Goal: Task Accomplishment & Management: Complete application form

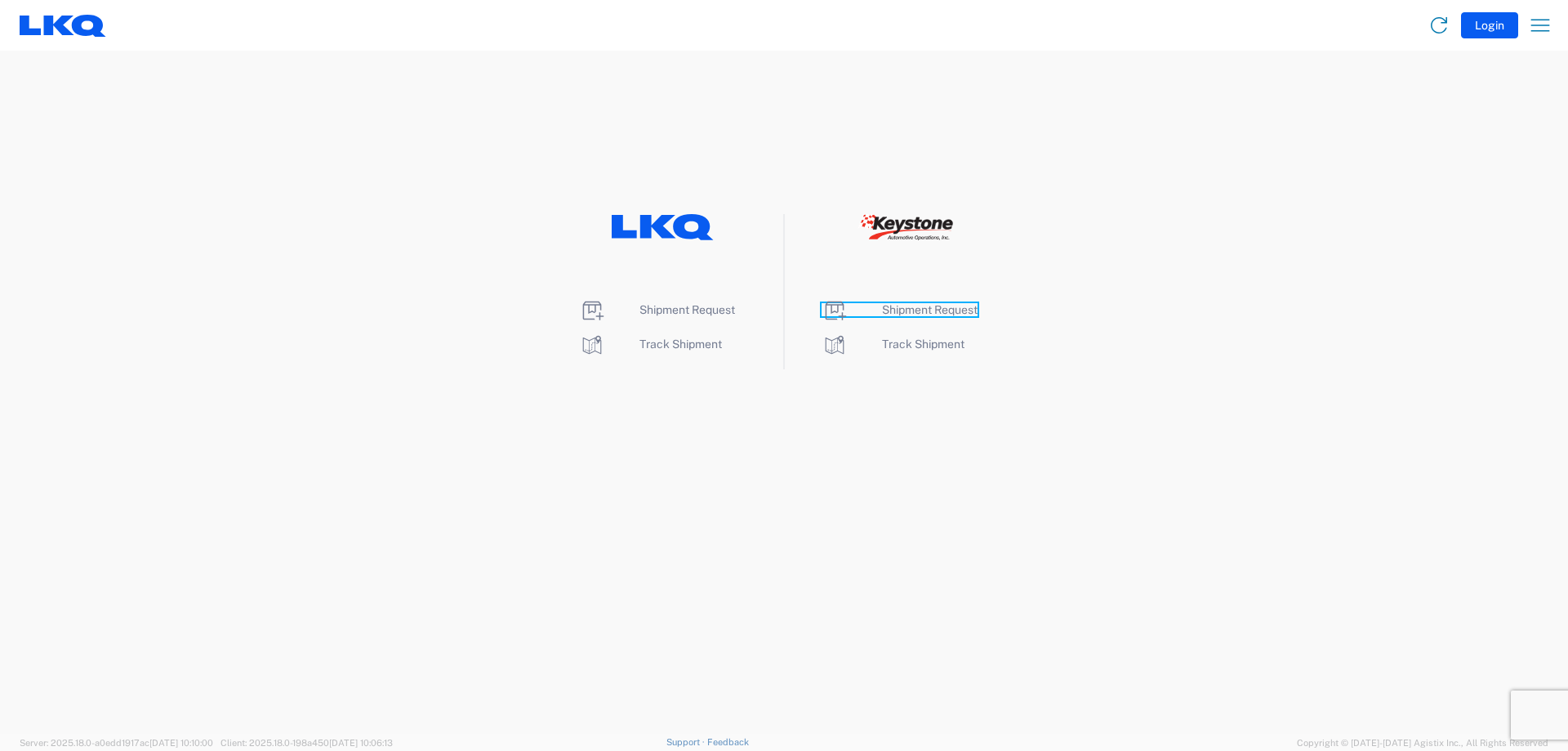
click at [936, 311] on span "Shipment Request" at bounding box center [930, 310] width 96 height 13
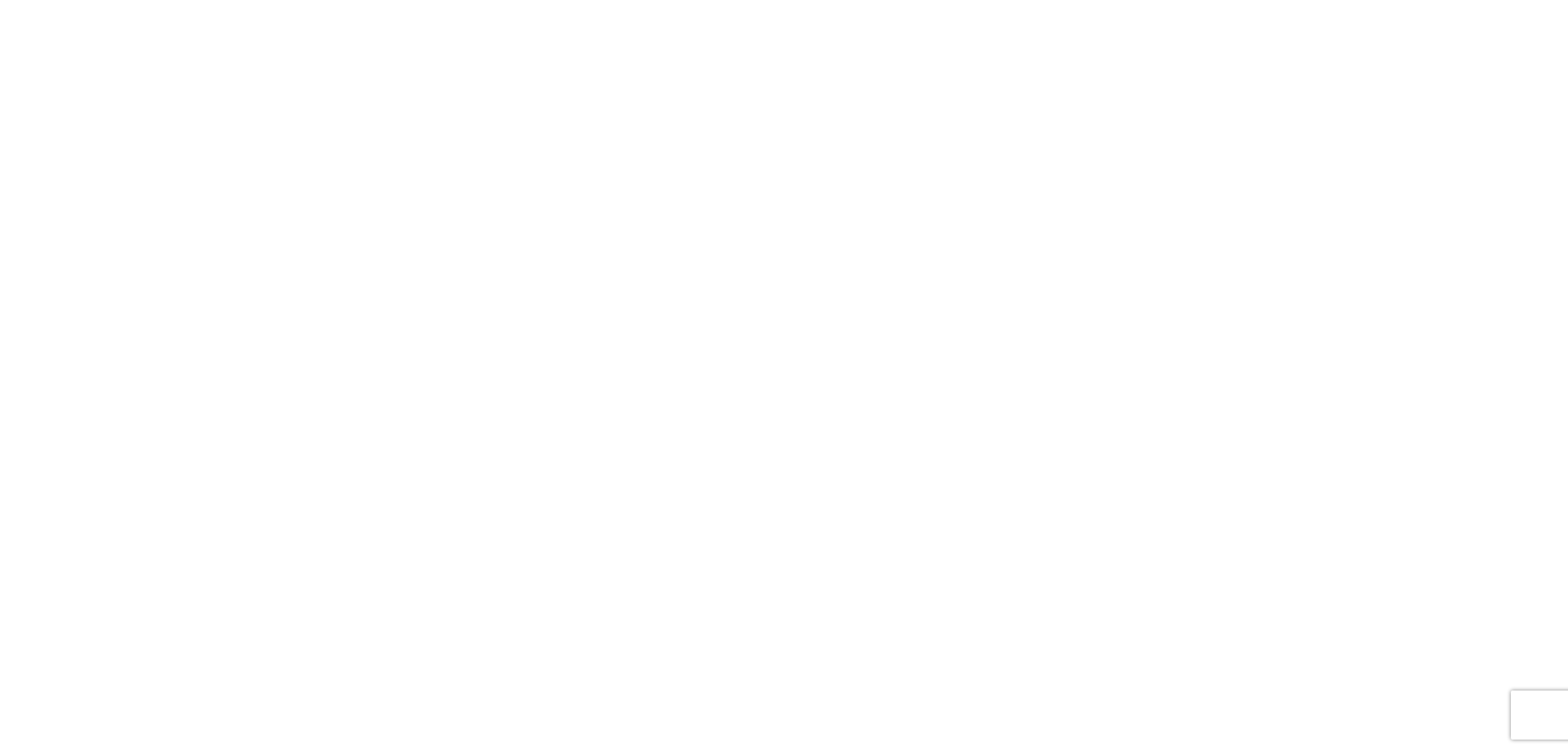
select select "FULL"
select select "LBS"
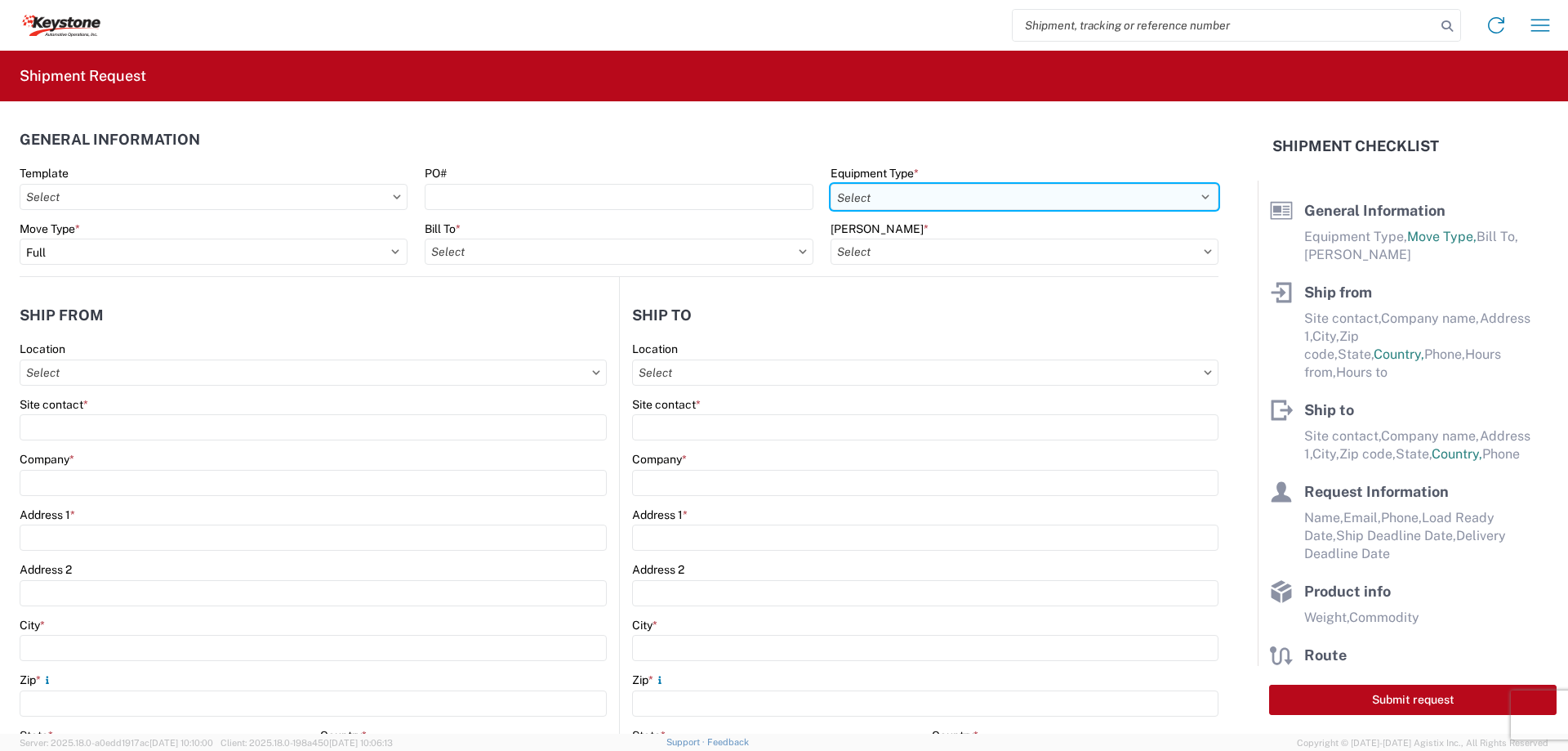
click at [846, 199] on select "Select 53’ Dry Van Flatbed Dropdeck (van) Lowboy (flatbed) Rail" at bounding box center [1024, 196] width 388 height 26
select select "STDV"
click at [830, 184] on select "Select 53’ Dry Van Flatbed Dropdeck (van) Lowboy (flatbed) Rail" at bounding box center [1024, 196] width 388 height 26
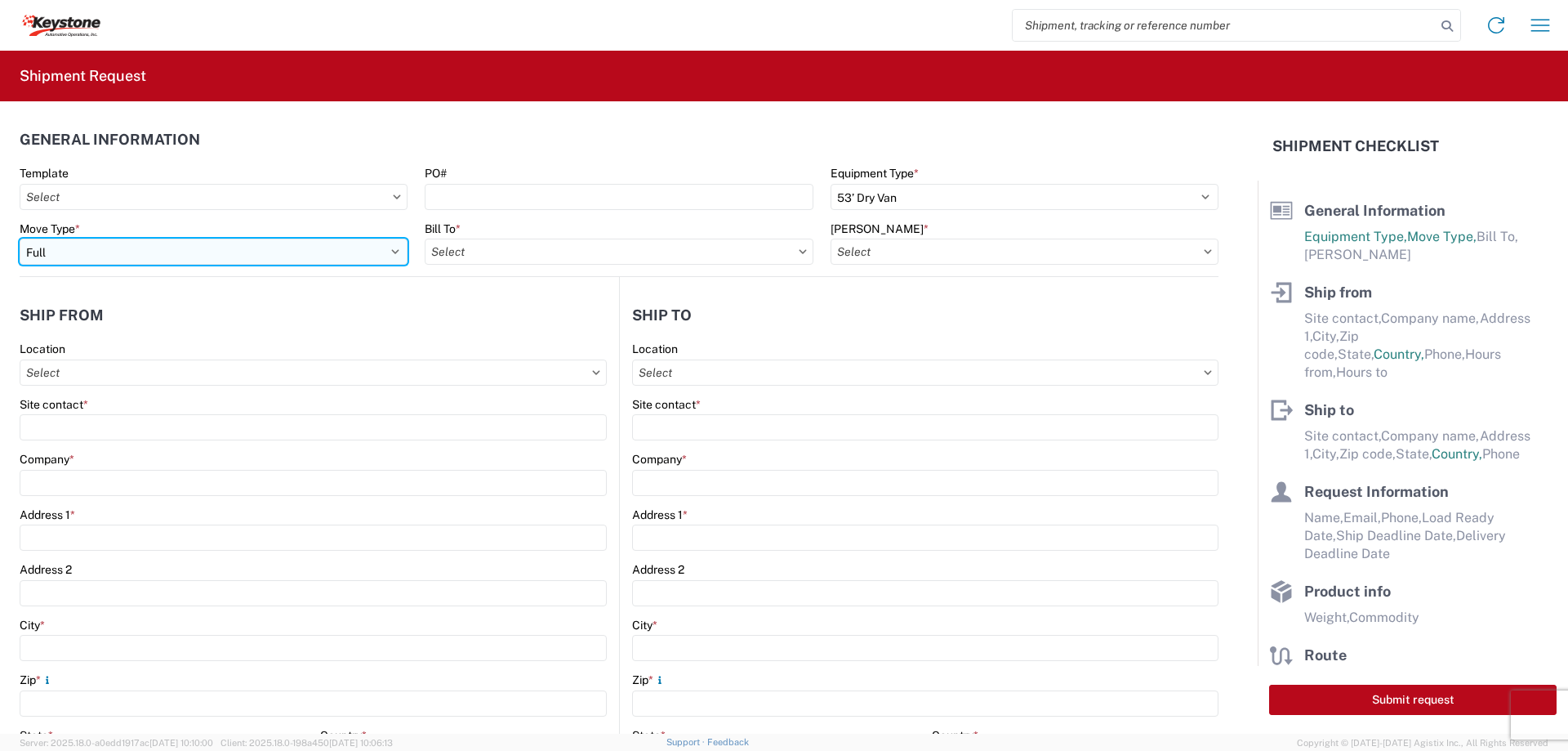
click at [338, 248] on select "Select Full Partial TL" at bounding box center [213, 251] width 388 height 26
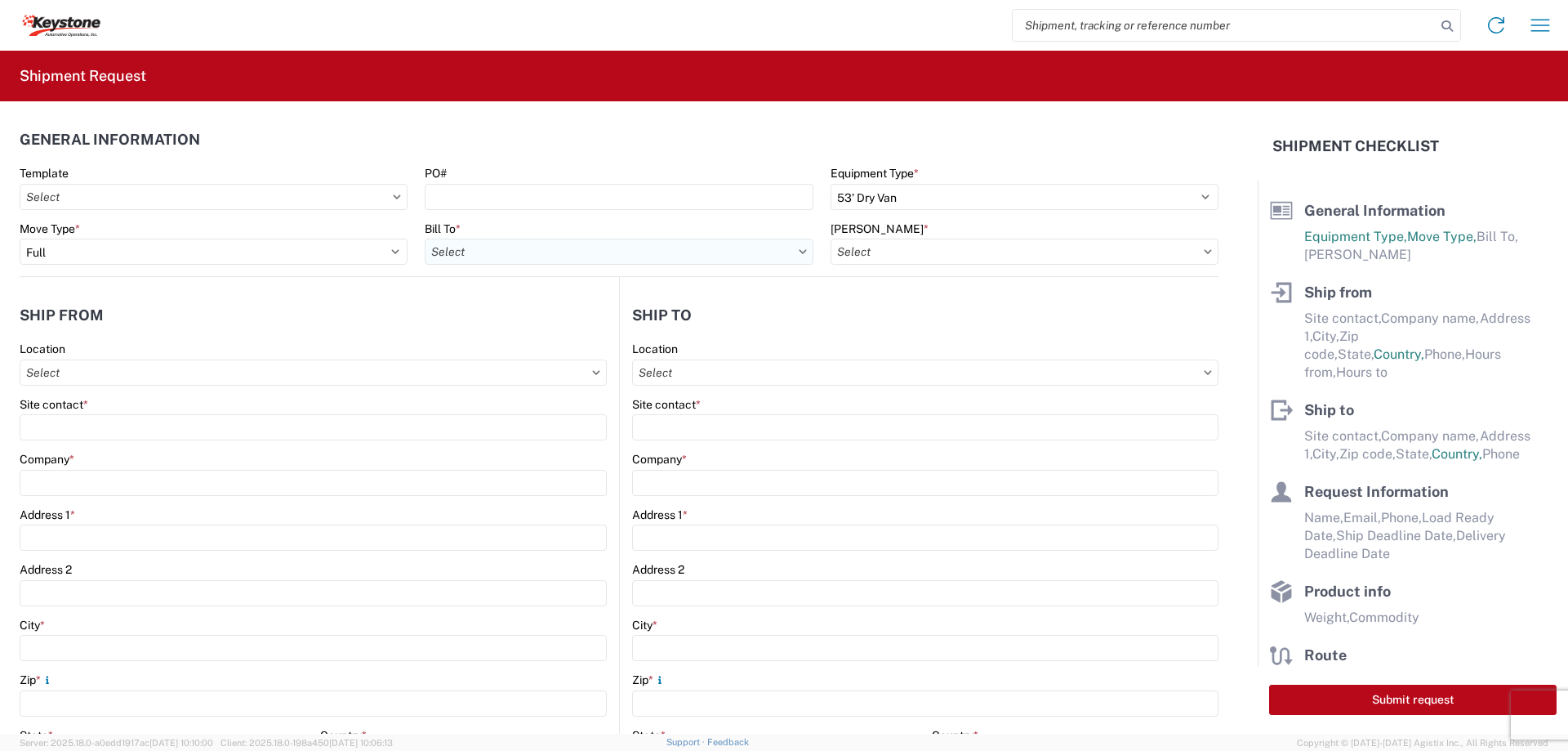
click at [507, 259] on input "Bill To *" at bounding box center [618, 251] width 388 height 26
type input "8614"
click at [501, 322] on div "8614 - [GEOGRAPHIC_DATA] - [GEOGRAPHIC_DATA], [GEOGRAPHIC_DATA]" at bounding box center [627, 324] width 406 height 26
type input "8614 - [GEOGRAPHIC_DATA] - [GEOGRAPHIC_DATA], [GEOGRAPHIC_DATA]"
click at [862, 246] on input "[PERSON_NAME] *" at bounding box center [1024, 251] width 388 height 26
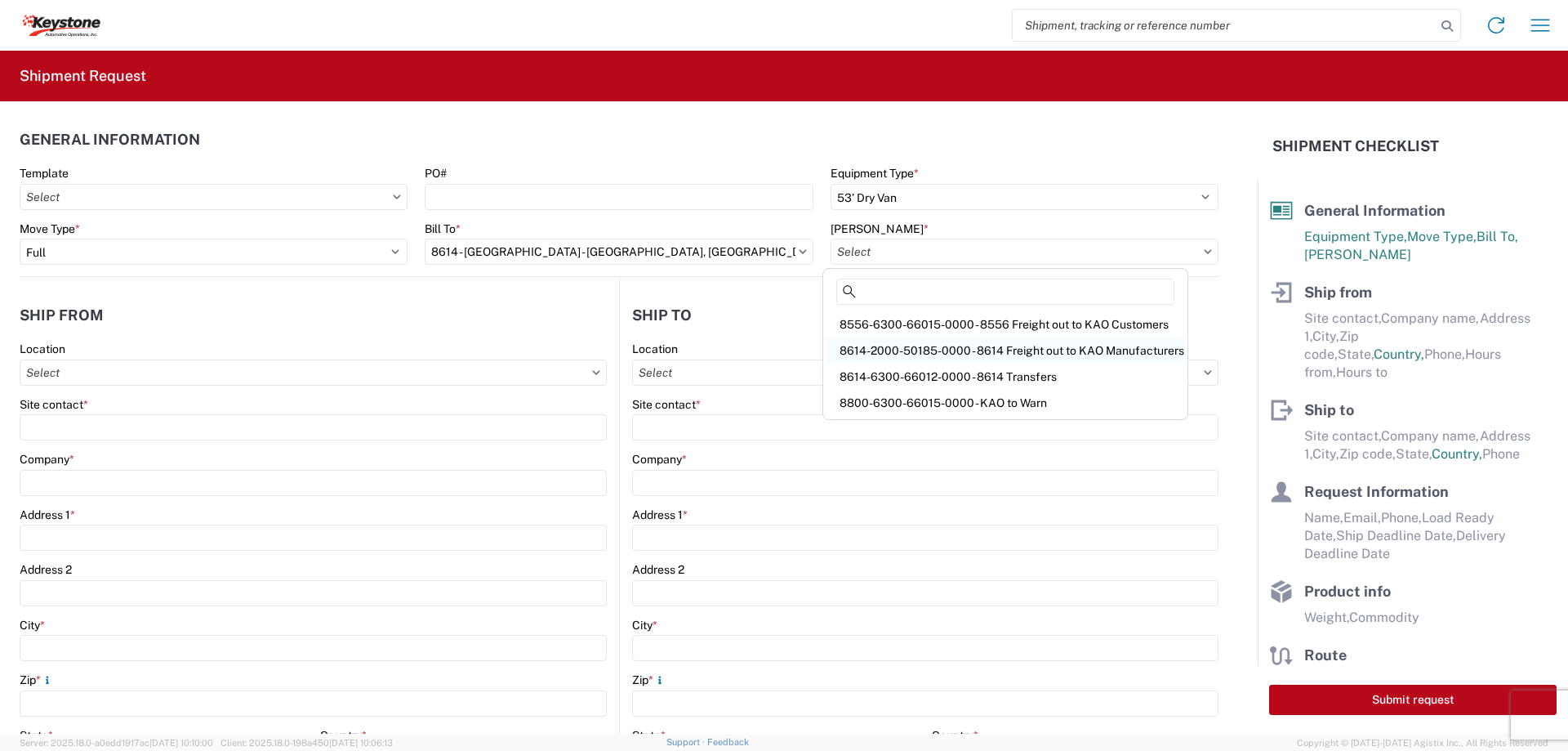
click at [963, 344] on div "8614-2000-50185-0000 - 8614 Freight out to KAO Manufacturers" at bounding box center [1005, 350] width 358 height 26
type input "8614-2000-50185-0000 - 8614 Freight out to KAO Manufacturers"
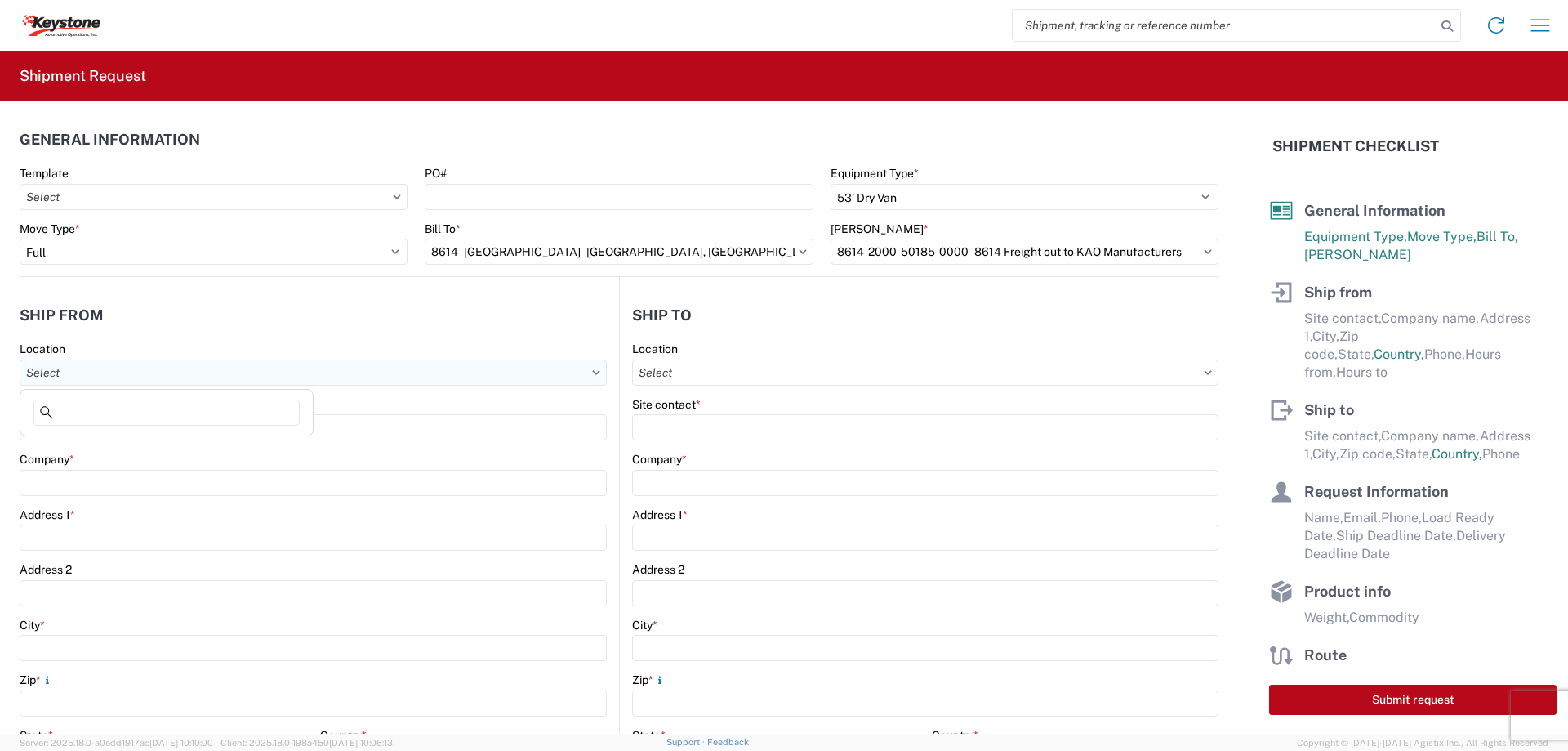
click at [346, 375] on input "Location" at bounding box center [312, 372] width 587 height 26
type input "8614"
click at [142, 449] on div "8614 - [GEOGRAPHIC_DATA] - [GEOGRAPHIC_DATA], [GEOGRAPHIC_DATA]" at bounding box center [226, 445] width 406 height 26
type input "8614 - [GEOGRAPHIC_DATA] - [GEOGRAPHIC_DATA], [GEOGRAPHIC_DATA]"
type input "KAO"
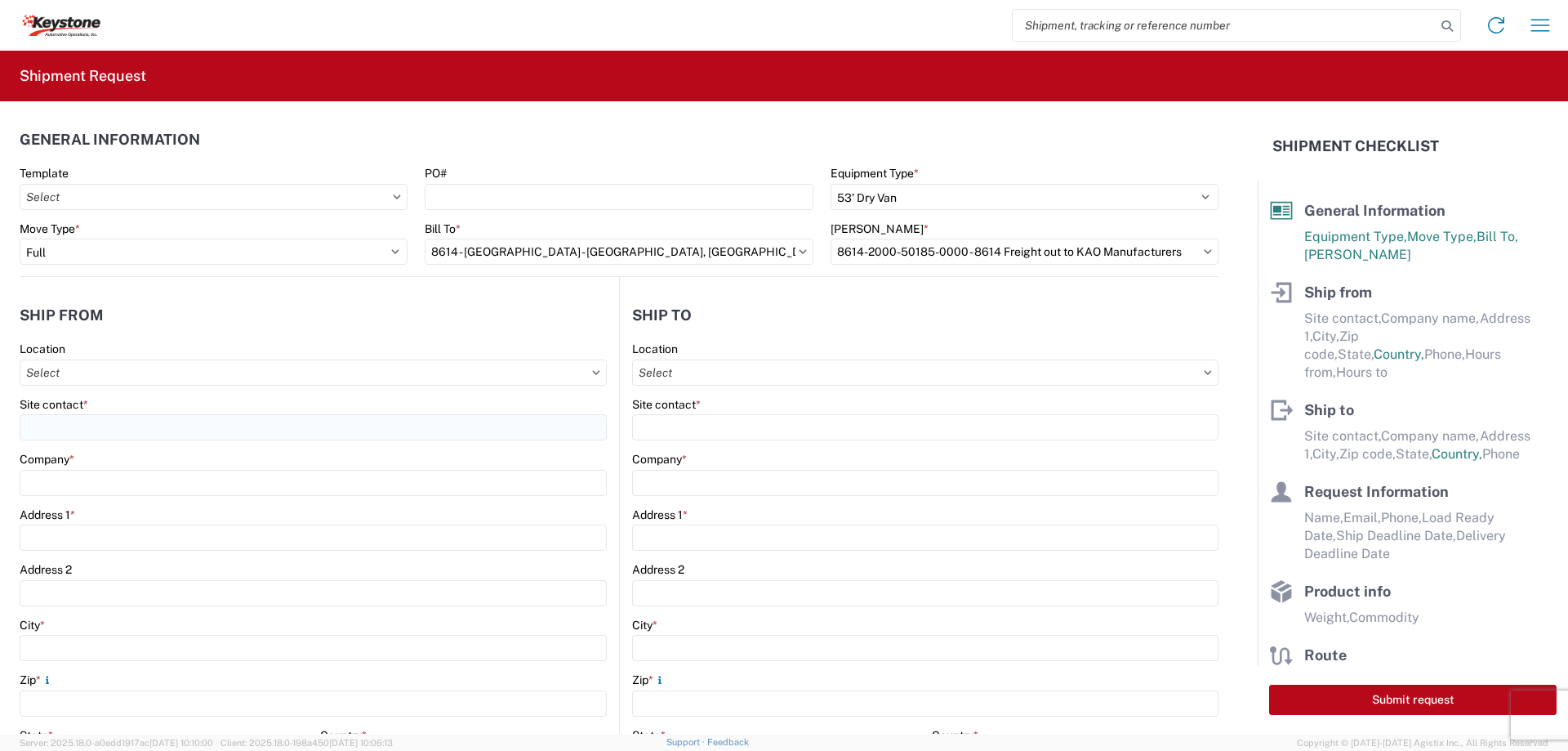
type input "[STREET_ADDRESS][PERSON_NAME]"
type input "Eastvale"
type input "91752"
select select "CA"
select select "US"
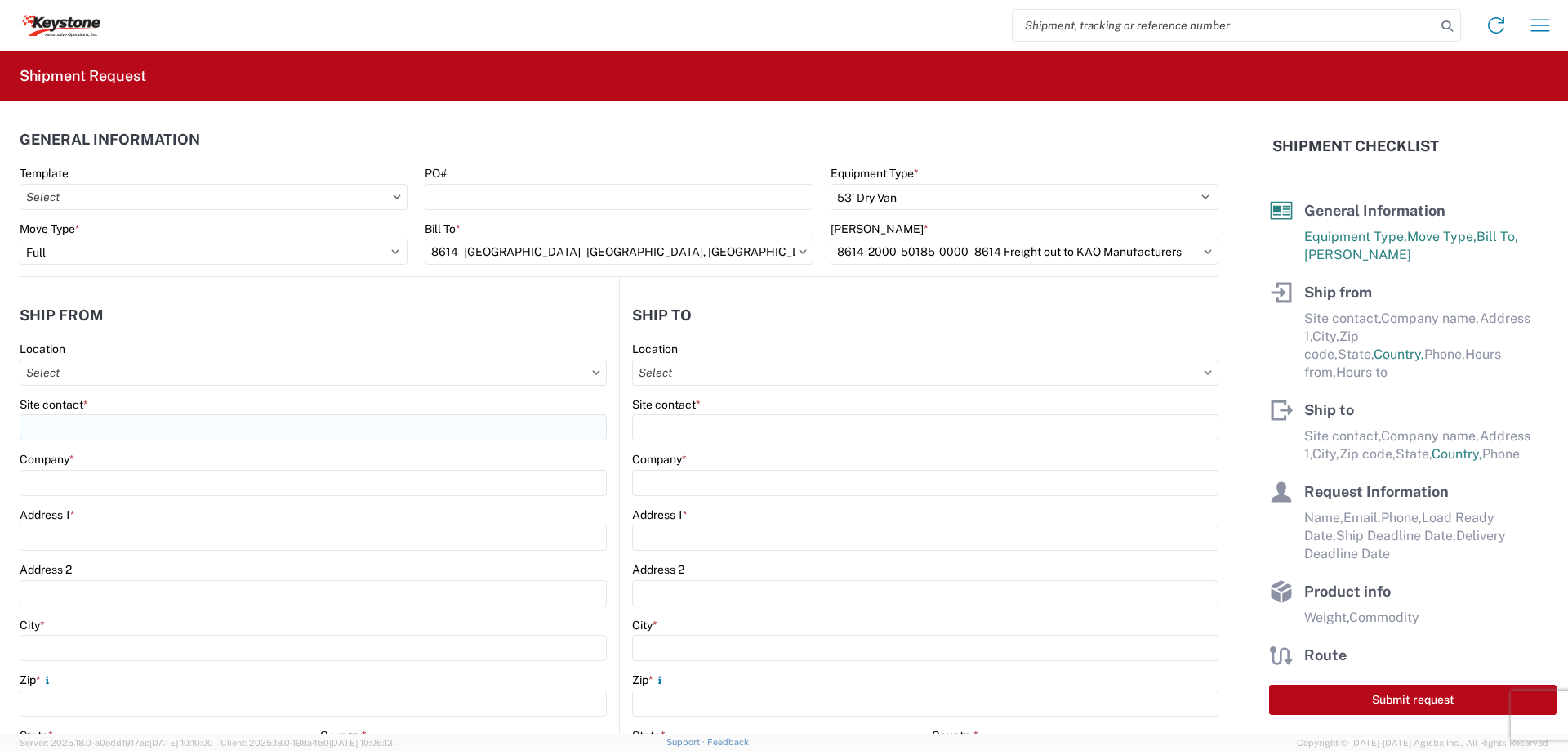
type input "07:00"
type input "17:00"
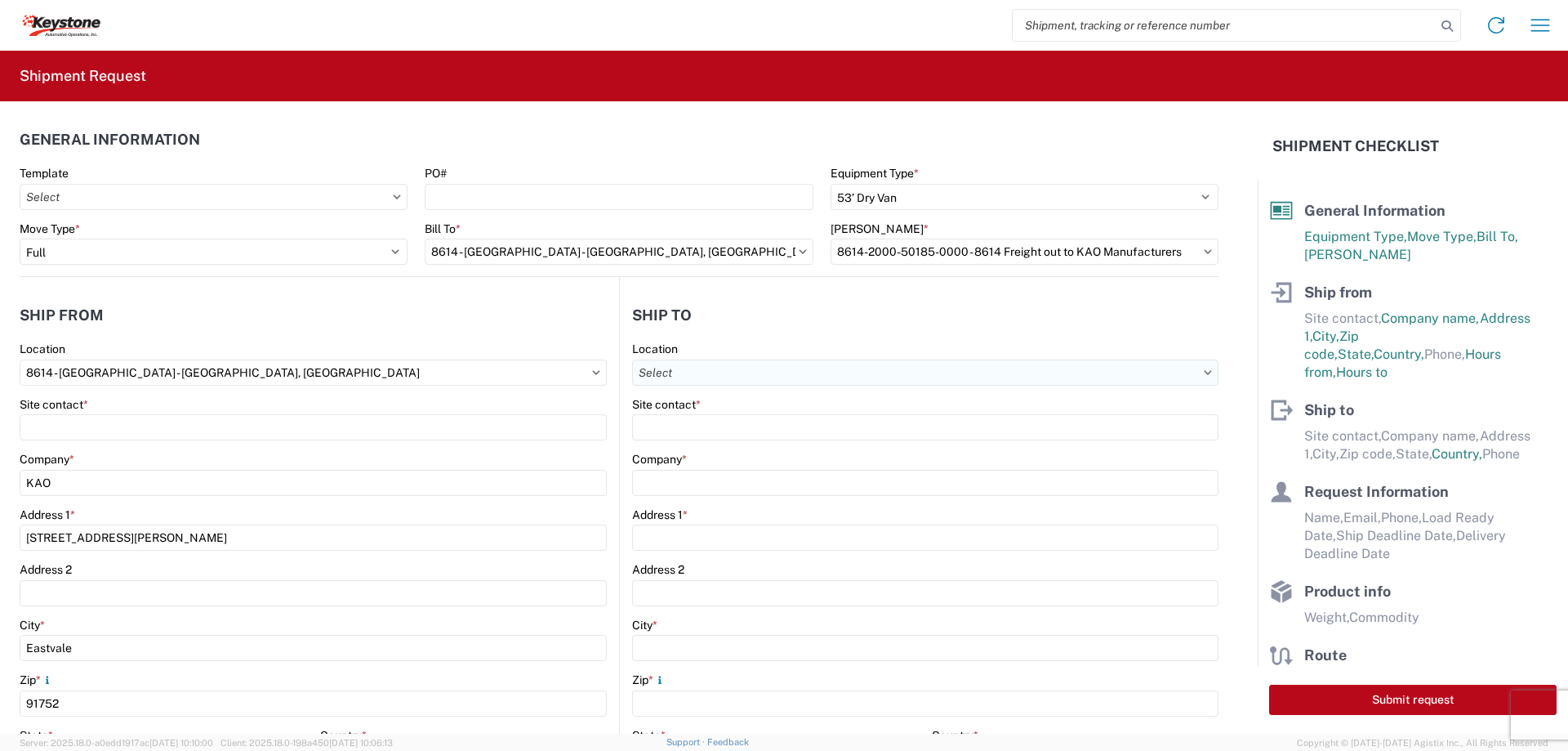
click at [681, 373] on input "Location" at bounding box center [925, 372] width 586 height 26
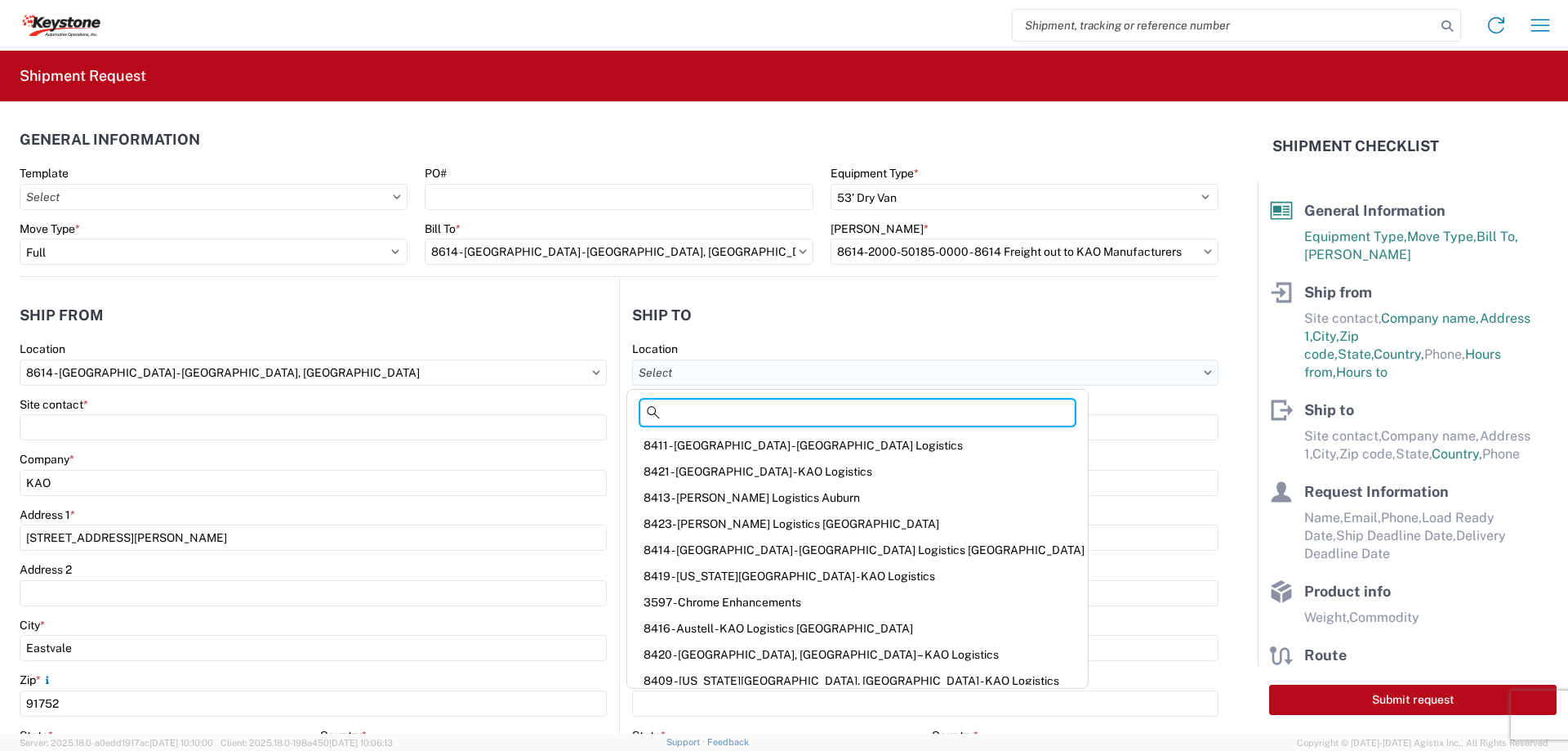
click at [681, 373] on input "Location" at bounding box center [925, 372] width 586 height 26
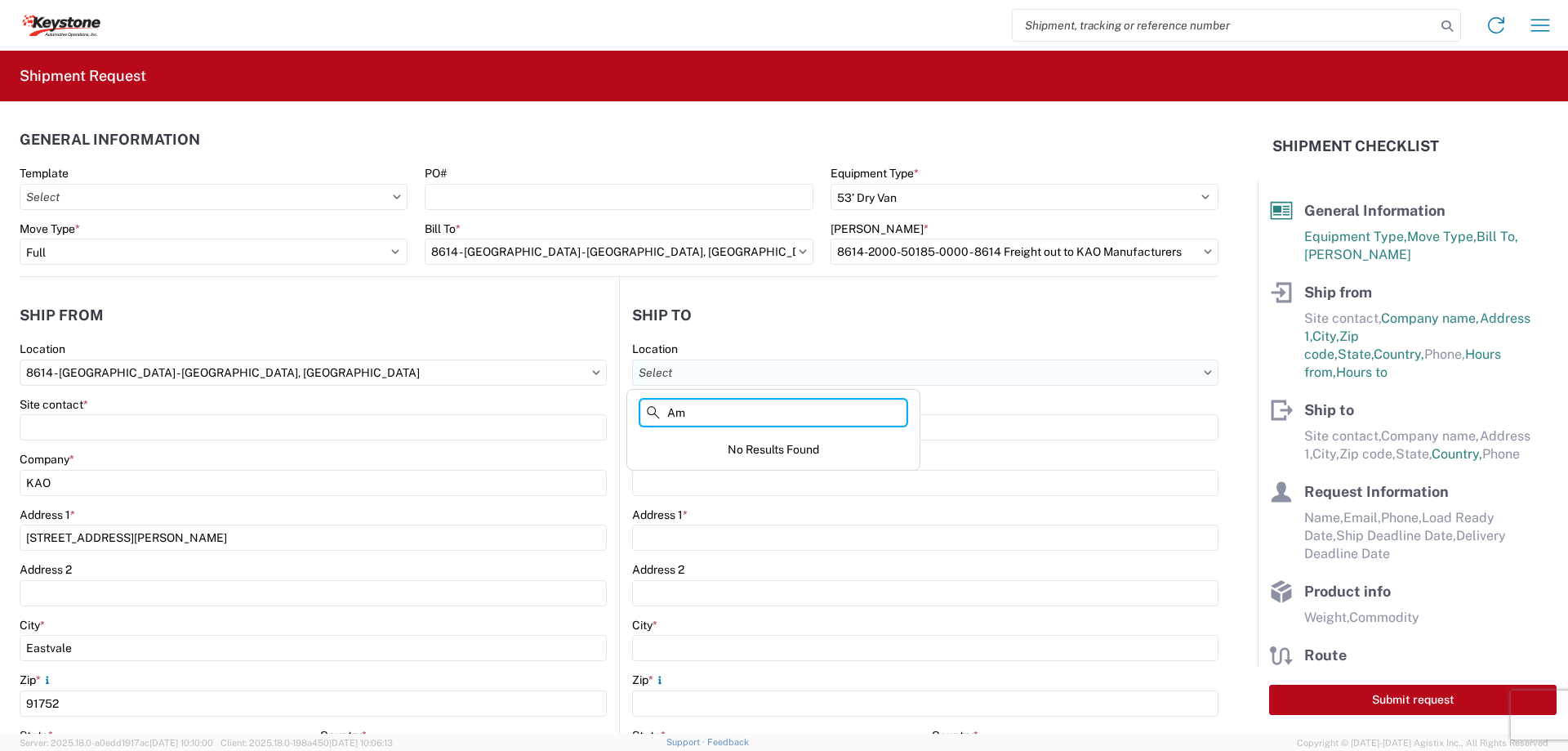
type input "A"
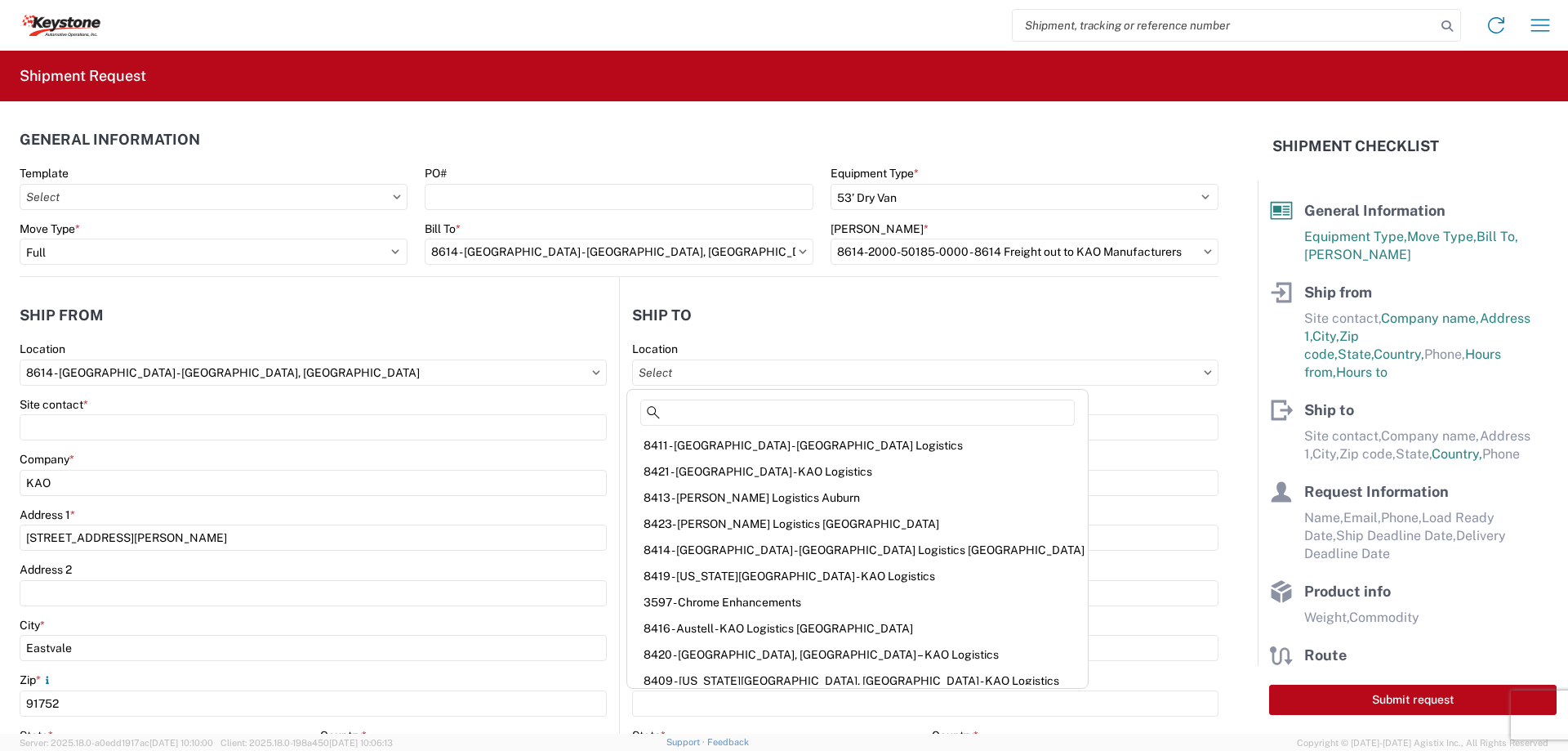
click at [724, 300] on header "Ship to" at bounding box center [919, 315] width 598 height 37
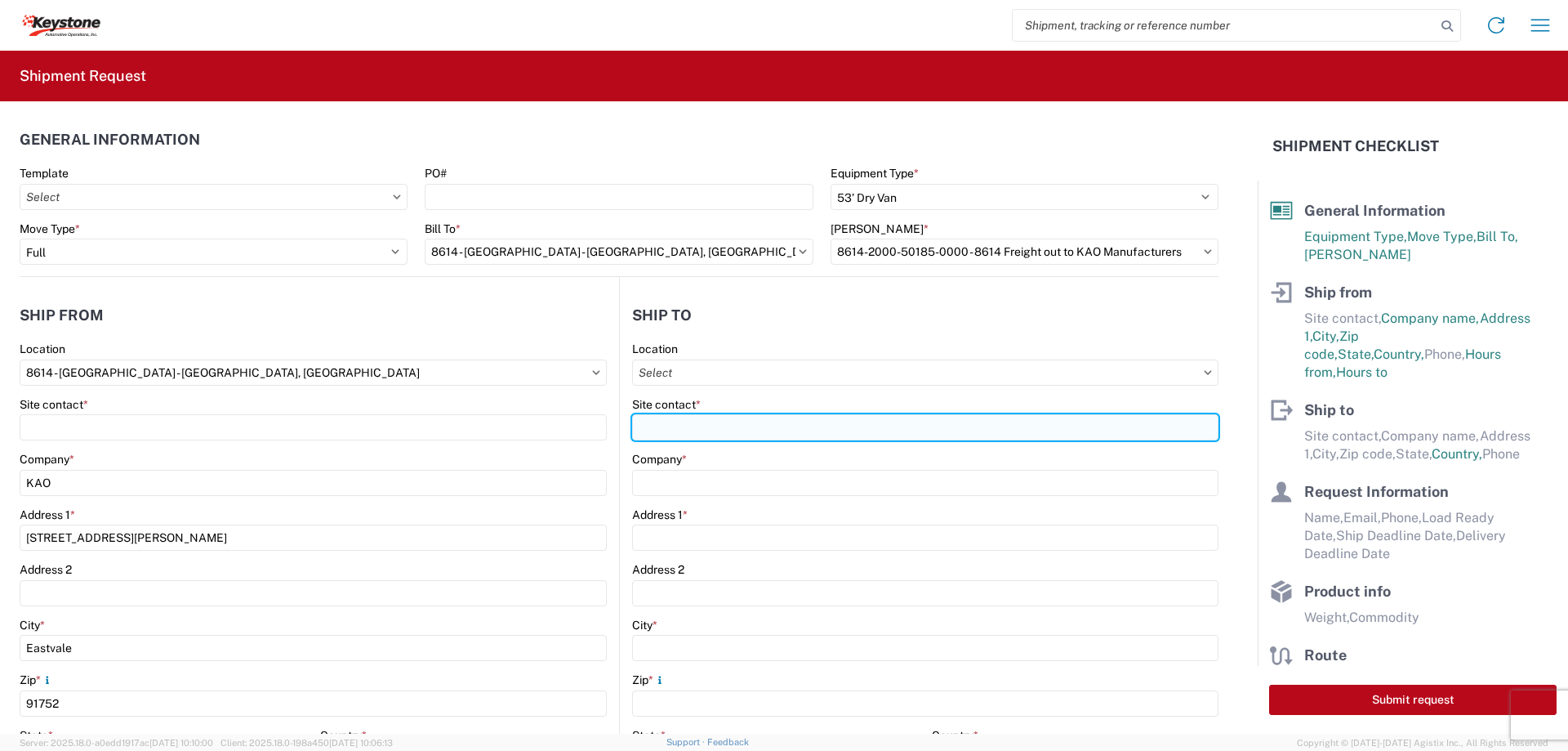
click at [732, 431] on input "Site contact *" at bounding box center [925, 427] width 586 height 26
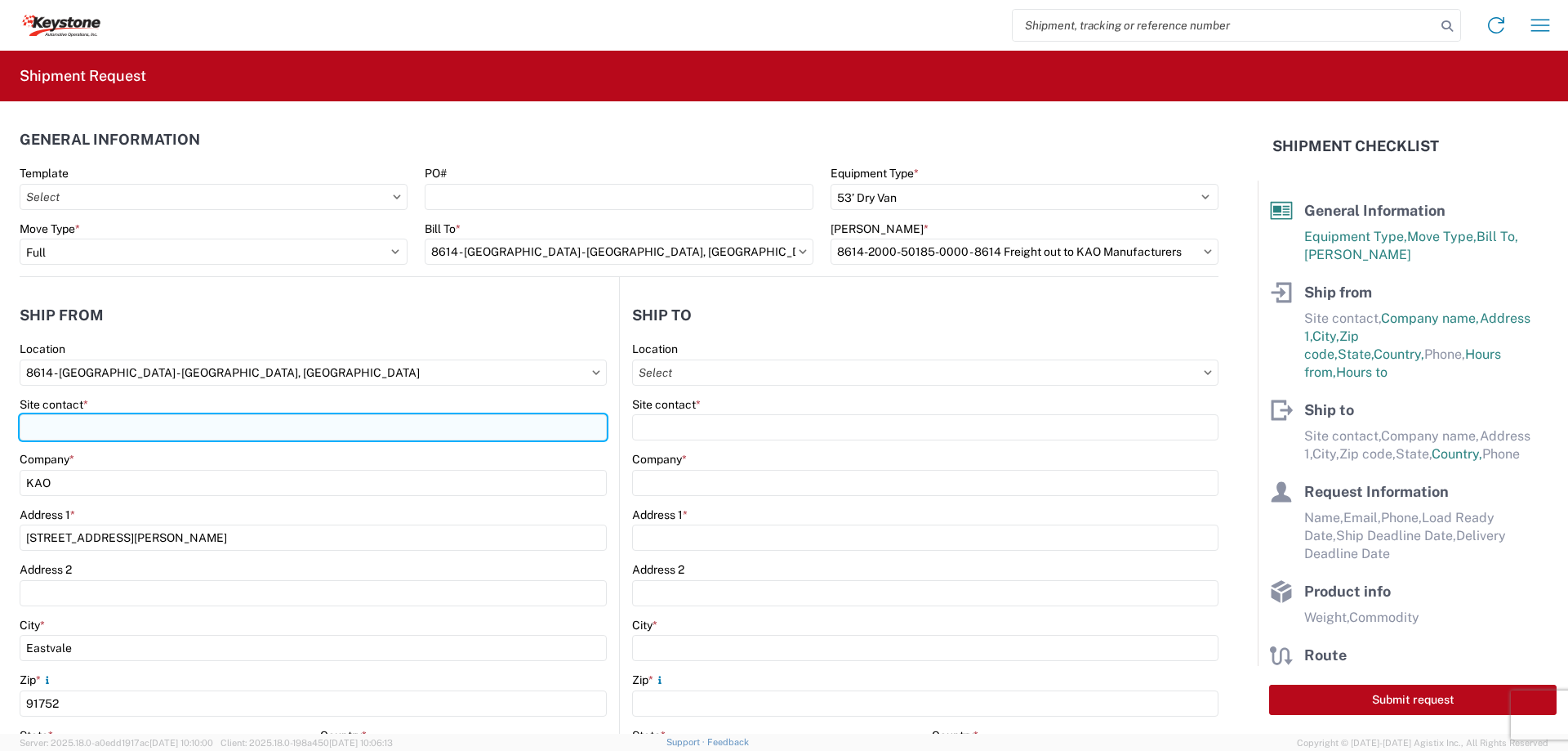
click at [521, 421] on input "Site contact *" at bounding box center [312, 427] width 587 height 26
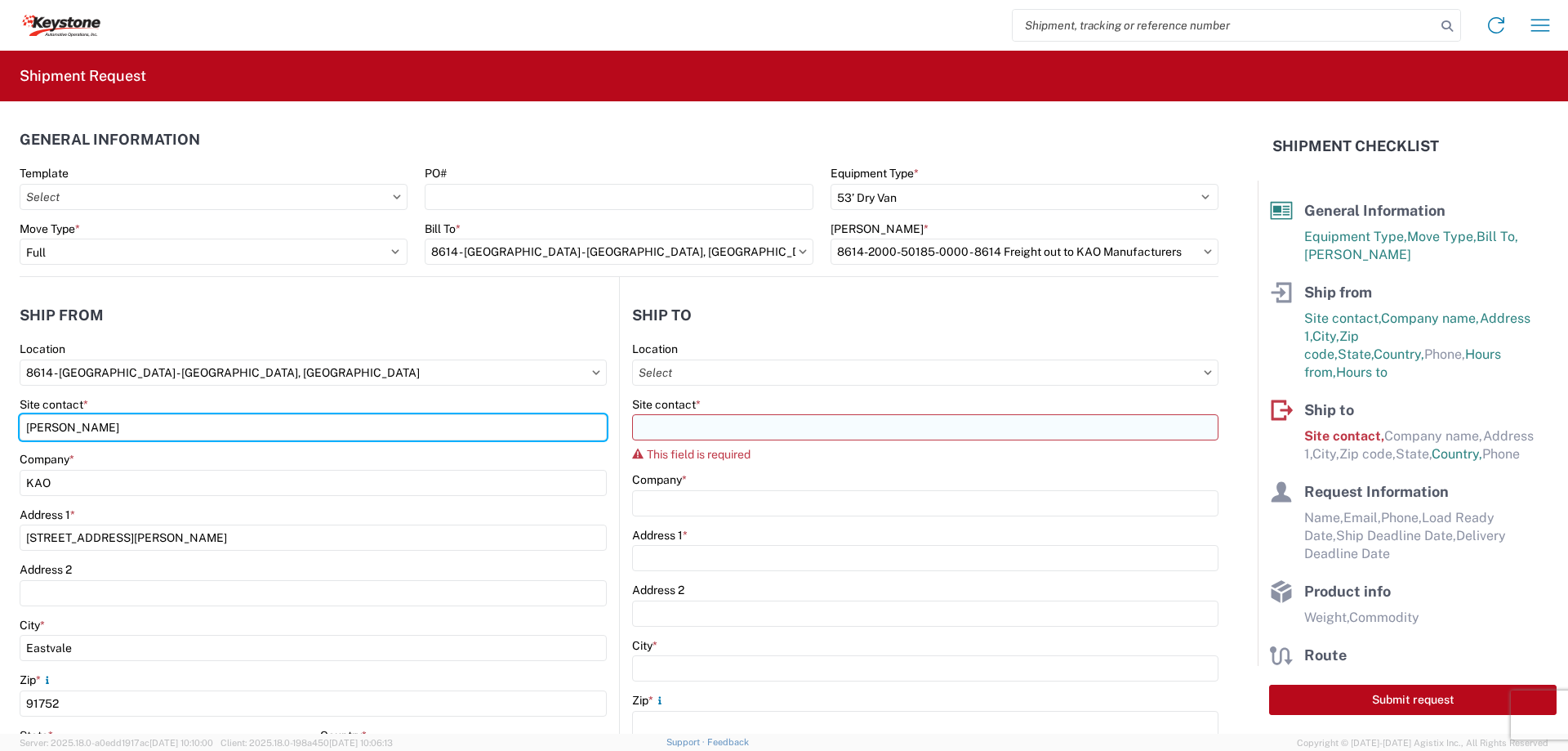
type input "[PERSON_NAME]"
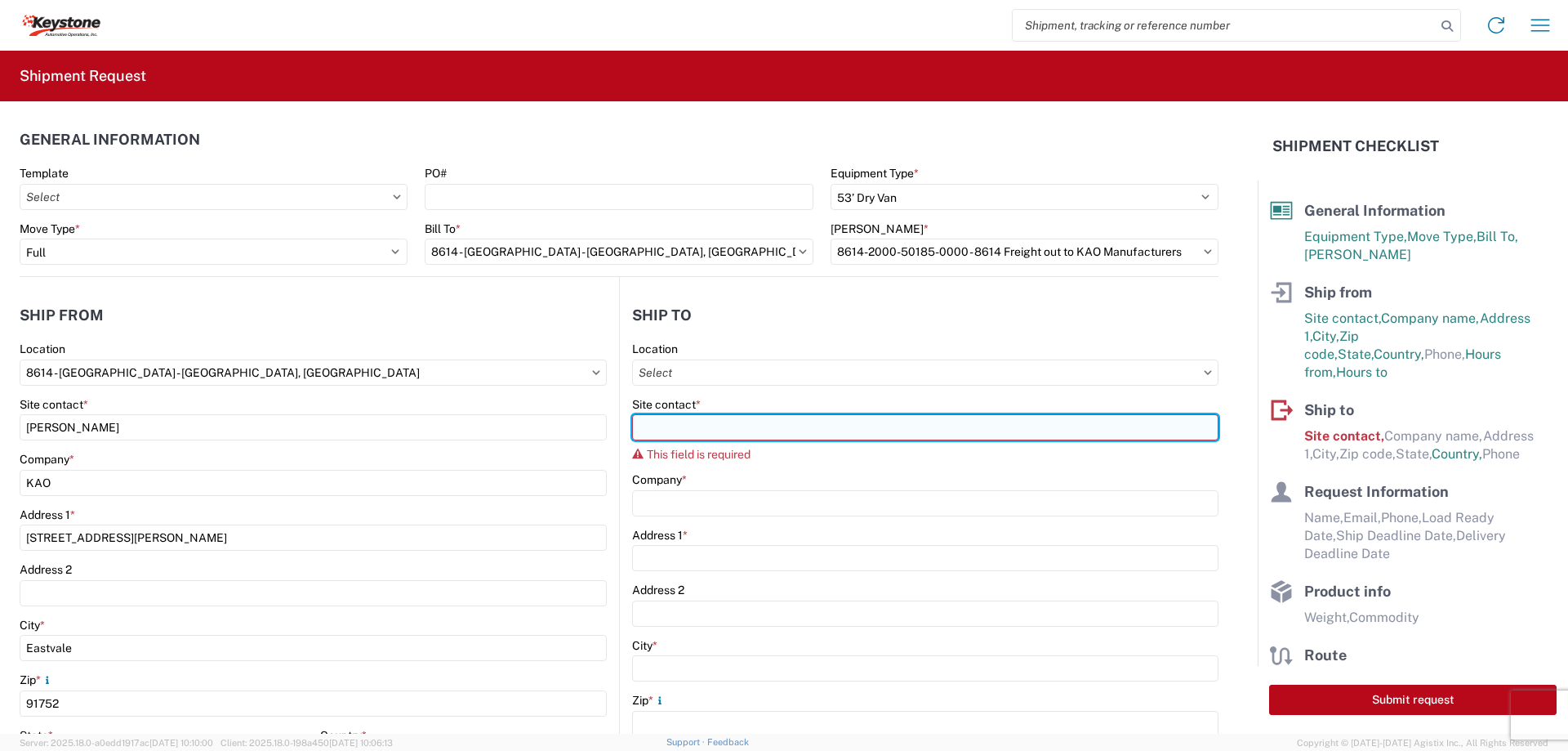
click at [739, 432] on input "Site contact *" at bounding box center [925, 427] width 586 height 26
click at [702, 423] on input "Site contact *" at bounding box center [925, 427] width 586 height 26
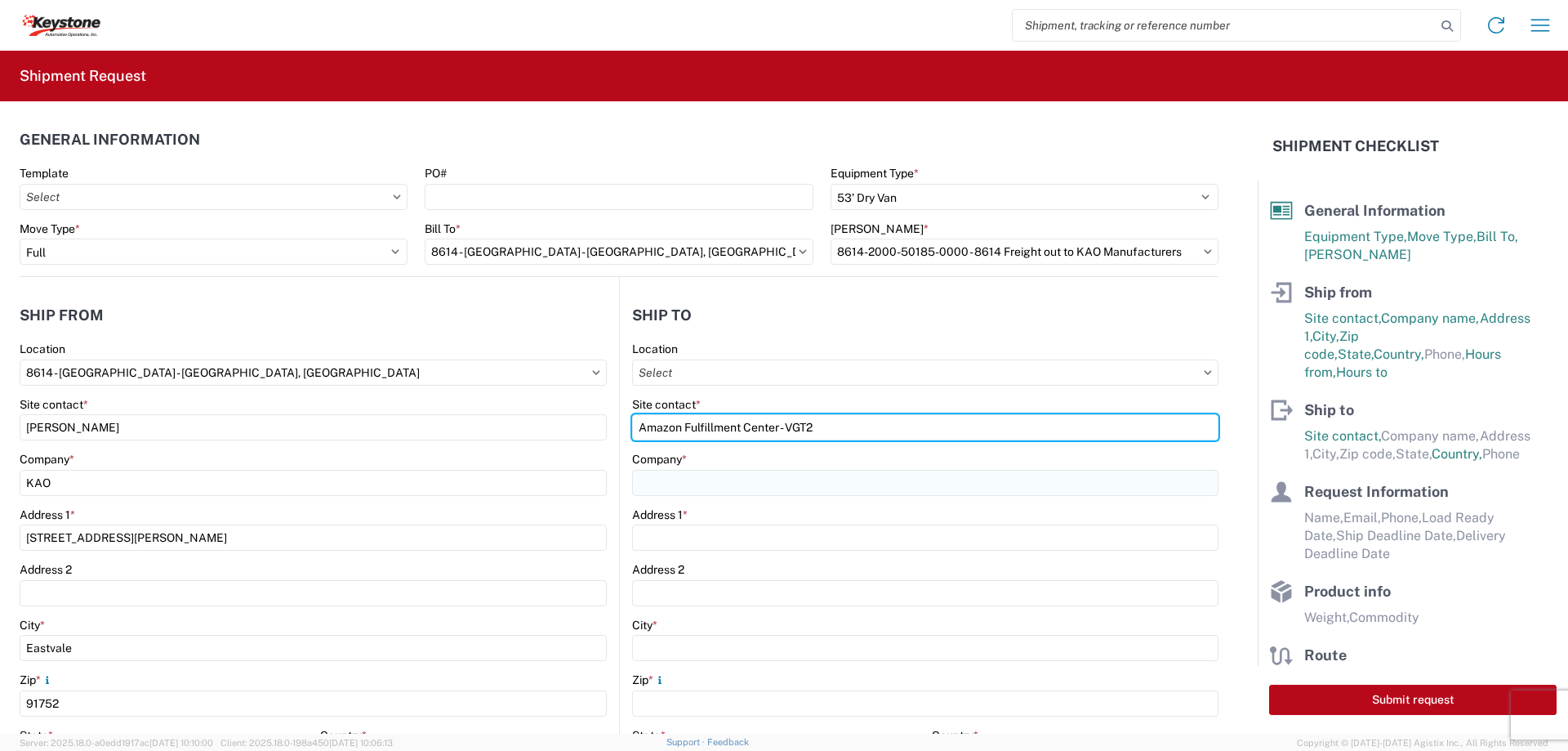
type input "Amazon Fulfillment Center - VGT2"
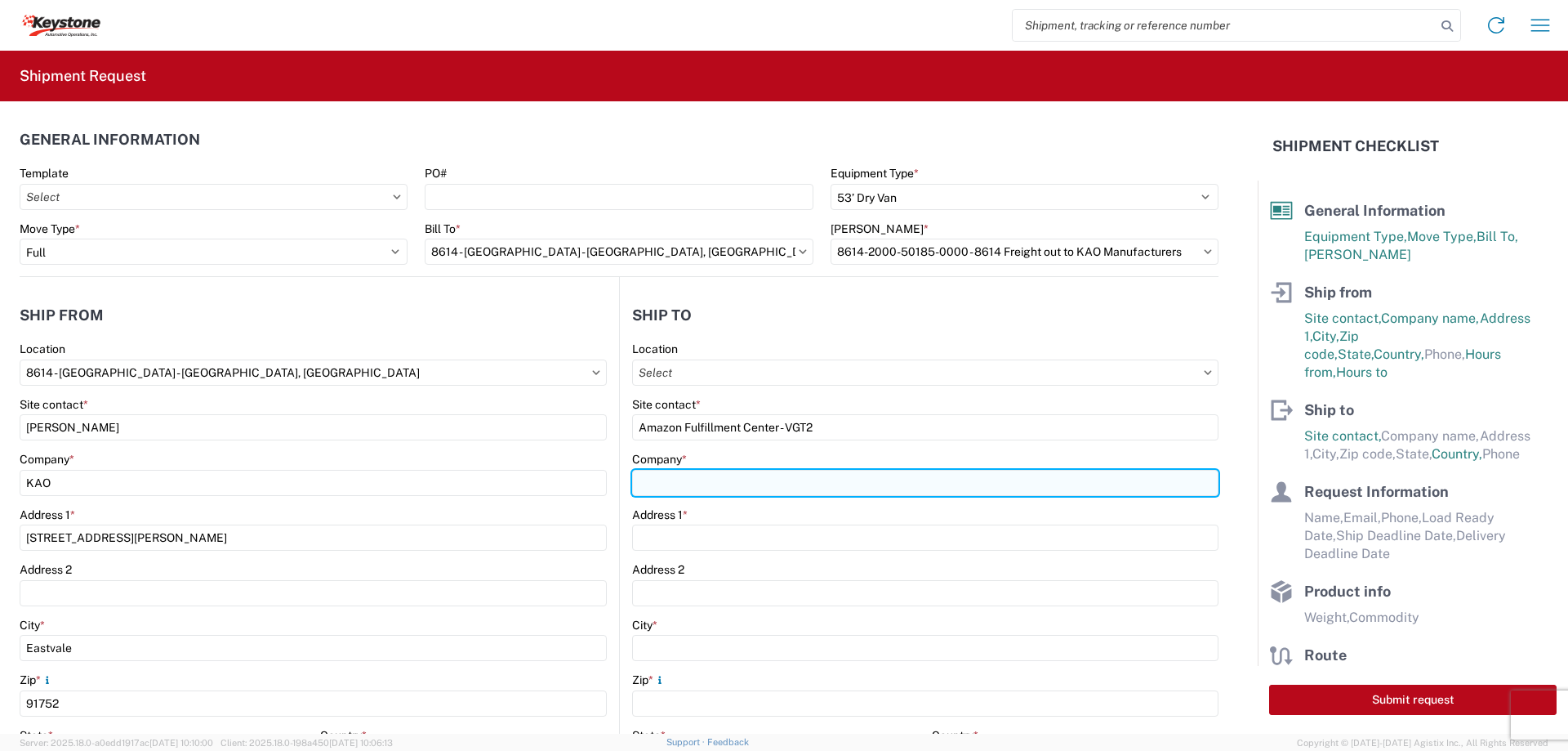
click at [741, 484] on input "Company *" at bounding box center [925, 482] width 586 height 26
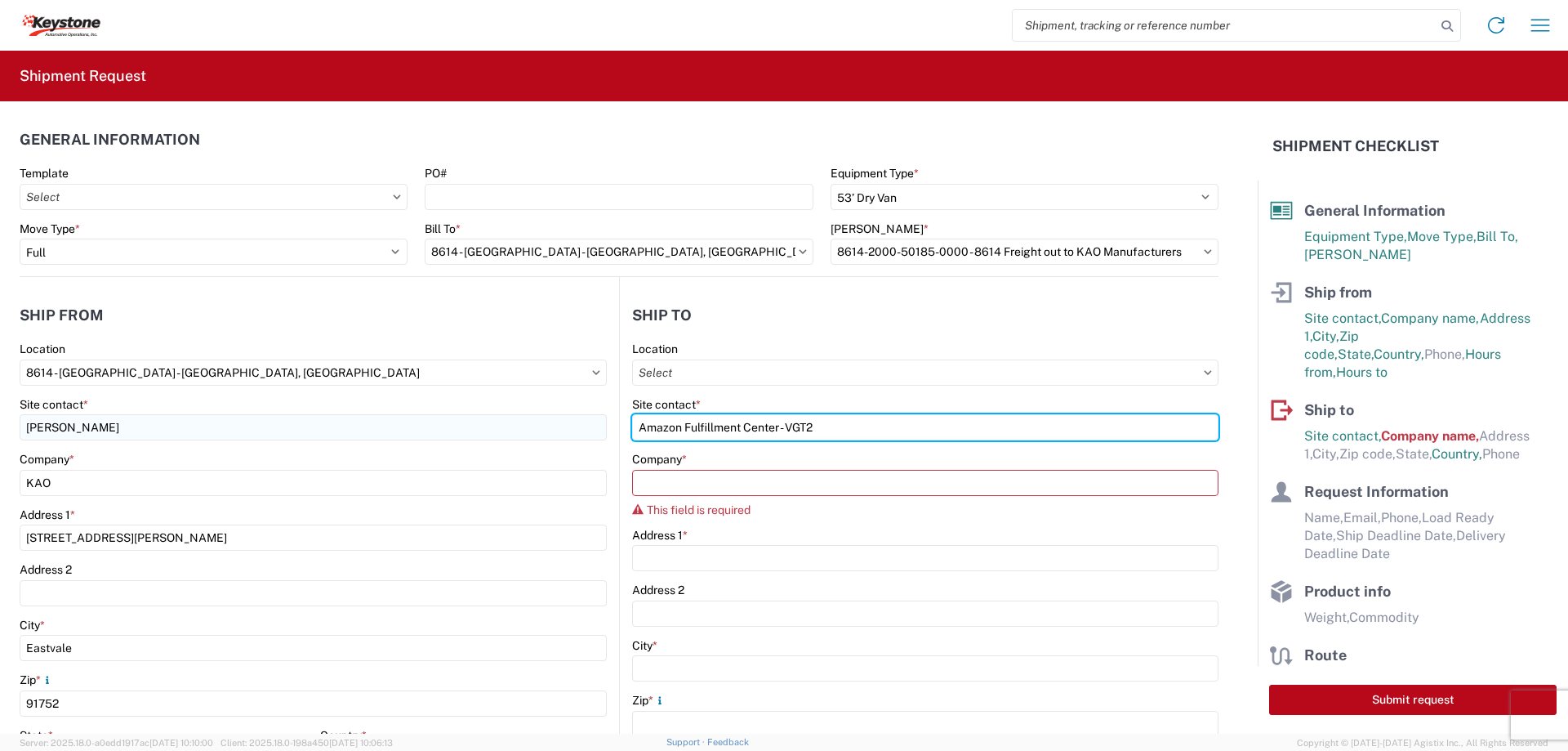
drag, startPoint x: 825, startPoint y: 428, endPoint x: 589, endPoint y: 426, distance: 236.0
click at [589, 426] on div "Ship from 8614 Location 8614 - [GEOGRAPHIC_DATA] Site contact * [PERSON_NAME] C…" at bounding box center [618, 641] width 1199 height 730
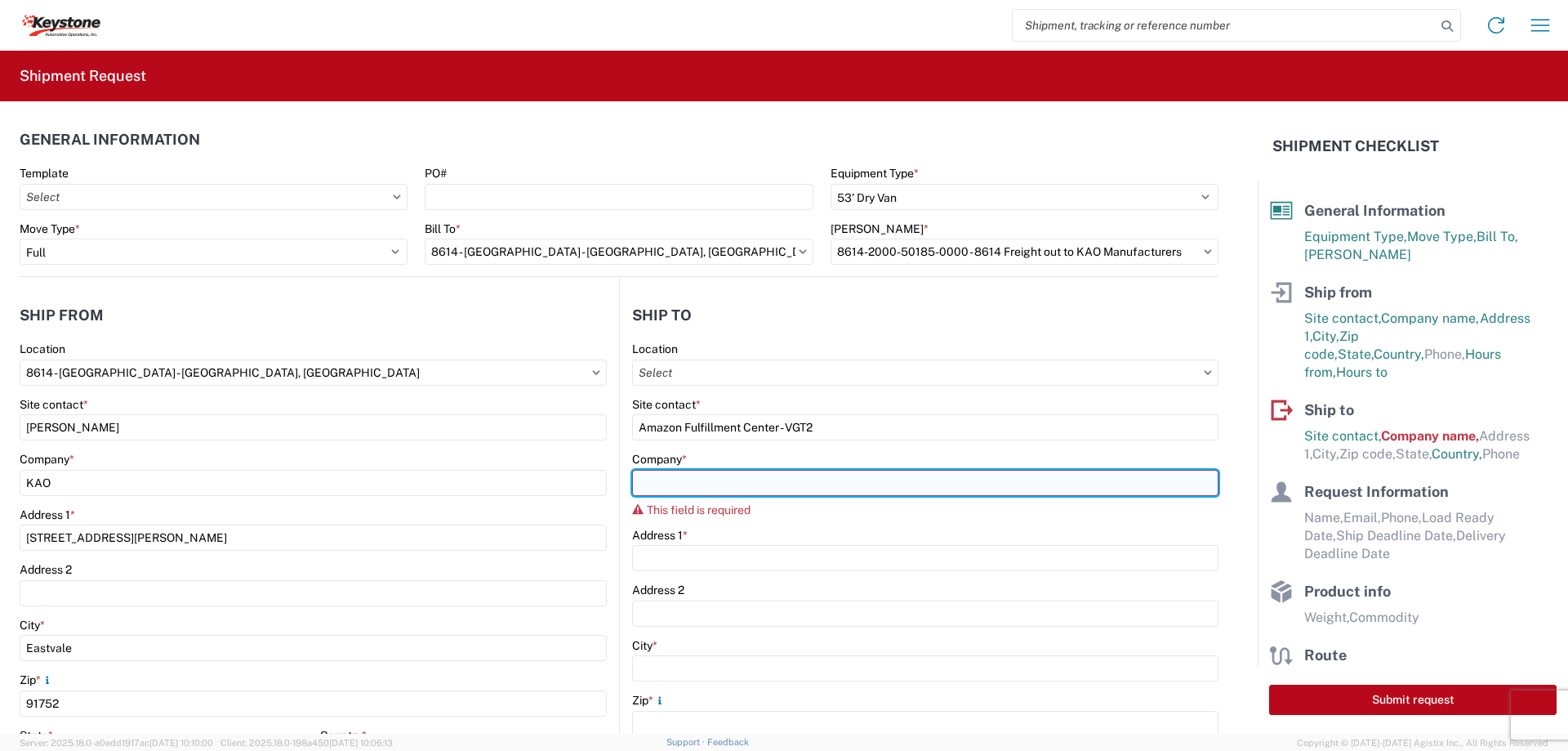
click at [671, 482] on input "Company *" at bounding box center [925, 482] width 586 height 26
paste input "Amazon Fulfillment Center - VGT2"
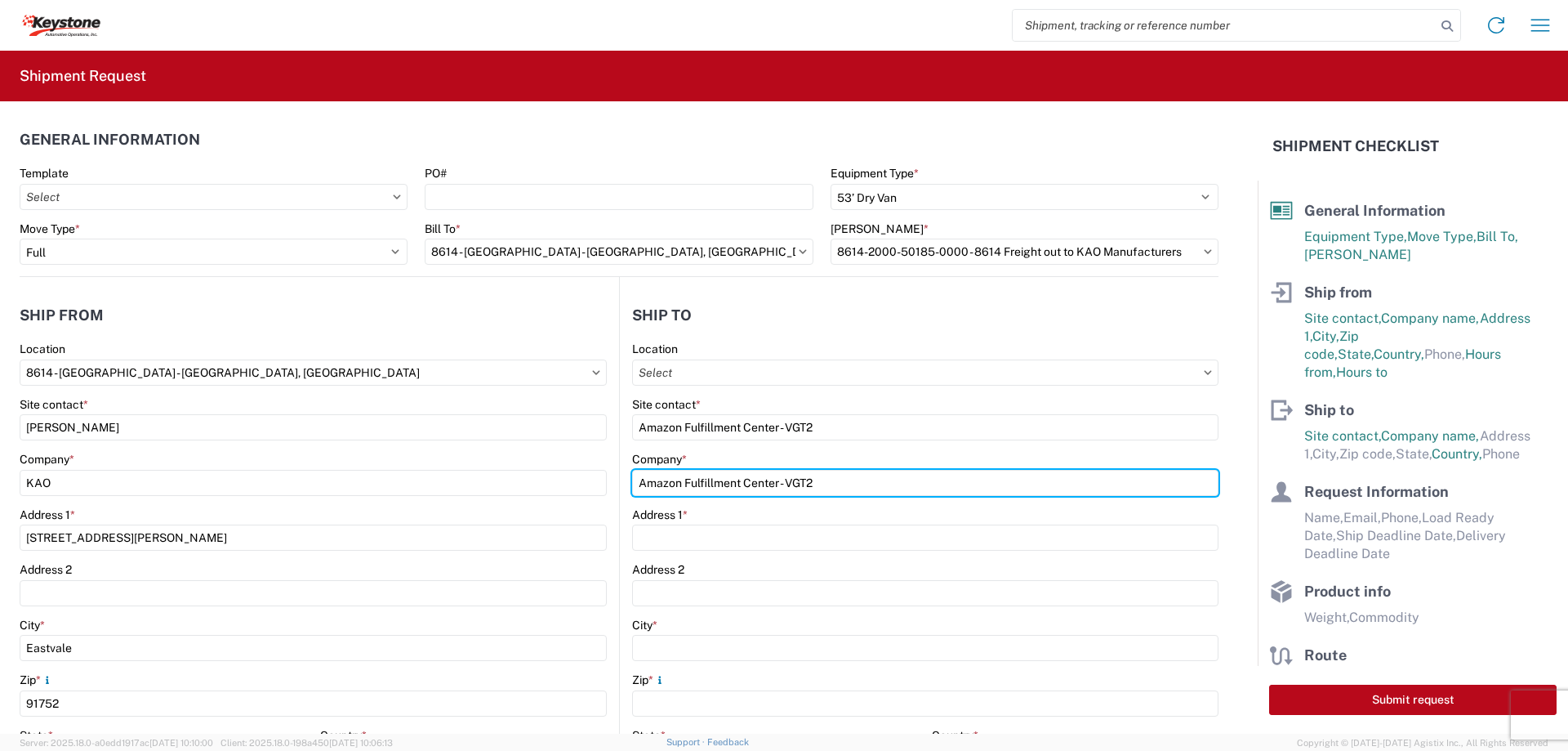
type input "Amazon Fulfillment Center - VGT2"
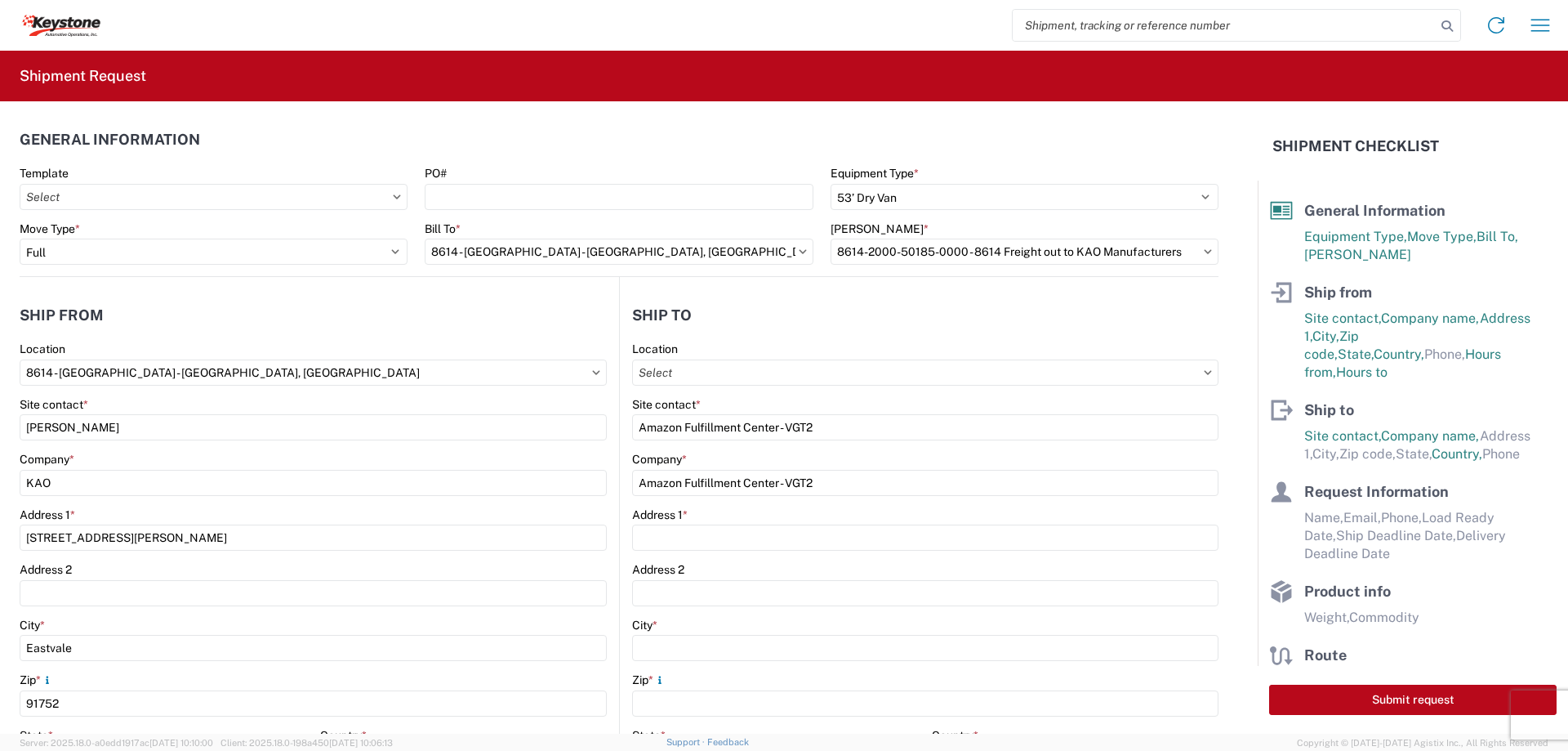
click at [819, 321] on header "Ship to" at bounding box center [919, 315] width 598 height 37
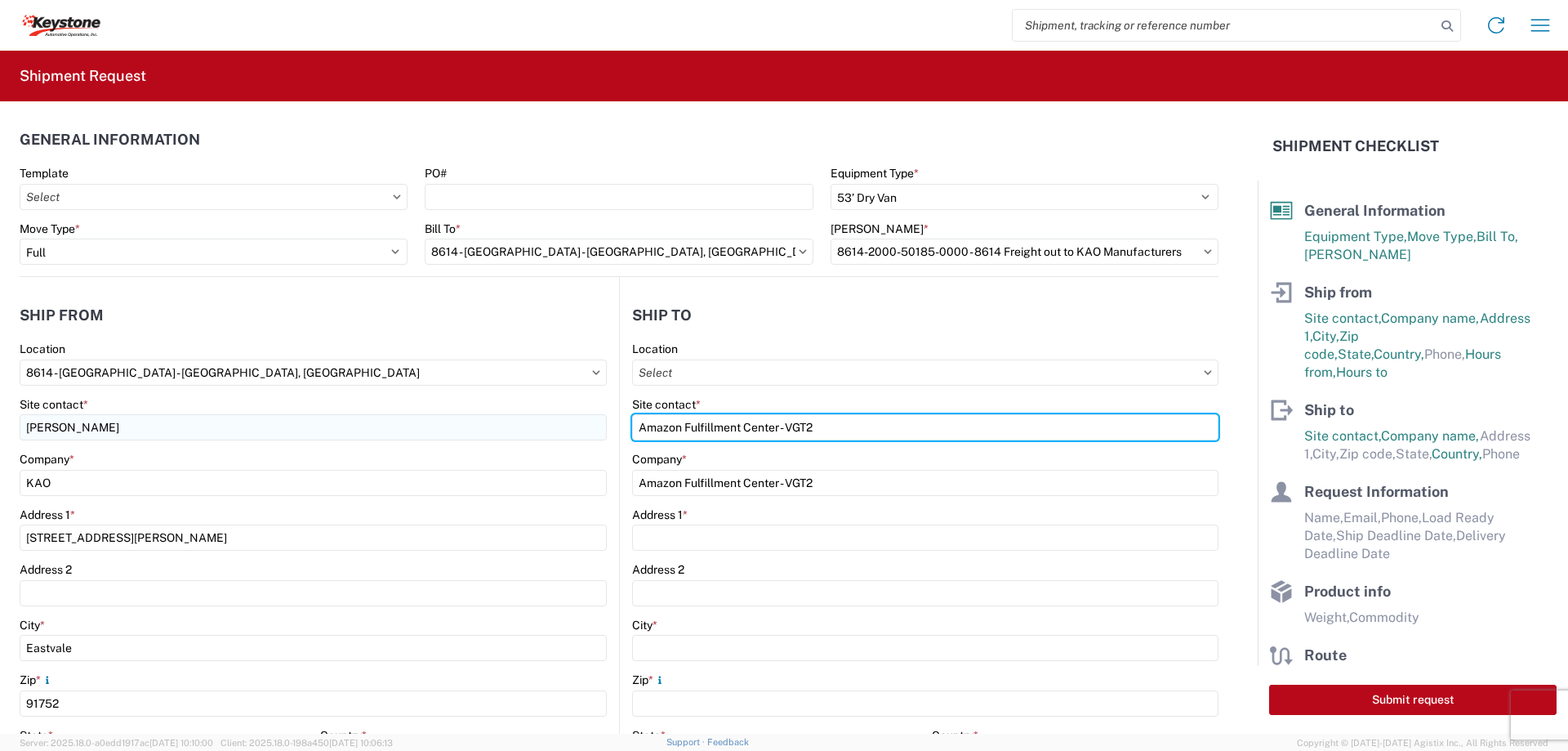
drag, startPoint x: 830, startPoint y: 427, endPoint x: 565, endPoint y: 436, distance: 265.2
click at [565, 436] on div "Ship from 8614 Location 8614 - [GEOGRAPHIC_DATA] Site contact * [PERSON_NAME] C…" at bounding box center [618, 631] width 1199 height 710
click at [689, 427] on input "Manager on Duty" at bounding box center [925, 427] width 586 height 26
type input "Manager On Duty"
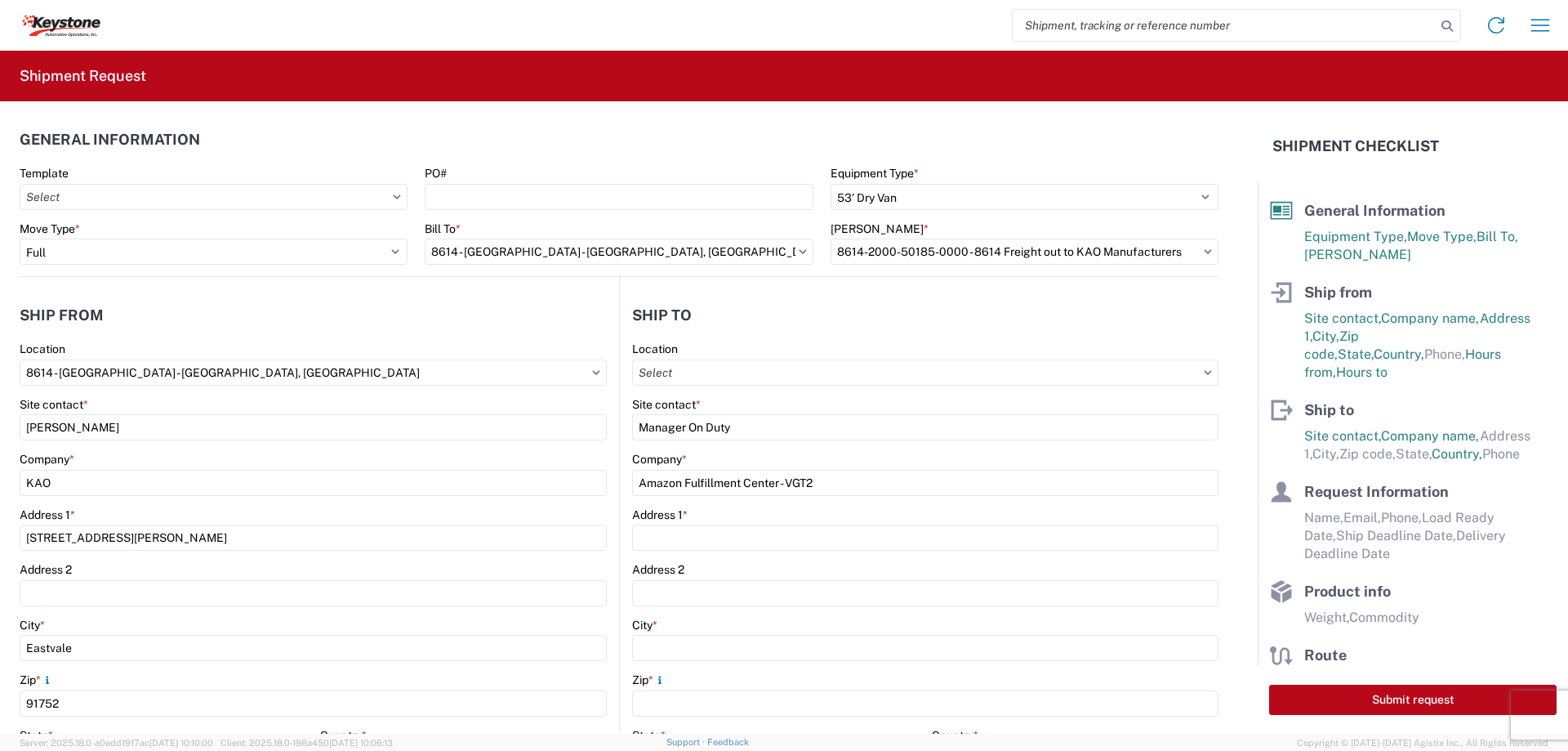
click at [879, 319] on header "Ship to" at bounding box center [919, 315] width 598 height 37
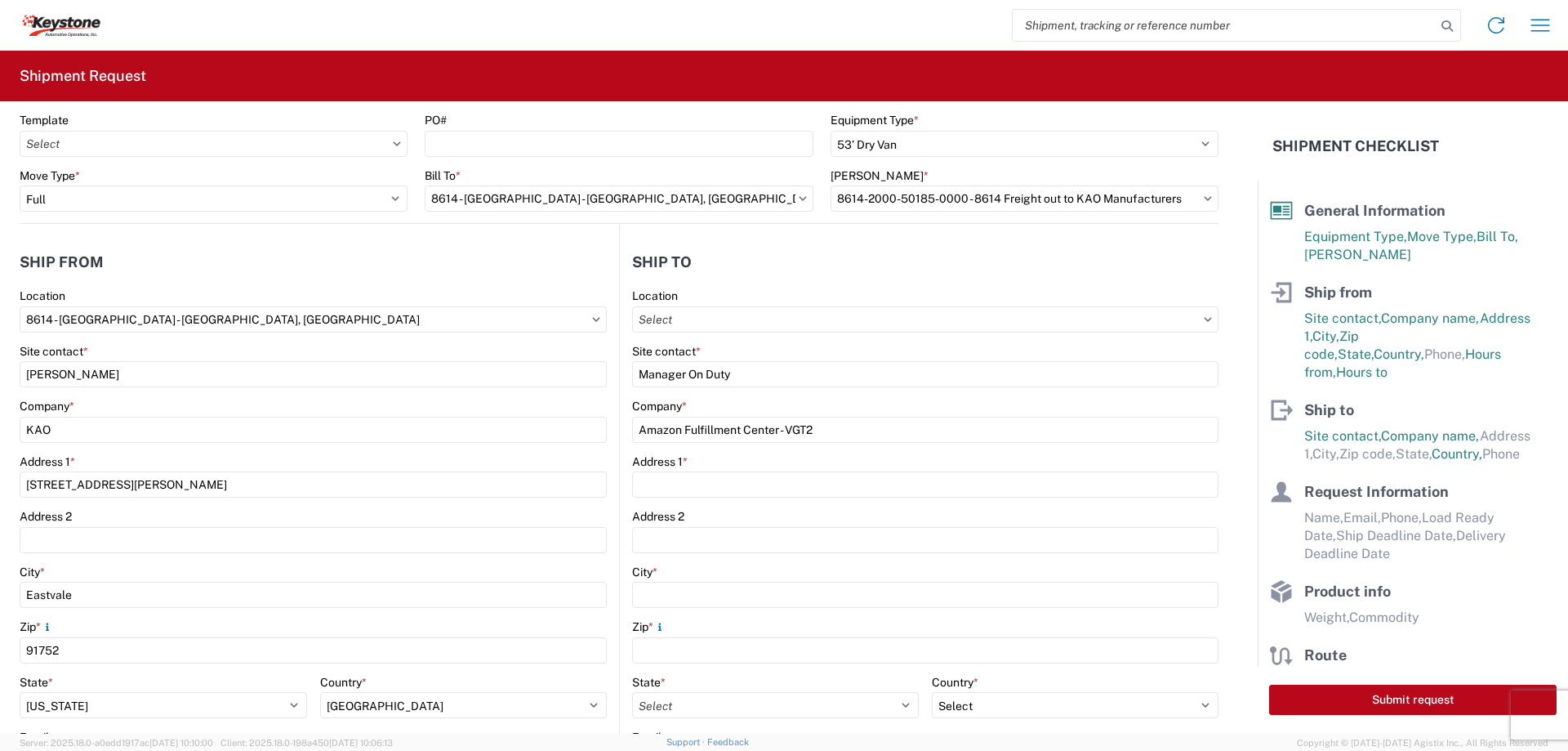
scroll to position [81, 0]
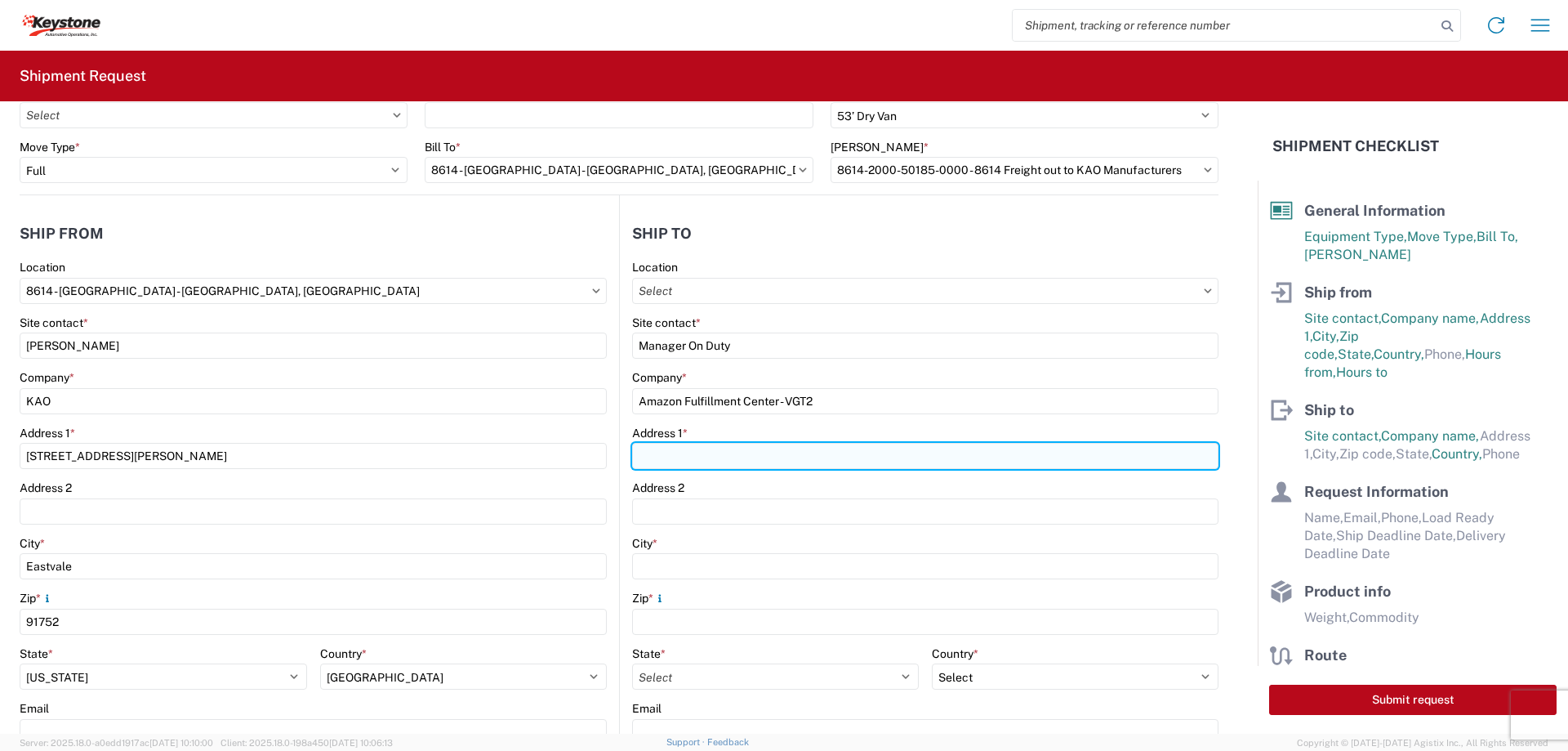
click at [800, 465] on input "Address 1 *" at bounding box center [925, 456] width 586 height 26
paste input "[STREET_ADDRESS][PERSON_NAME]"
type input "[STREET_ADDRESS][PERSON_NAME]"
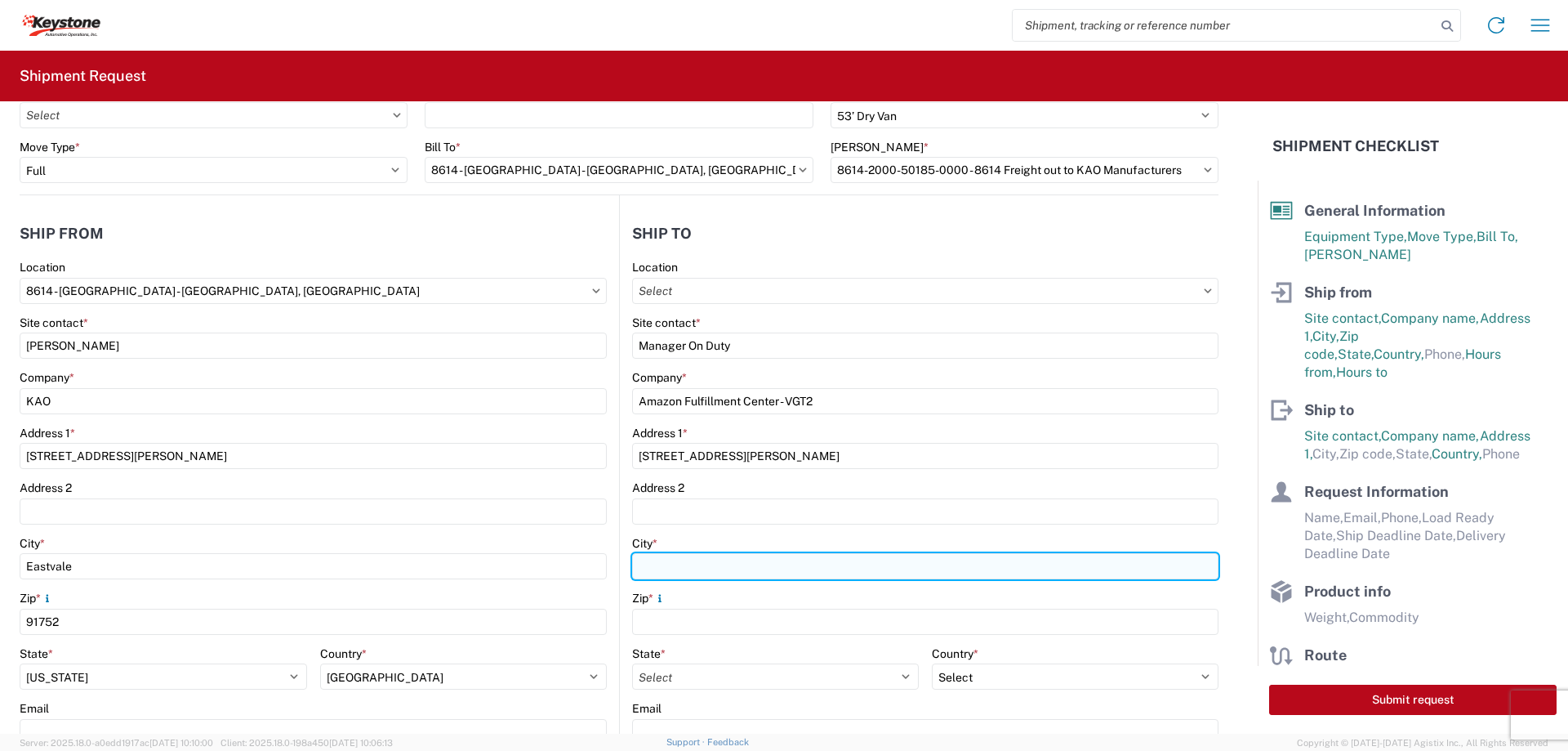
click at [756, 561] on input "City *" at bounding box center [925, 566] width 586 height 26
click at [676, 562] on input "City *" at bounding box center [925, 566] width 586 height 26
paste input "[GEOGRAPHIC_DATA]"
type input "[GEOGRAPHIC_DATA]"
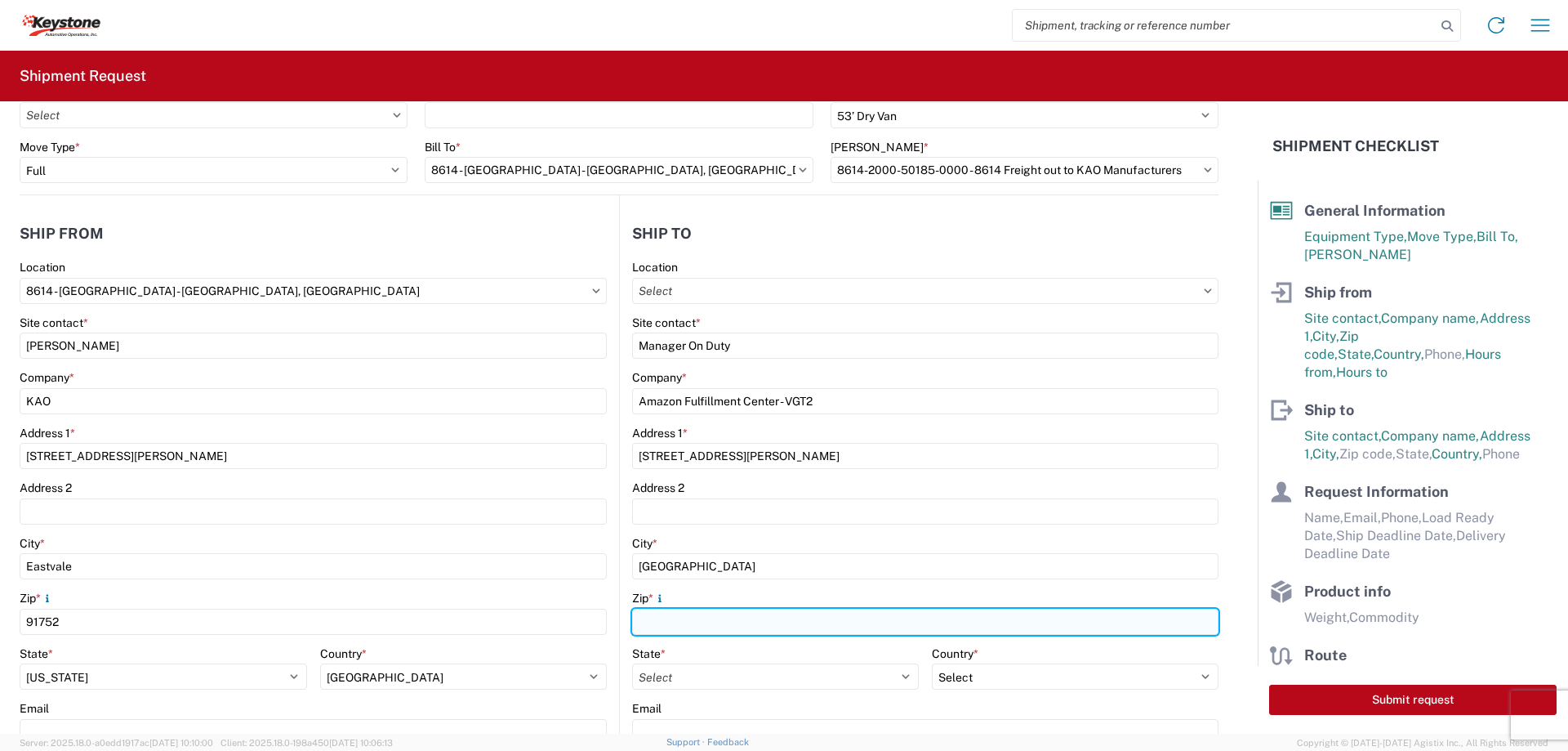
click at [740, 619] on input "Zip *" at bounding box center [925, 621] width 586 height 26
paste input "59115"
type input "59115"
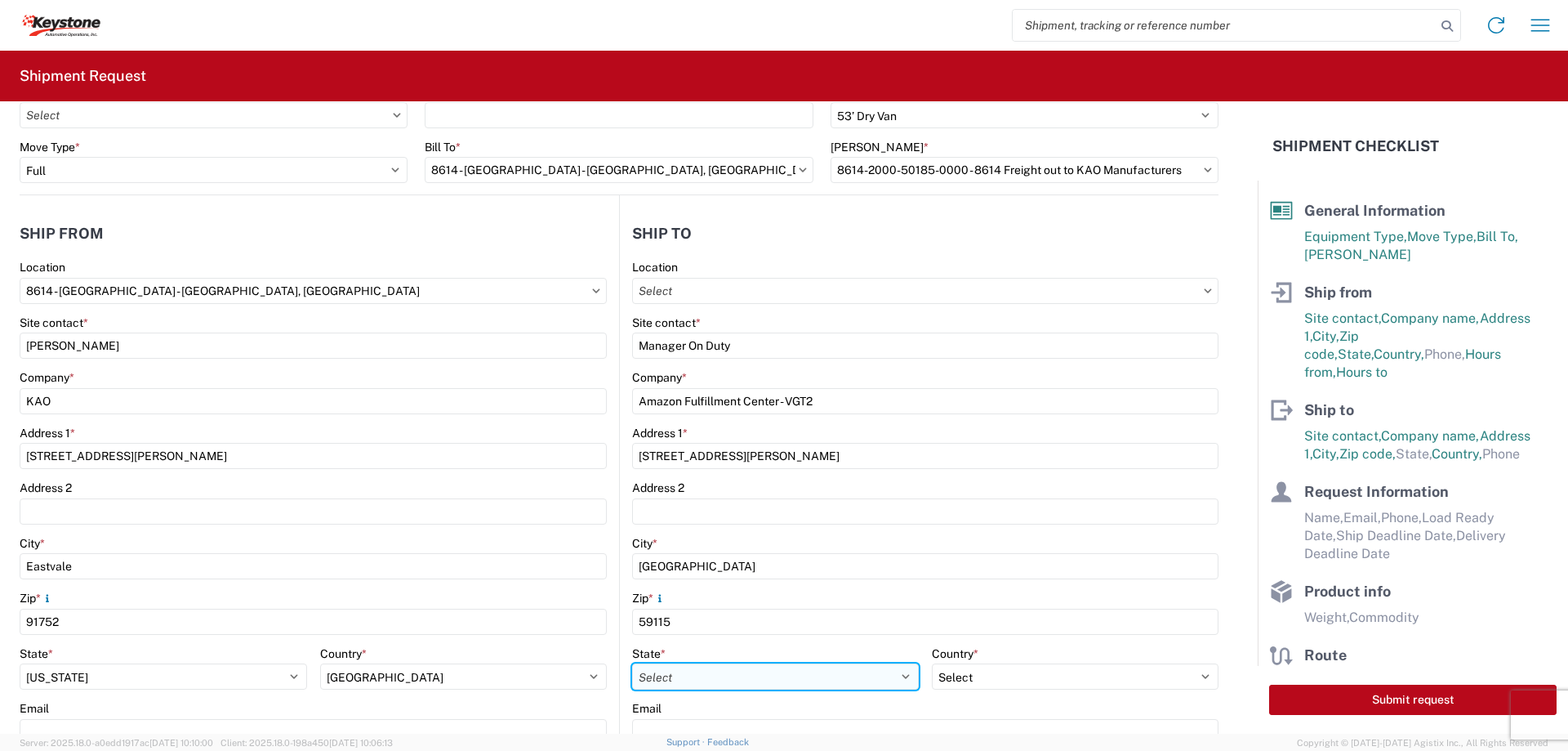
click at [709, 672] on select "Select [US_STATE] [US_STATE] [US_STATE] [US_STATE] Armed Forces Americas Armed …" at bounding box center [775, 676] width 287 height 26
select select "NV"
click at [632, 663] on select "Select [US_STATE] [US_STATE] [US_STATE] [US_STATE] Armed Forces Americas Armed …" at bounding box center [775, 676] width 287 height 26
click at [949, 230] on header "Ship to" at bounding box center [919, 233] width 598 height 37
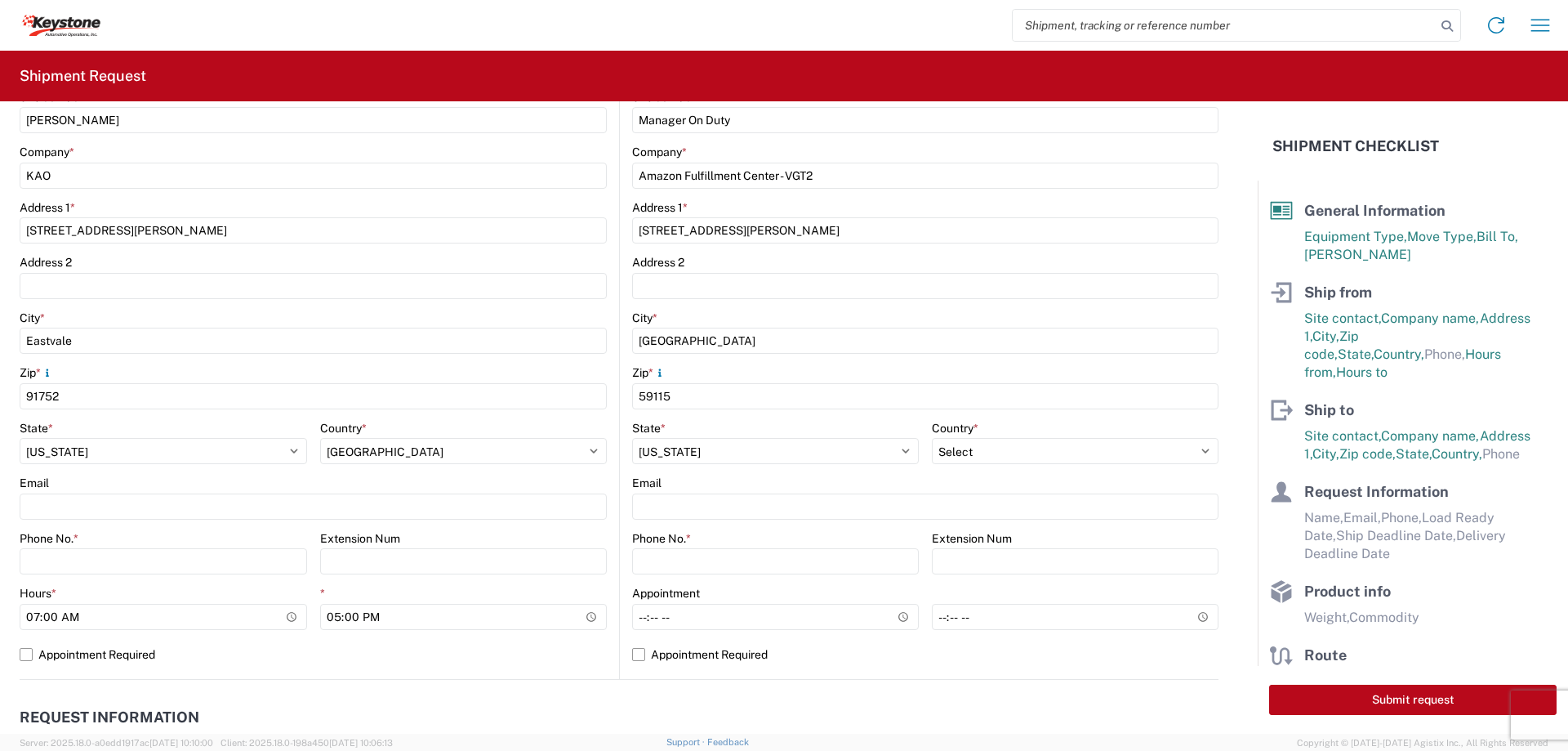
scroll to position [327, 0]
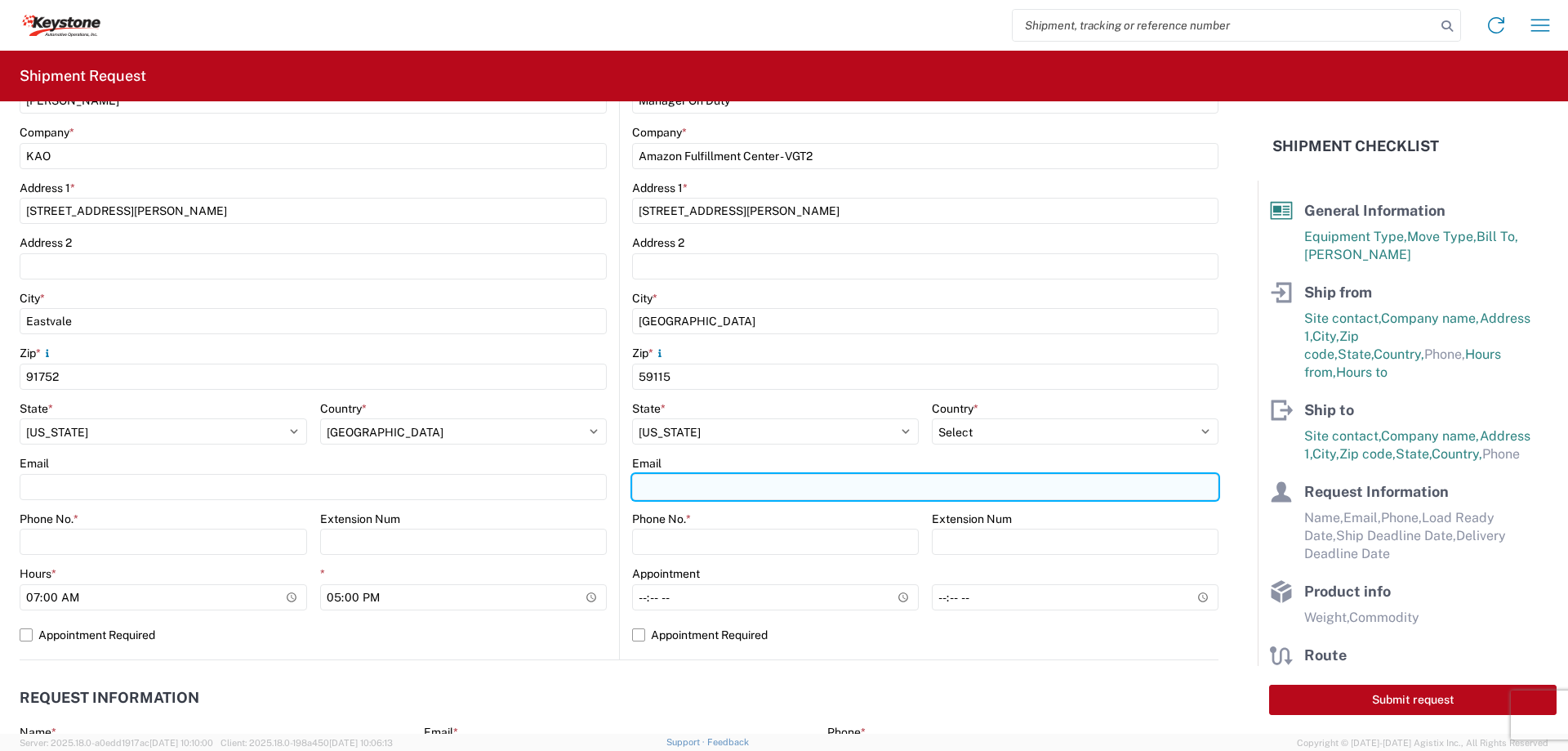
click at [779, 490] on input "Email" at bounding box center [925, 487] width 586 height 26
type input "[EMAIL_ADDRESS][DOMAIN_NAME]"
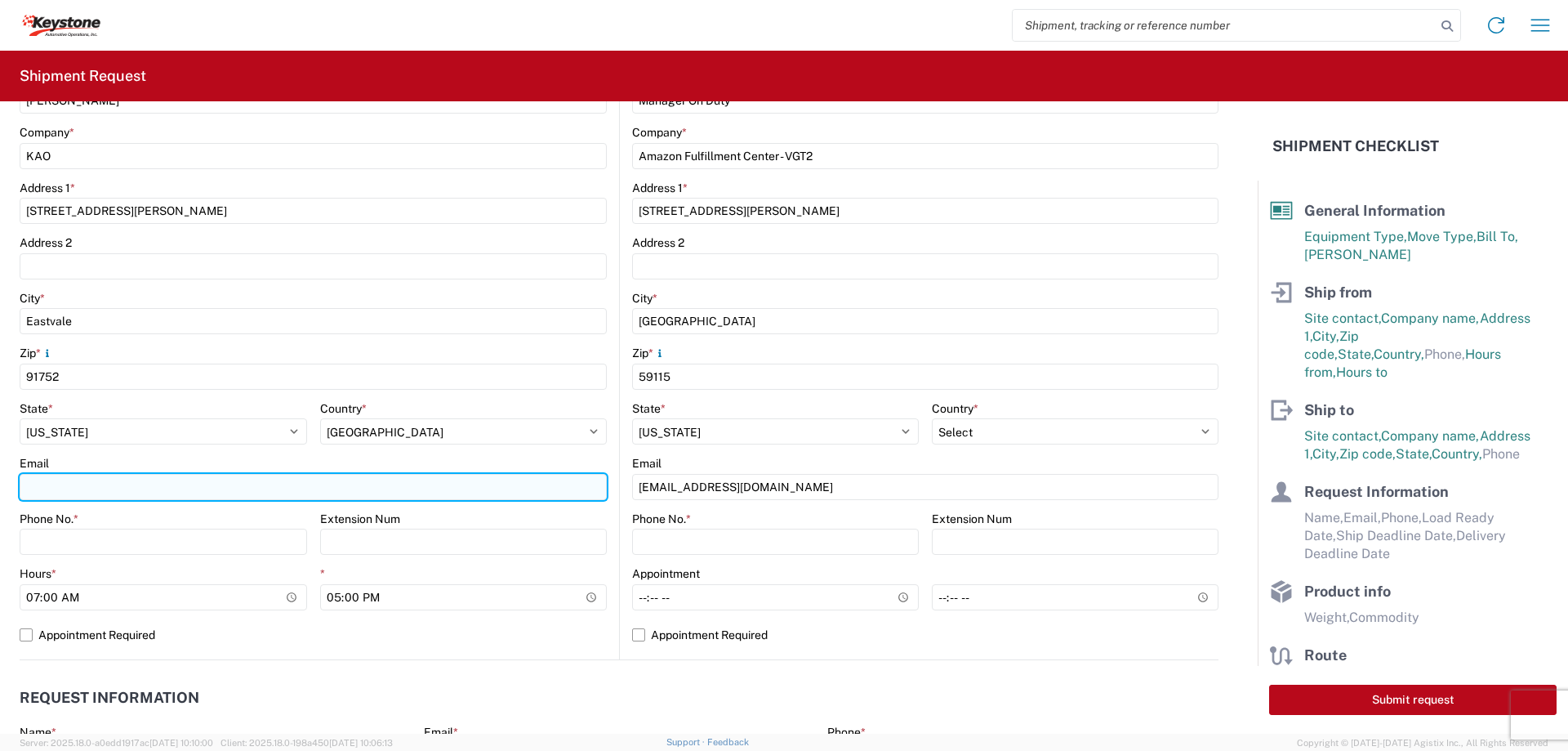
click at [457, 499] on input "Email" at bounding box center [312, 487] width 587 height 26
click at [117, 485] on input "Email" at bounding box center [312, 487] width 587 height 26
paste input "[EMAIL_ADDRESS][DOMAIN_NAME]"
type input "[EMAIL_ADDRESS][DOMAIN_NAME]"
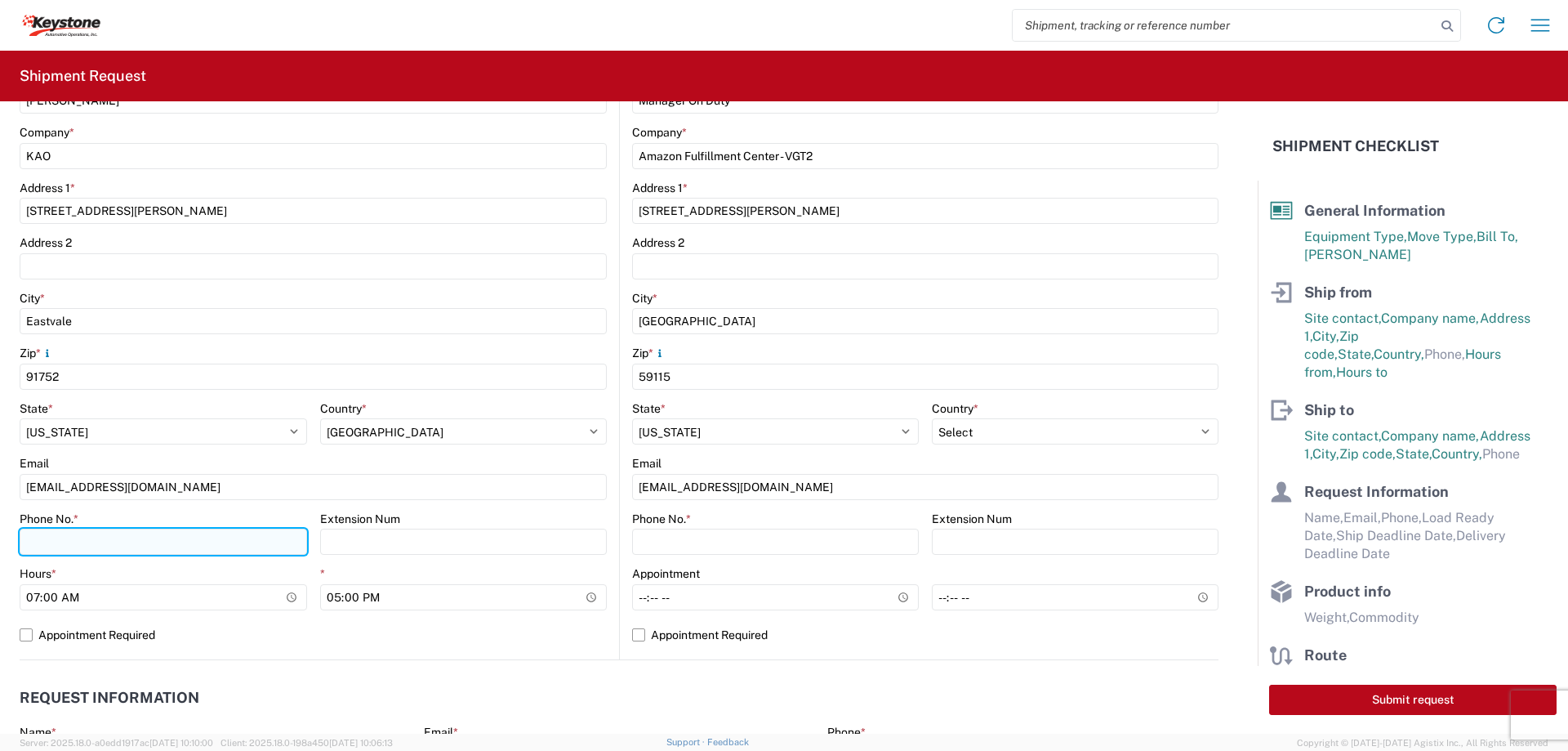
click at [263, 534] on input "Phone No. *" at bounding box center [163, 542] width 288 height 26
click at [262, 534] on input "Phone No. *" at bounding box center [163, 542] width 288 height 26
type input "9518270799"
click at [443, 682] on header "Request Information" at bounding box center [618, 698] width 1199 height 37
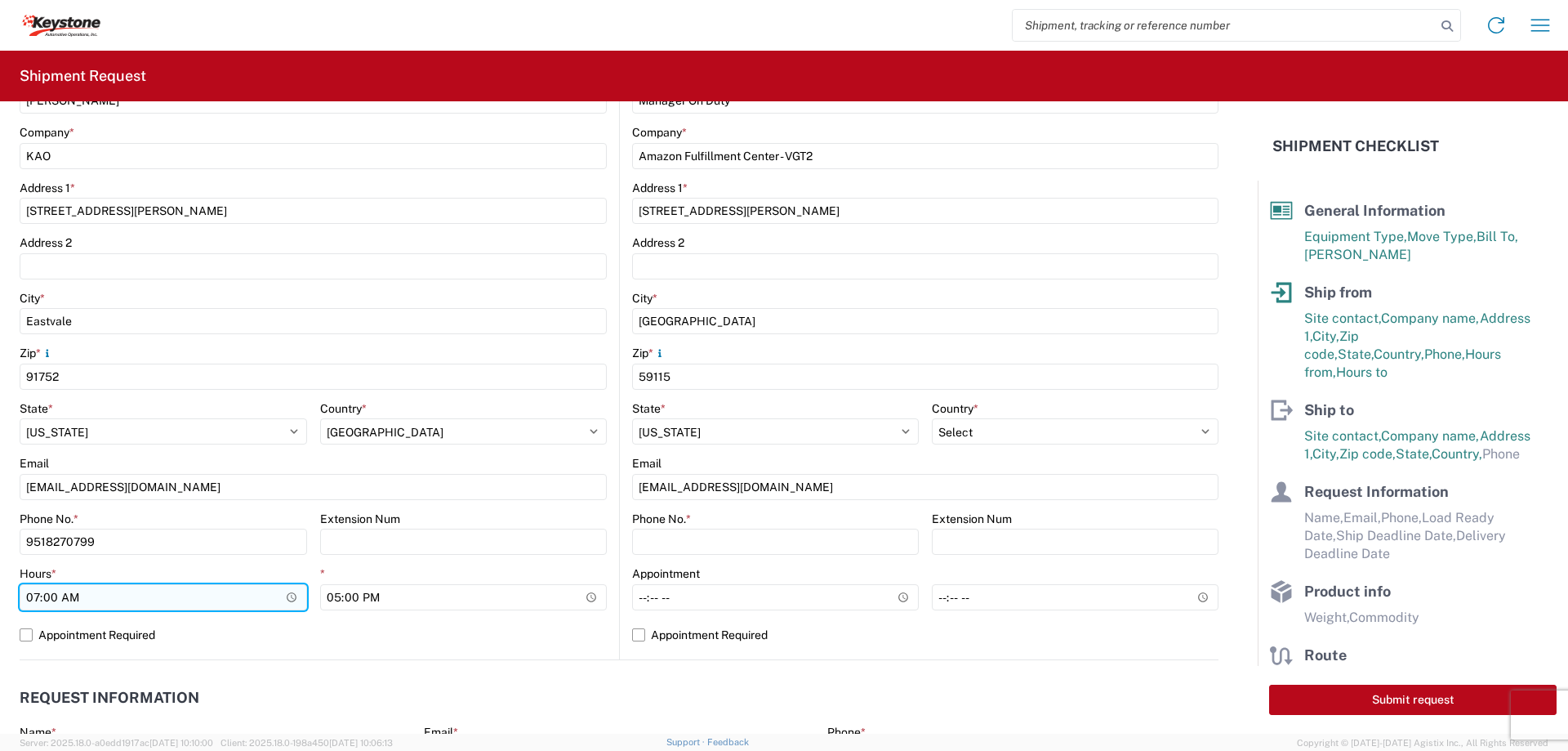
click at [289, 595] on input "07:00" at bounding box center [163, 597] width 288 height 26
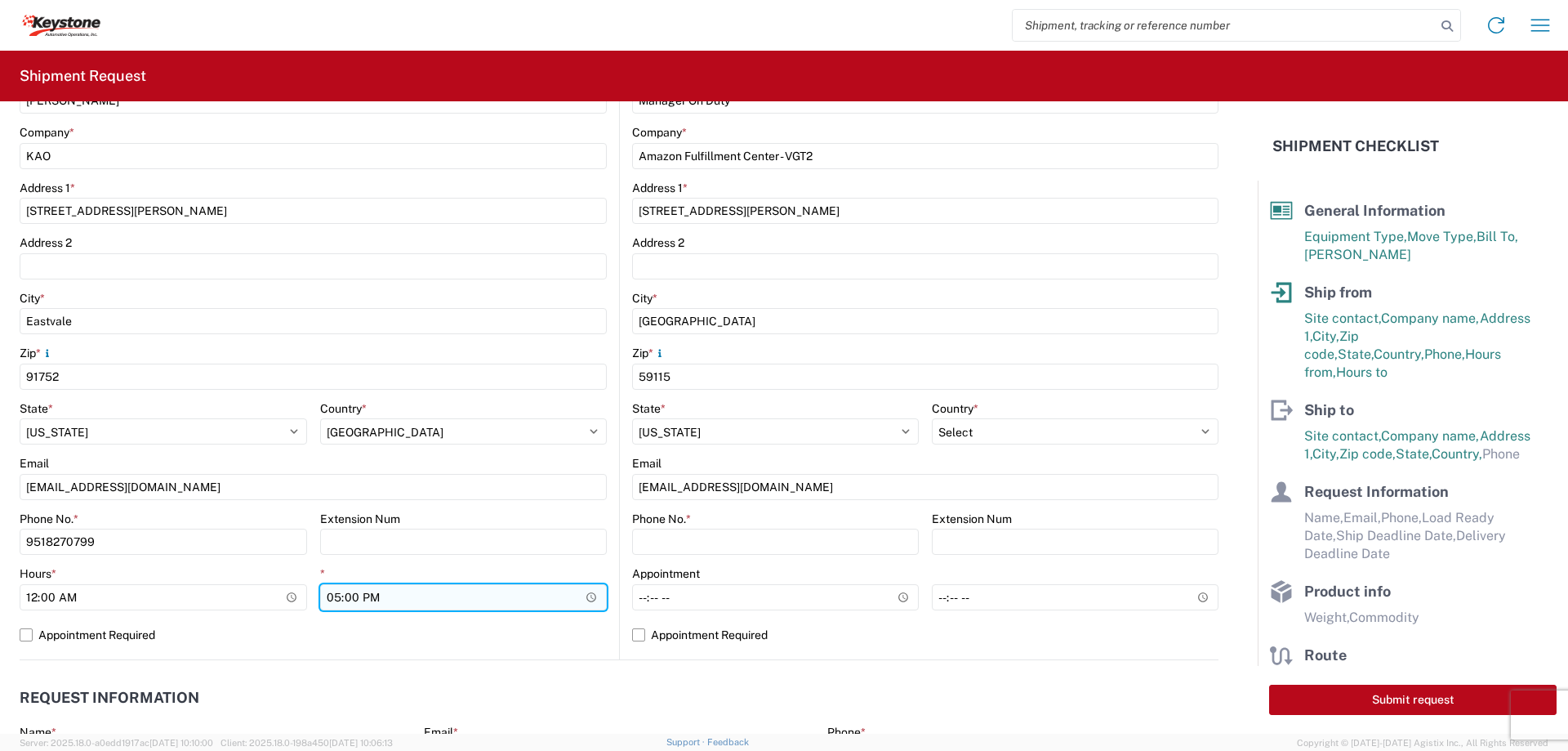
type input "00:00"
click at [582, 597] on input "17:00" at bounding box center [464, 597] width 288 height 26
type input "20:00"
click at [399, 629] on label "Appointment Required" at bounding box center [312, 635] width 587 height 26
click at [0, 0] on input "Appointment Required" at bounding box center [0, 0] width 0 height 0
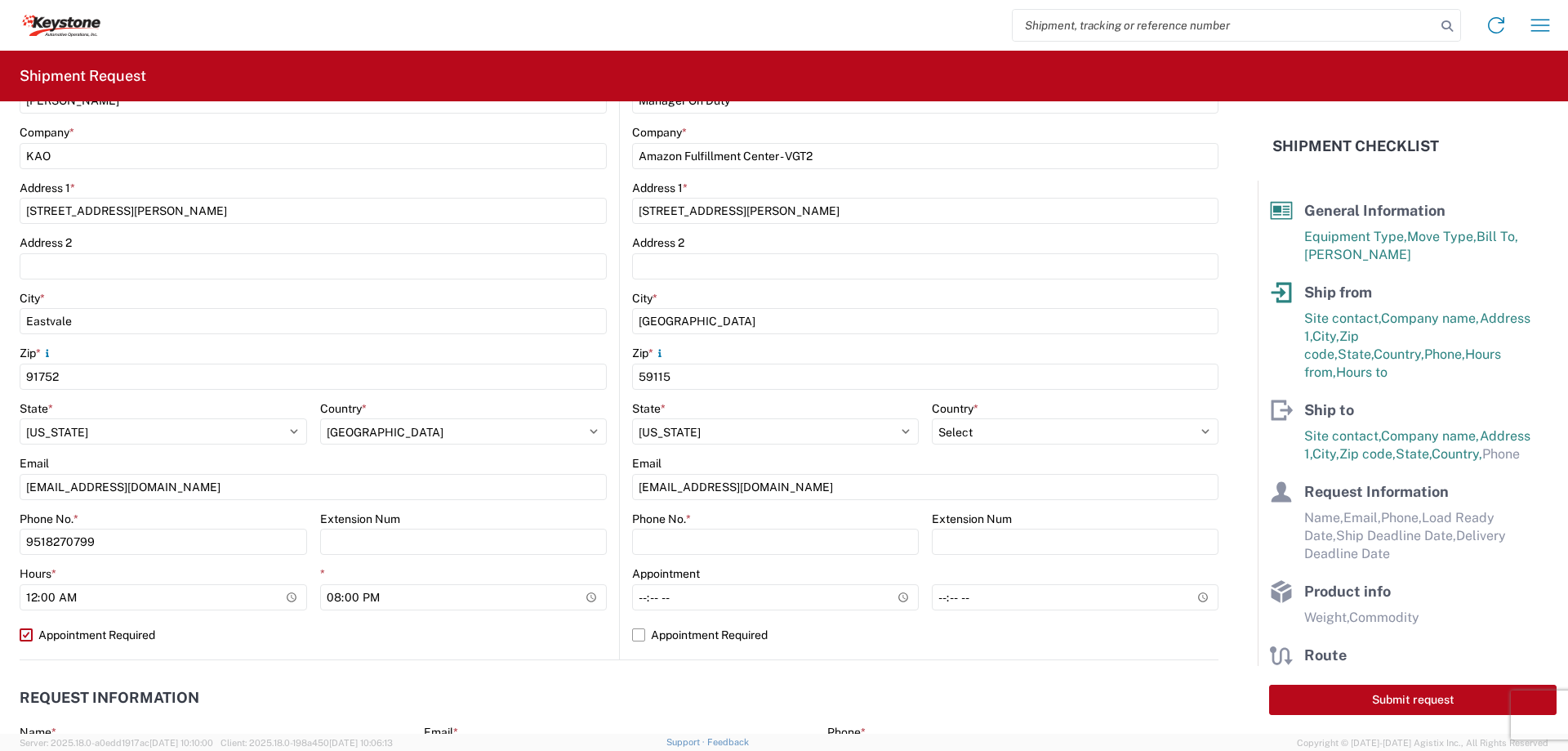
select select "US"
click at [399, 629] on label "Appointment Required" at bounding box center [312, 635] width 587 height 26
click at [0, 0] on input "Appointment Required" at bounding box center [0, 0] width 0 height 0
select select "CA"
select select "US"
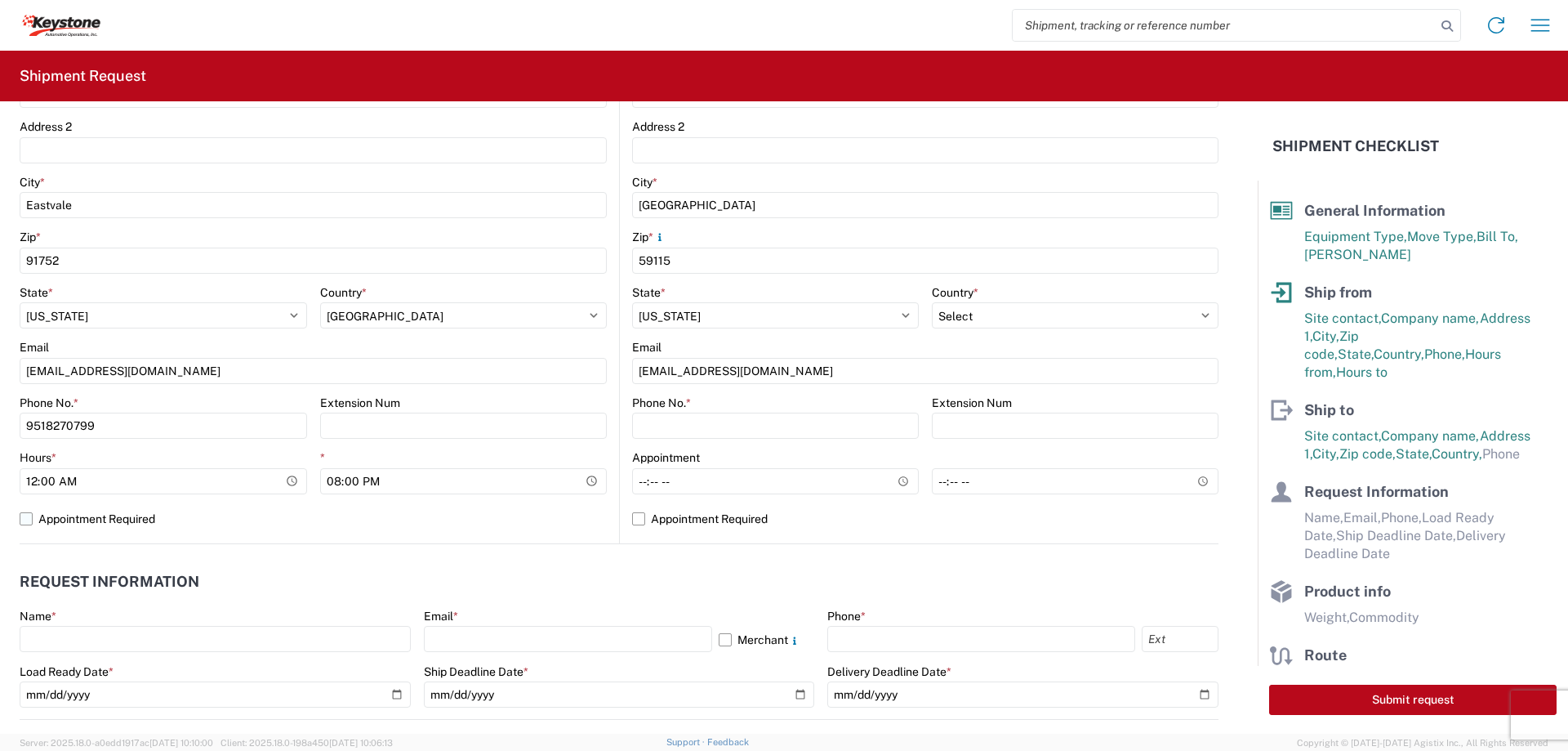
scroll to position [572, 0]
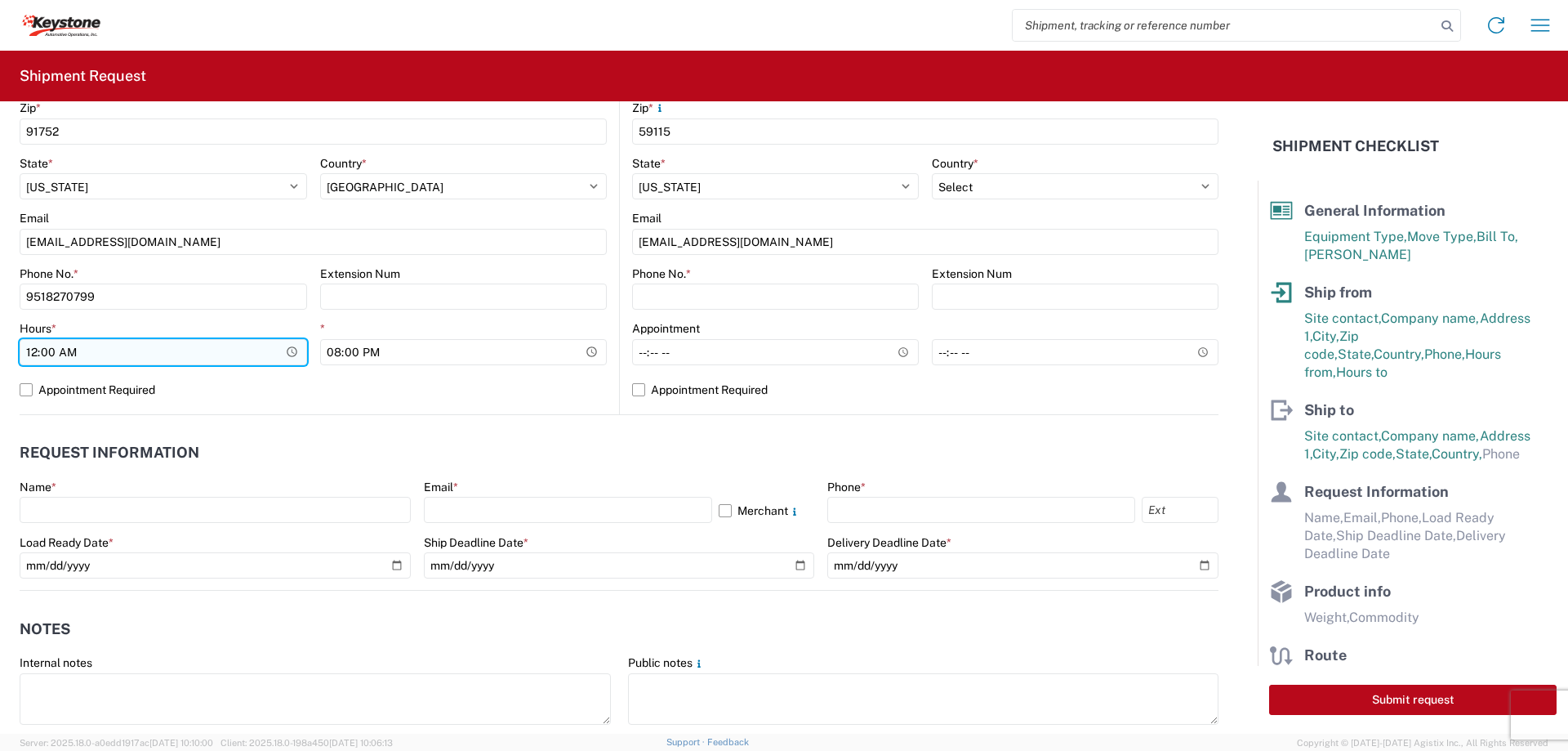
click at [257, 354] on input "00:00" at bounding box center [163, 352] width 288 height 26
click at [282, 352] on input "00:00" at bounding box center [163, 352] width 288 height 26
type input "12:00"
click at [331, 410] on div "8614 Location 8614 - [GEOGRAPHIC_DATA] - [GEOGRAPHIC_DATA], [GEOGRAPHIC_DATA] S…" at bounding box center [312, 92] width 587 height 645
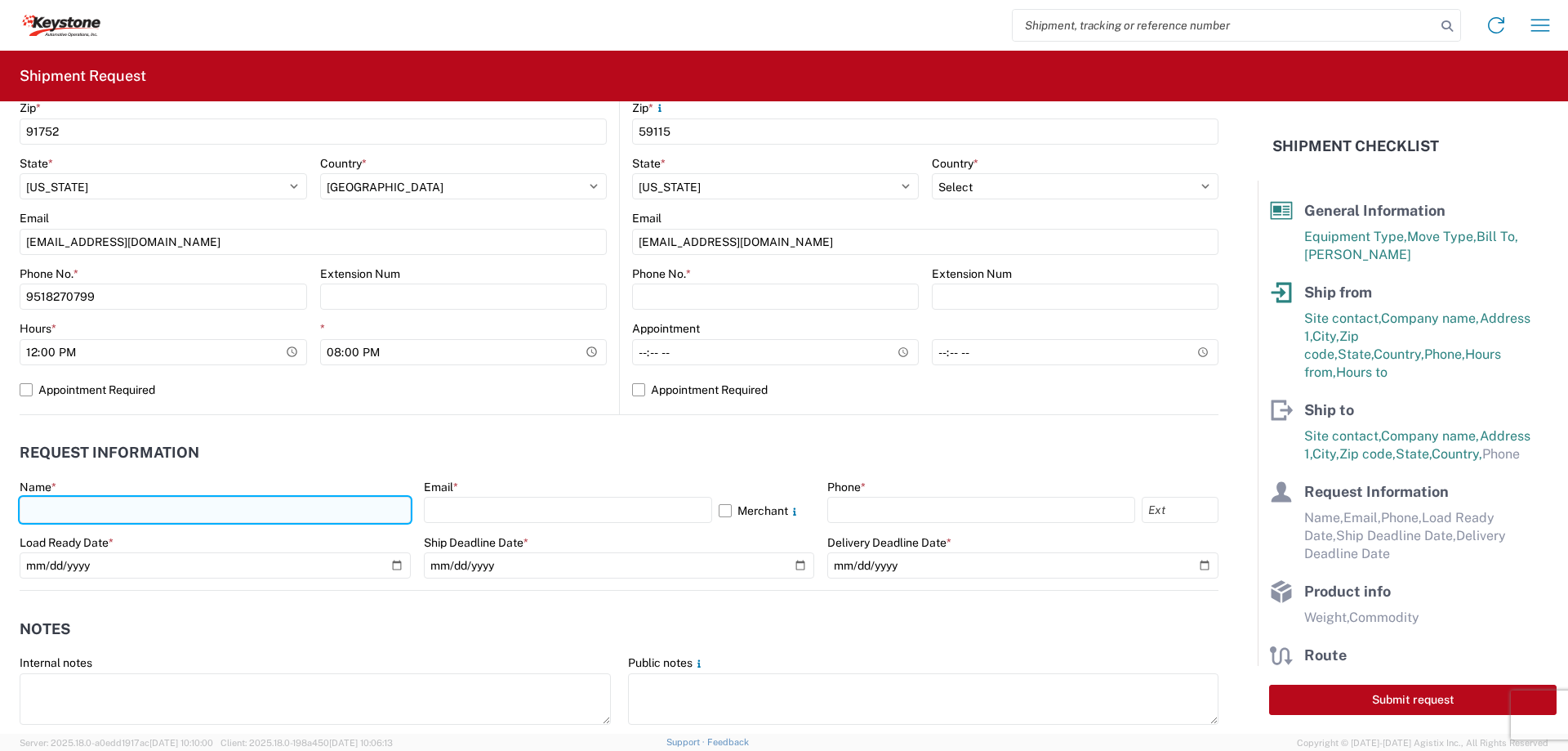
click at [240, 521] on input "text" at bounding box center [215, 510] width 391 height 26
type input "[PERSON_NAME]"
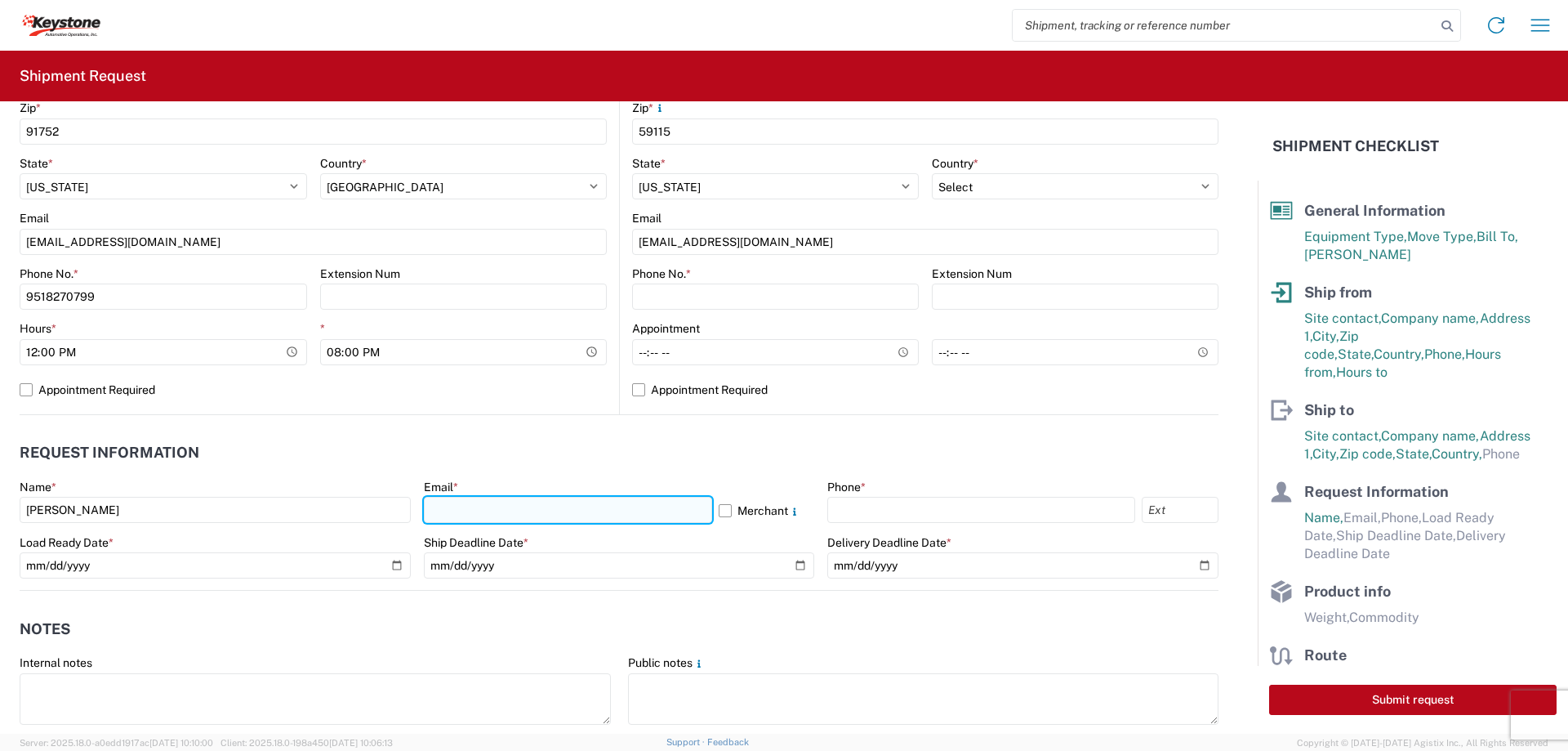
click at [433, 502] on input "text" at bounding box center [568, 510] width 289 height 26
type input "[EMAIL_ADDRESS][DOMAIN_NAME]"
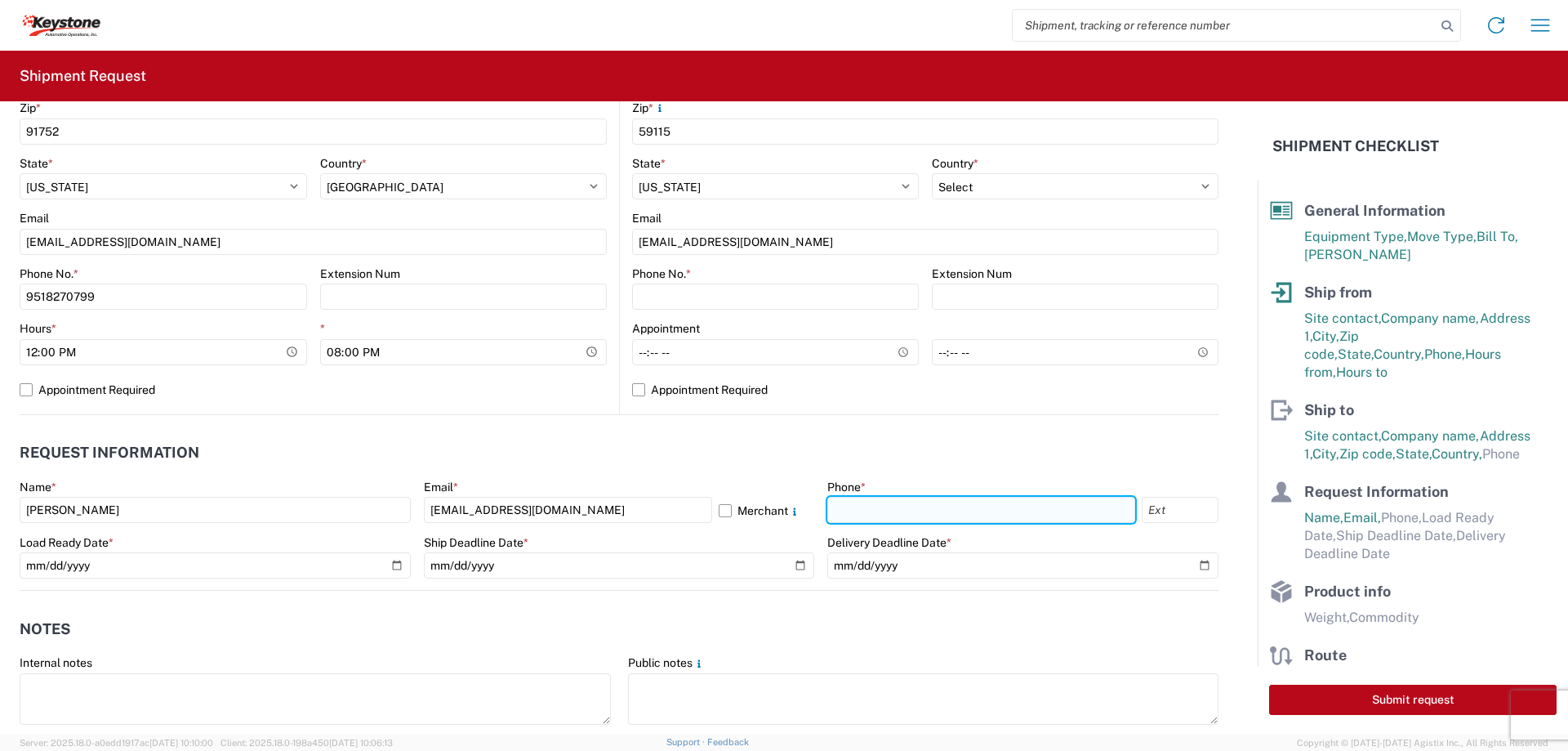
click at [846, 518] on input "text" at bounding box center [981, 510] width 308 height 26
type input "2677161430"
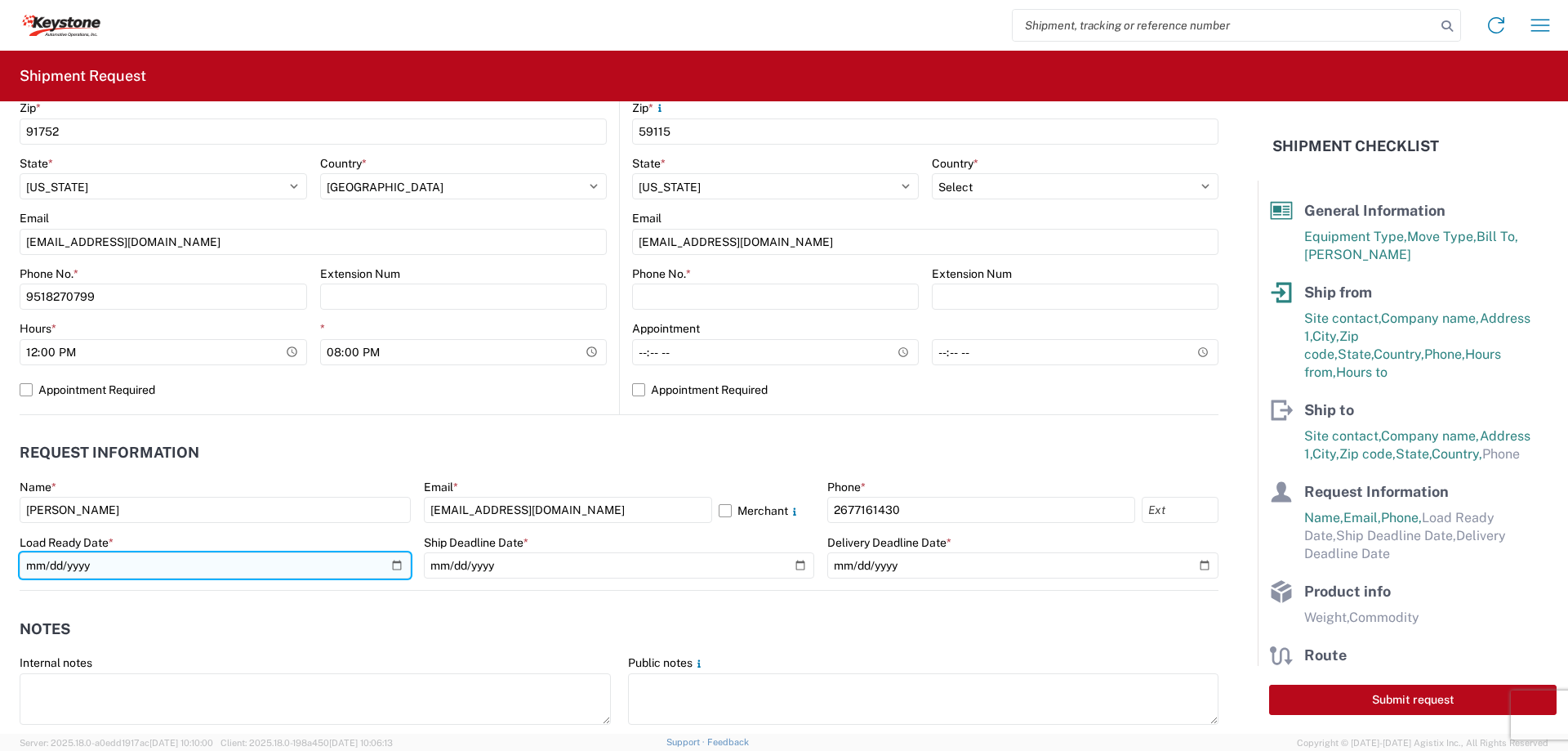
click at [391, 561] on input "date" at bounding box center [215, 566] width 391 height 26
type input "[DATE]"
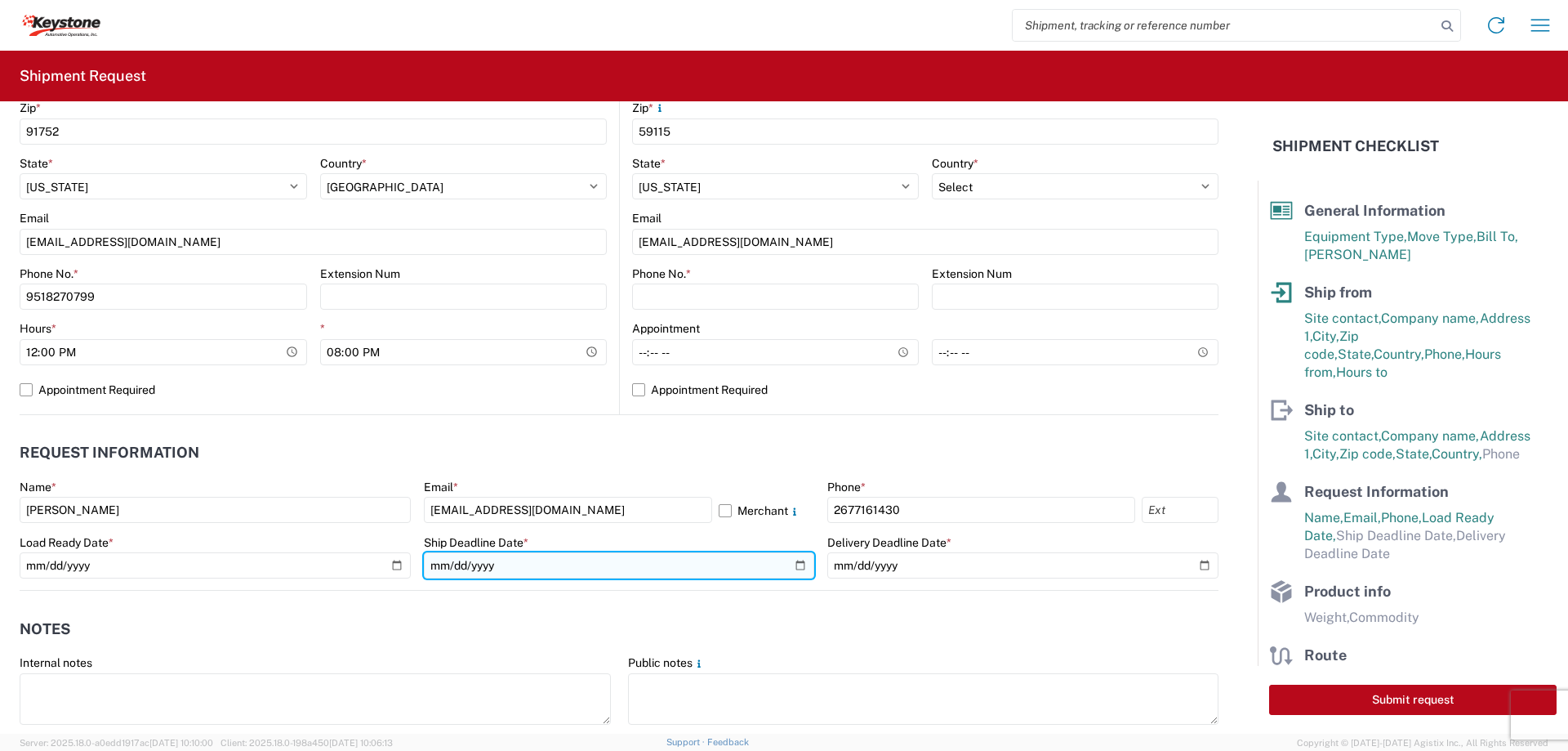
click at [788, 569] on input "date" at bounding box center [619, 566] width 391 height 26
type input "[DATE]"
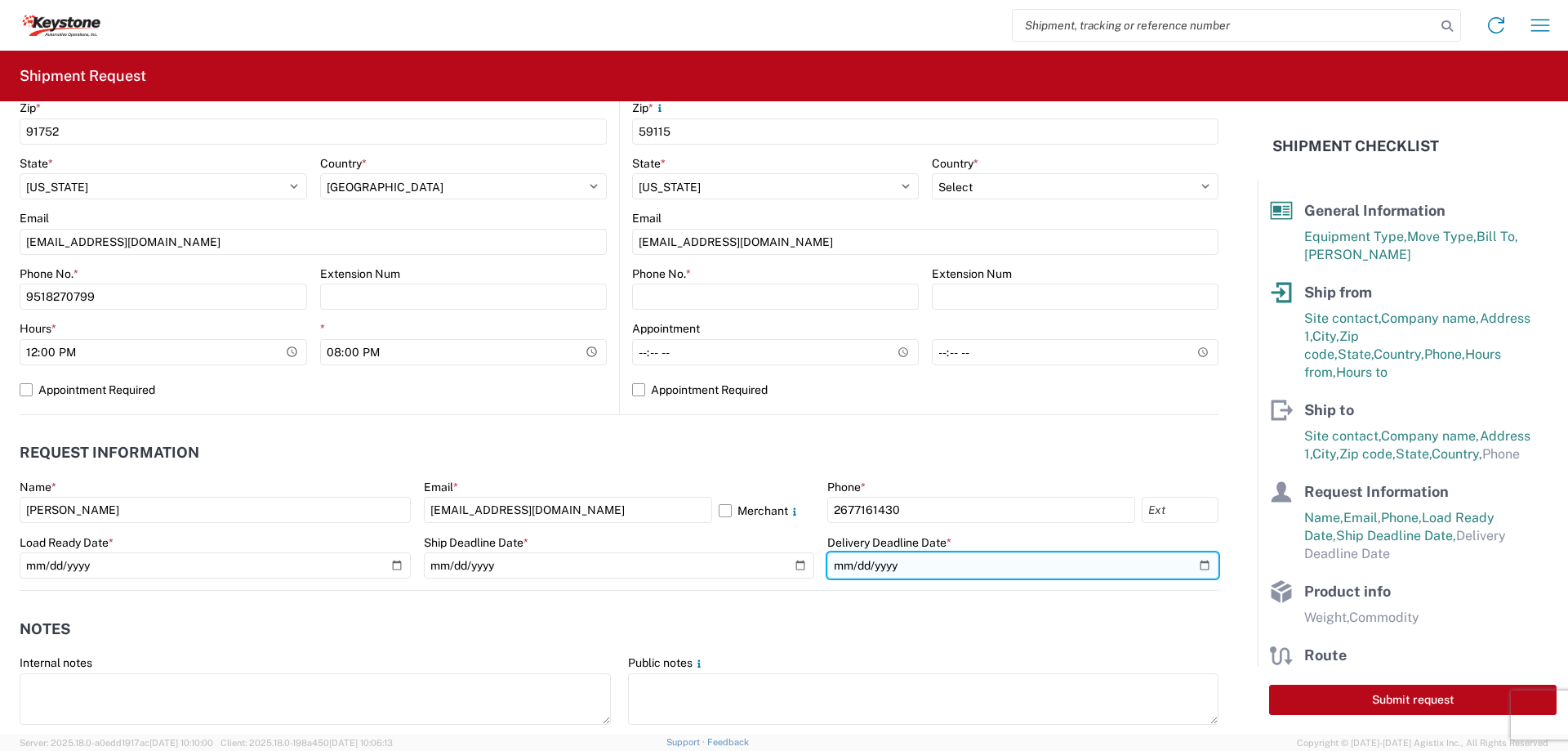
click at [1192, 566] on input "date" at bounding box center [1023, 566] width 391 height 26
type input "[DATE]"
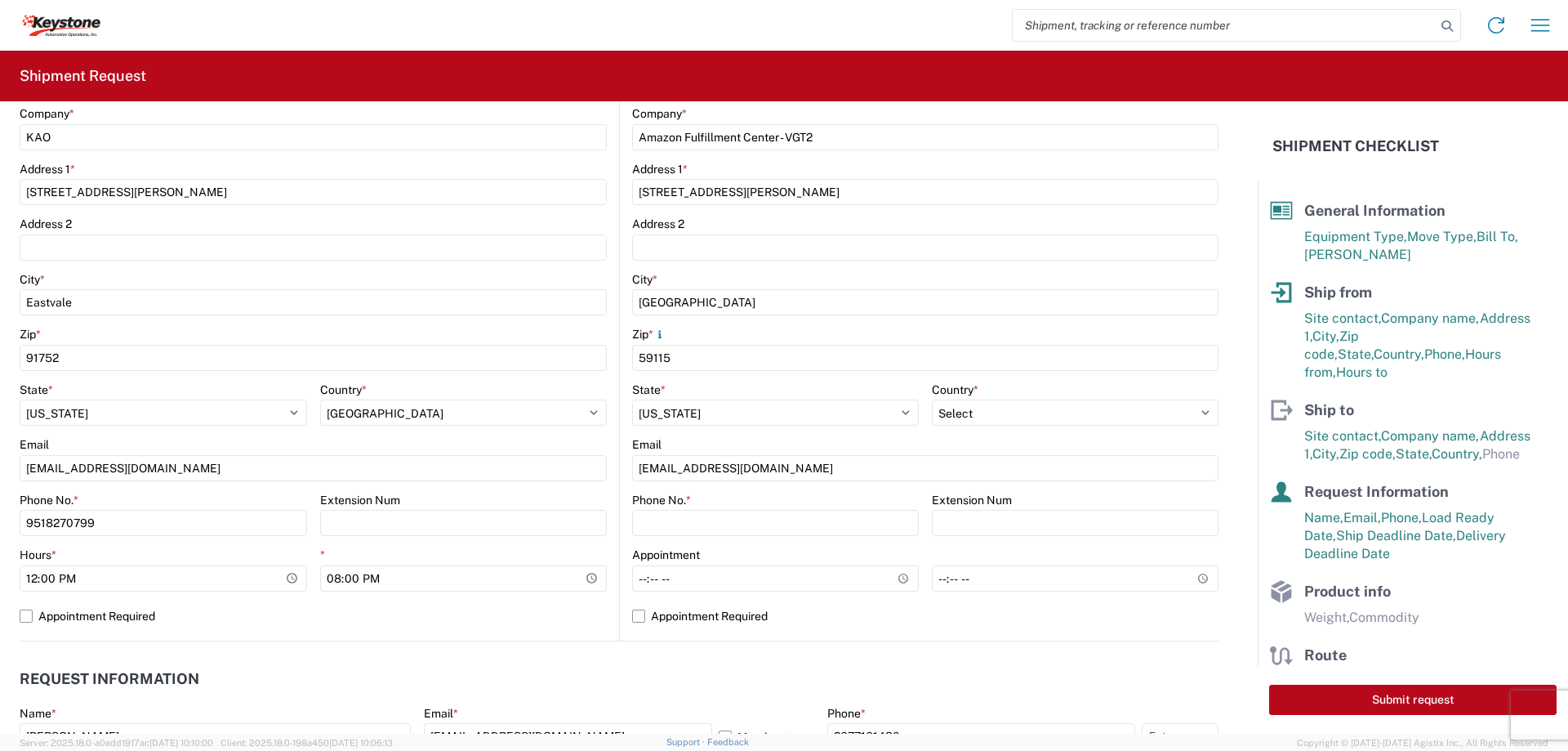
scroll to position [327, 0]
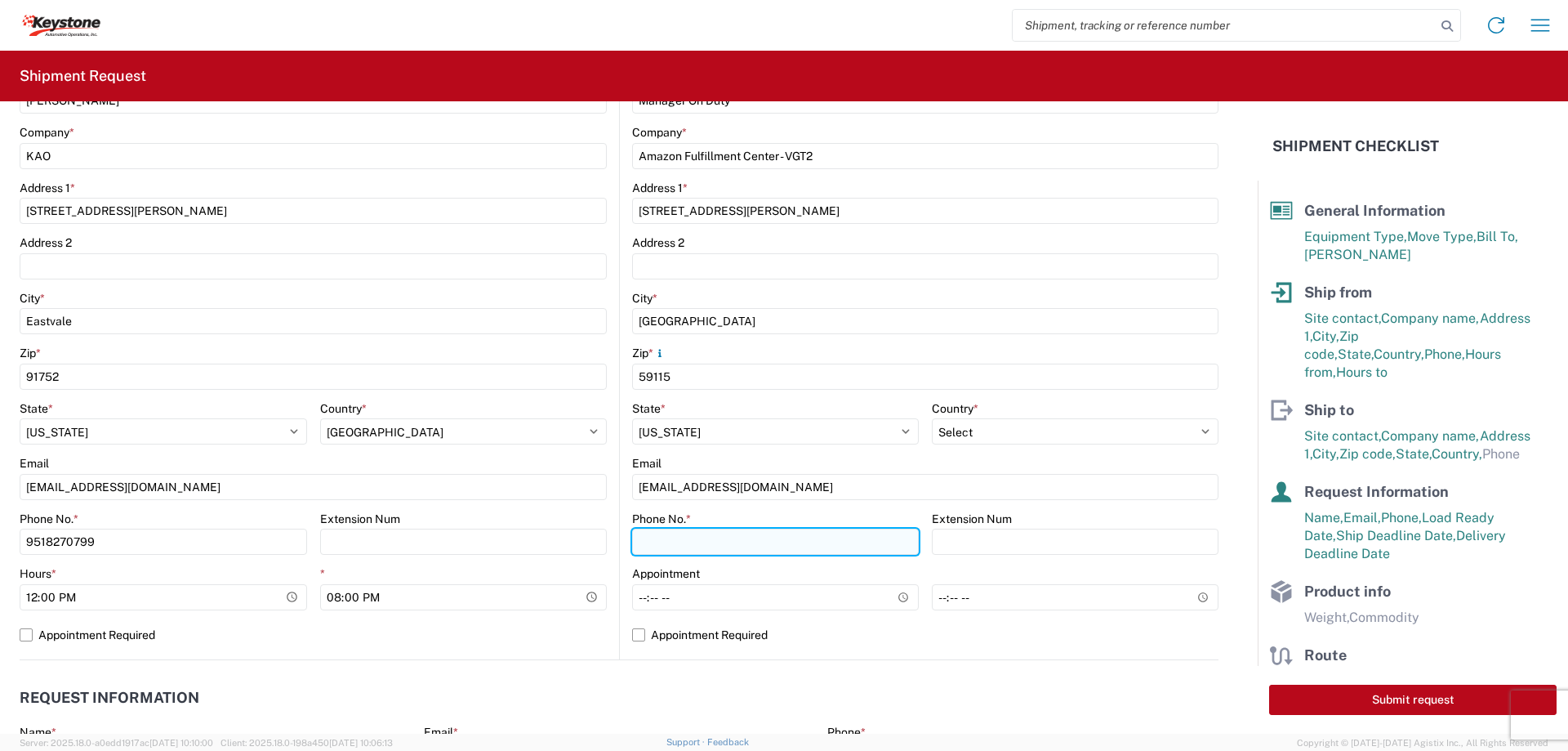
click at [757, 538] on input "Phone No. *" at bounding box center [775, 542] width 287 height 26
type input "2677161430"
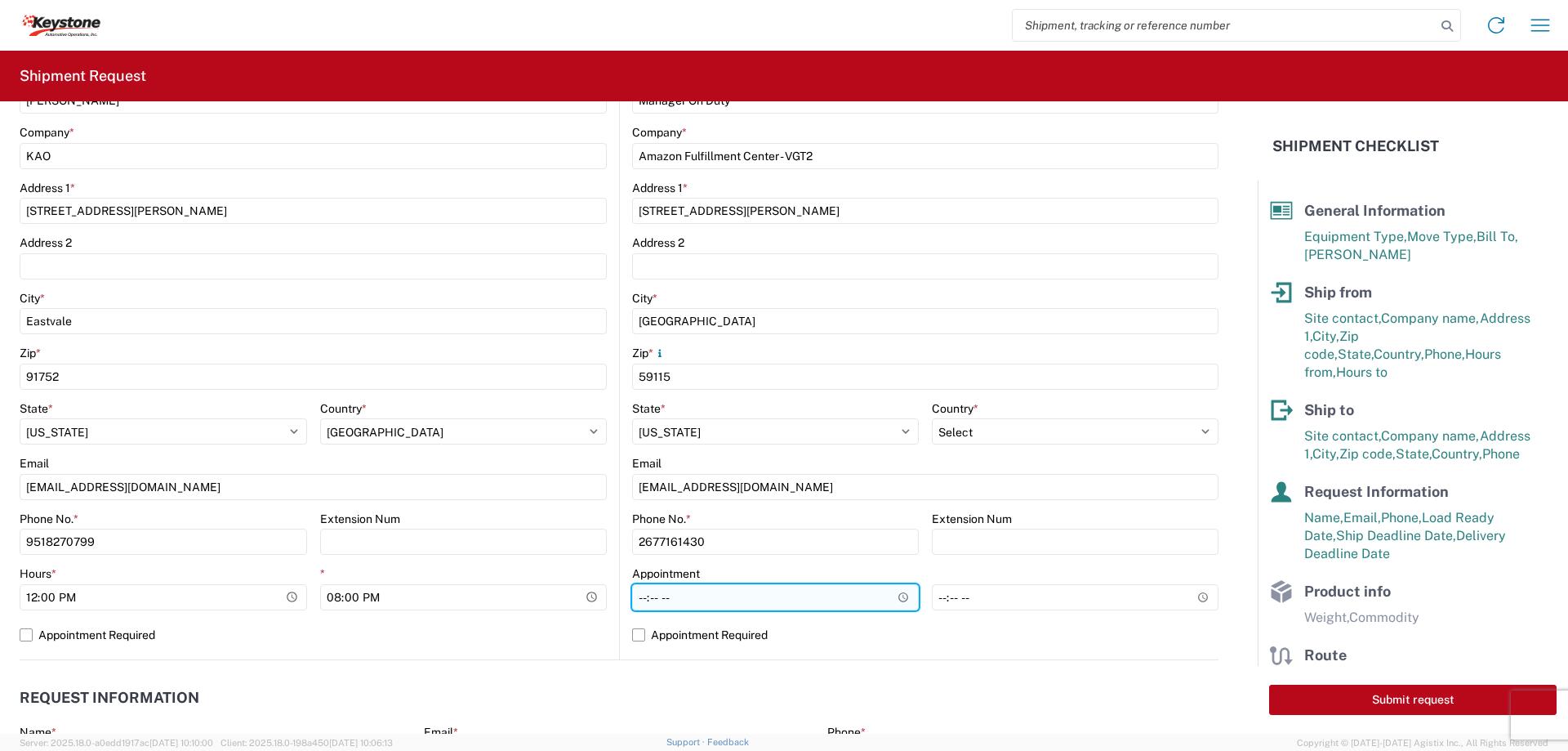
click at [889, 597] on input "Hours *" at bounding box center [775, 597] width 287 height 26
click at [841, 572] on div "Appointment" at bounding box center [775, 574] width 287 height 15
click at [889, 594] on input "Hours *" at bounding box center [775, 597] width 287 height 26
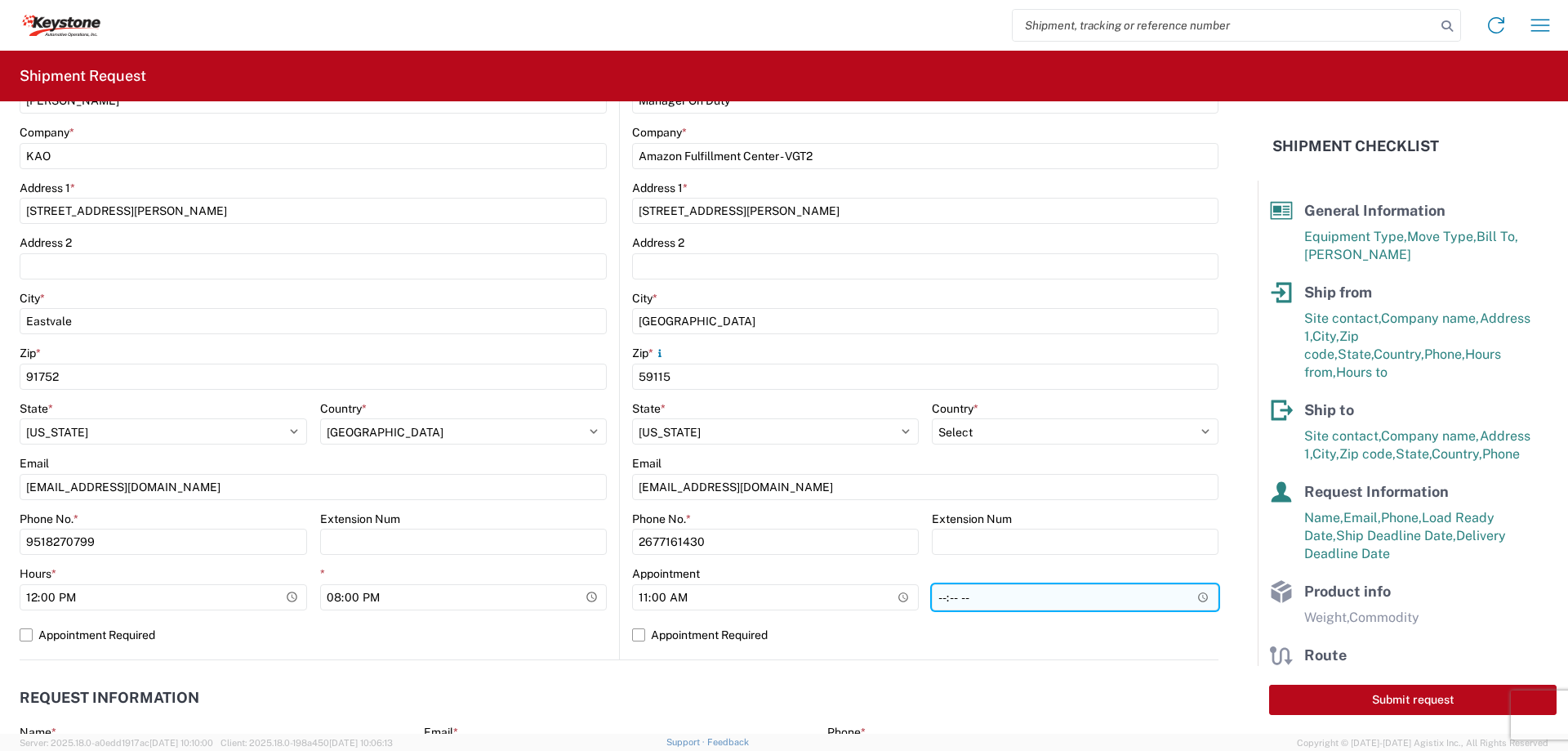
type input "11:00"
click at [1192, 598] on input "*" at bounding box center [1075, 597] width 287 height 26
type input "11:00"
click at [981, 630] on label "Appointment Required" at bounding box center [925, 635] width 586 height 26
click at [0, 0] on input "Appointment Required" at bounding box center [0, 0] width 0 height 0
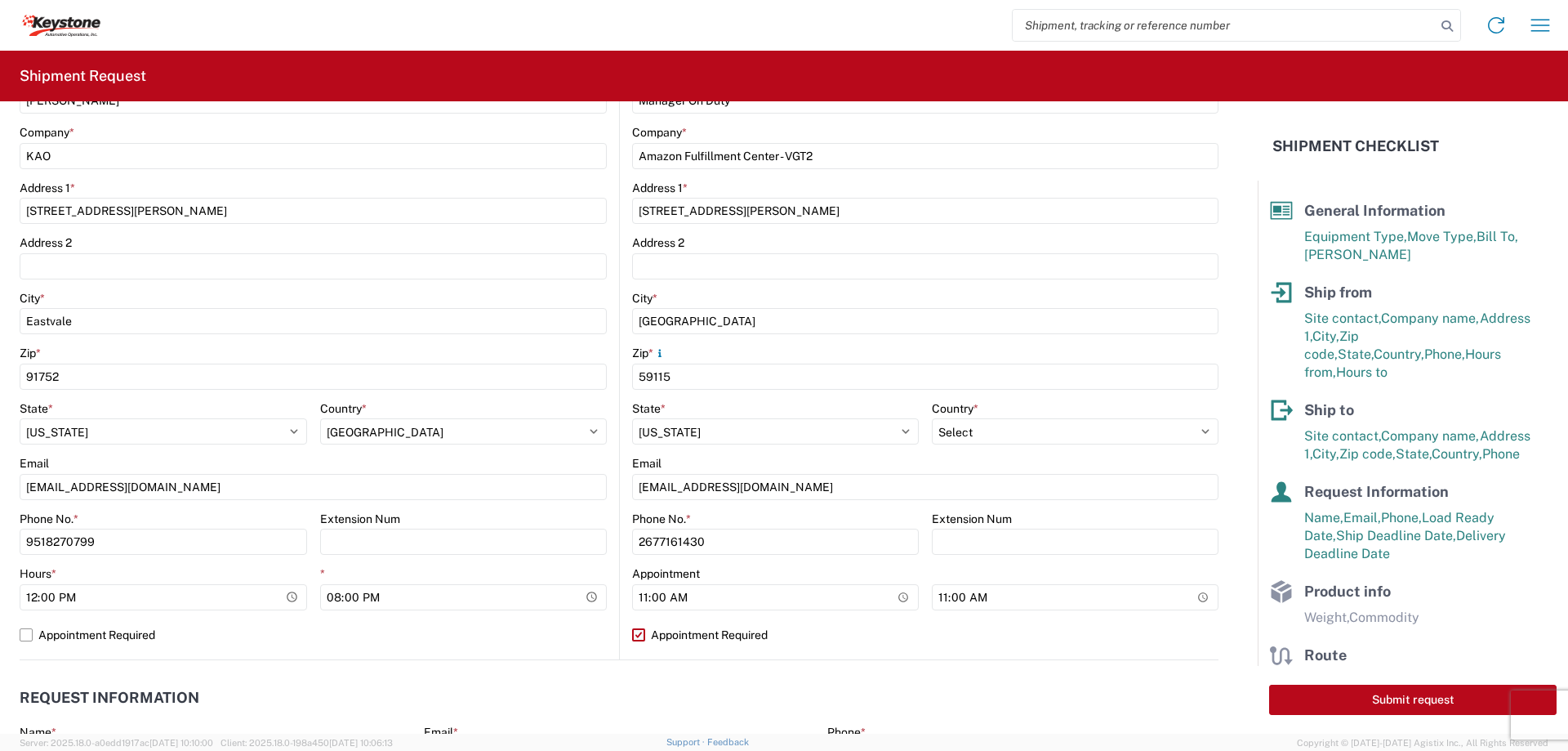
select select "US"
click at [996, 638] on label "Appointment Required" at bounding box center [925, 635] width 586 height 26
click at [0, 0] on input "Appointment Required" at bounding box center [0, 0] width 0 height 0
select select "US"
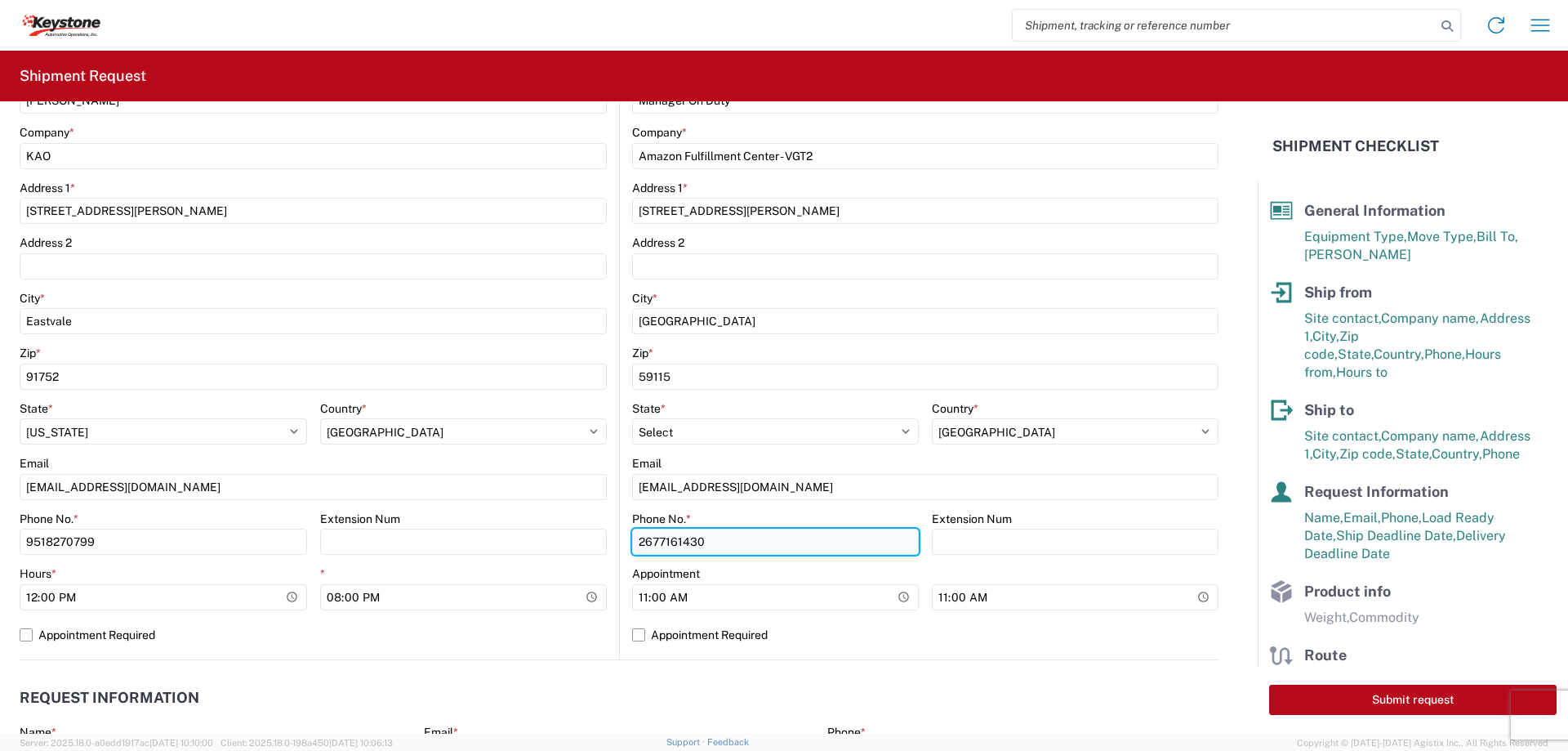
click at [681, 537] on input "2677161430" at bounding box center [775, 542] width 287 height 26
click at [751, 534] on input "2677161430" at bounding box center [775, 542] width 287 height 26
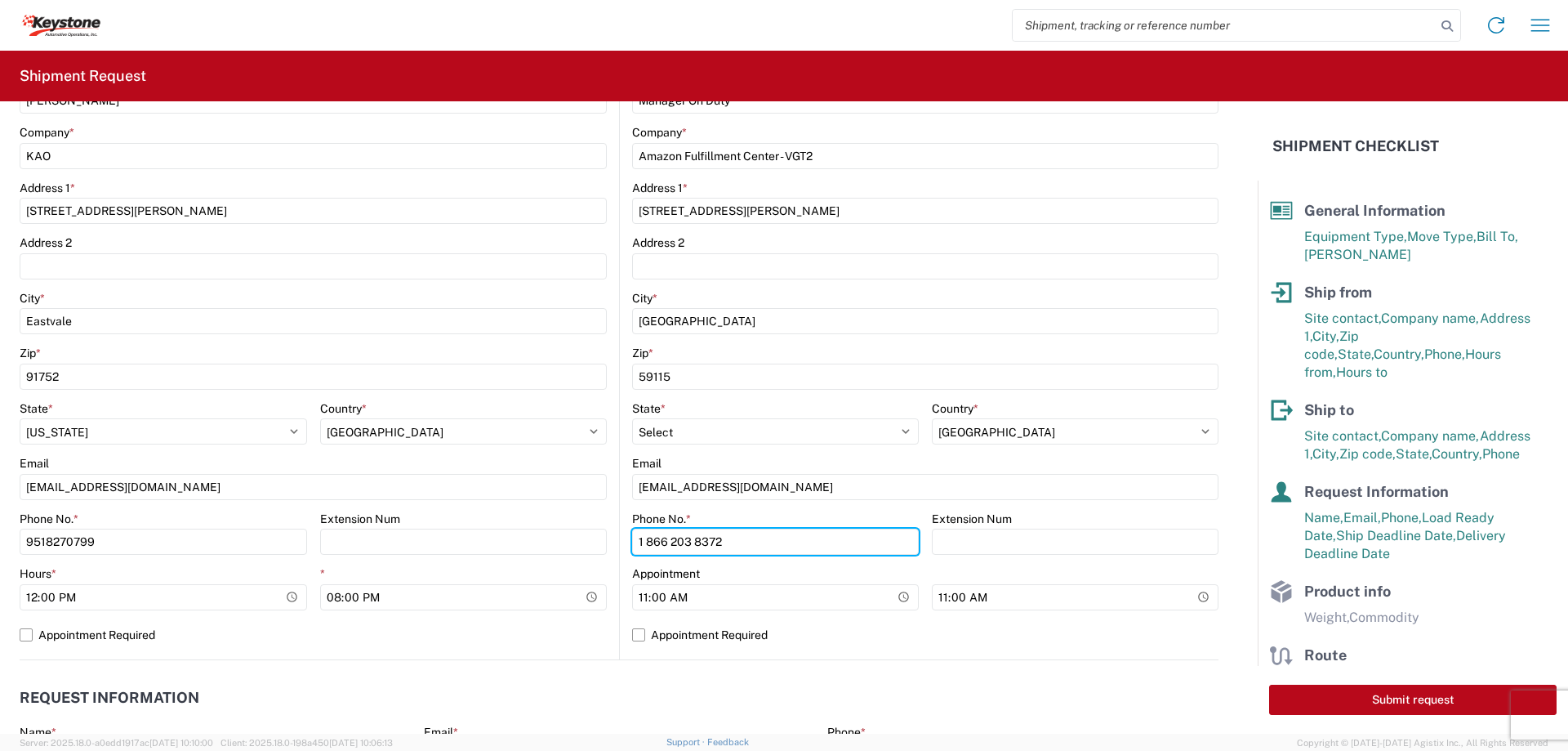
type input "1 866 203 8372"
click at [898, 649] on div "Location Site contact * Manager On Duty Company * Amazon Fulfillment Center - V…" at bounding box center [925, 337] width 586 height 645
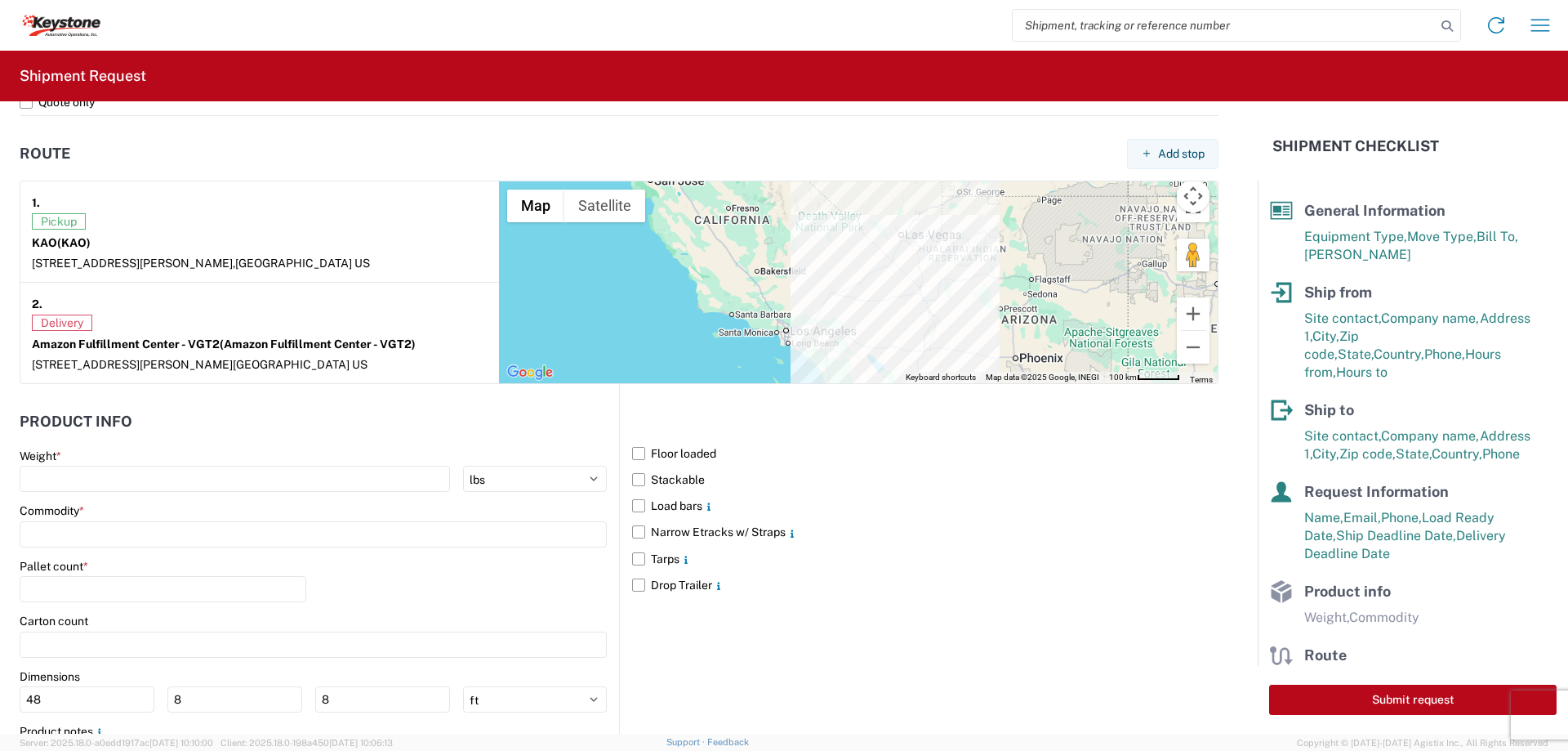
scroll to position [1225, 0]
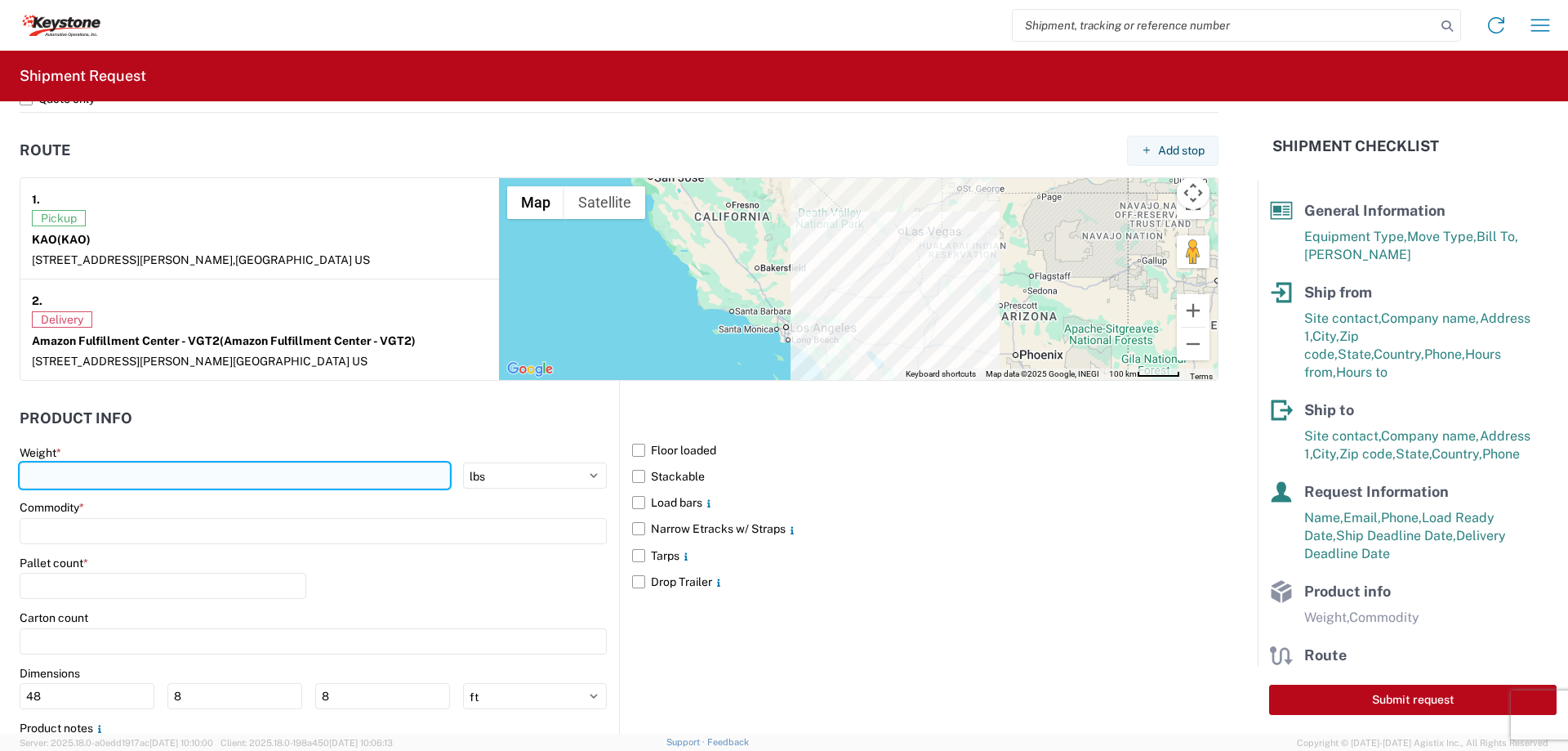
click at [399, 470] on input "number" at bounding box center [234, 475] width 430 height 26
type input "18000"
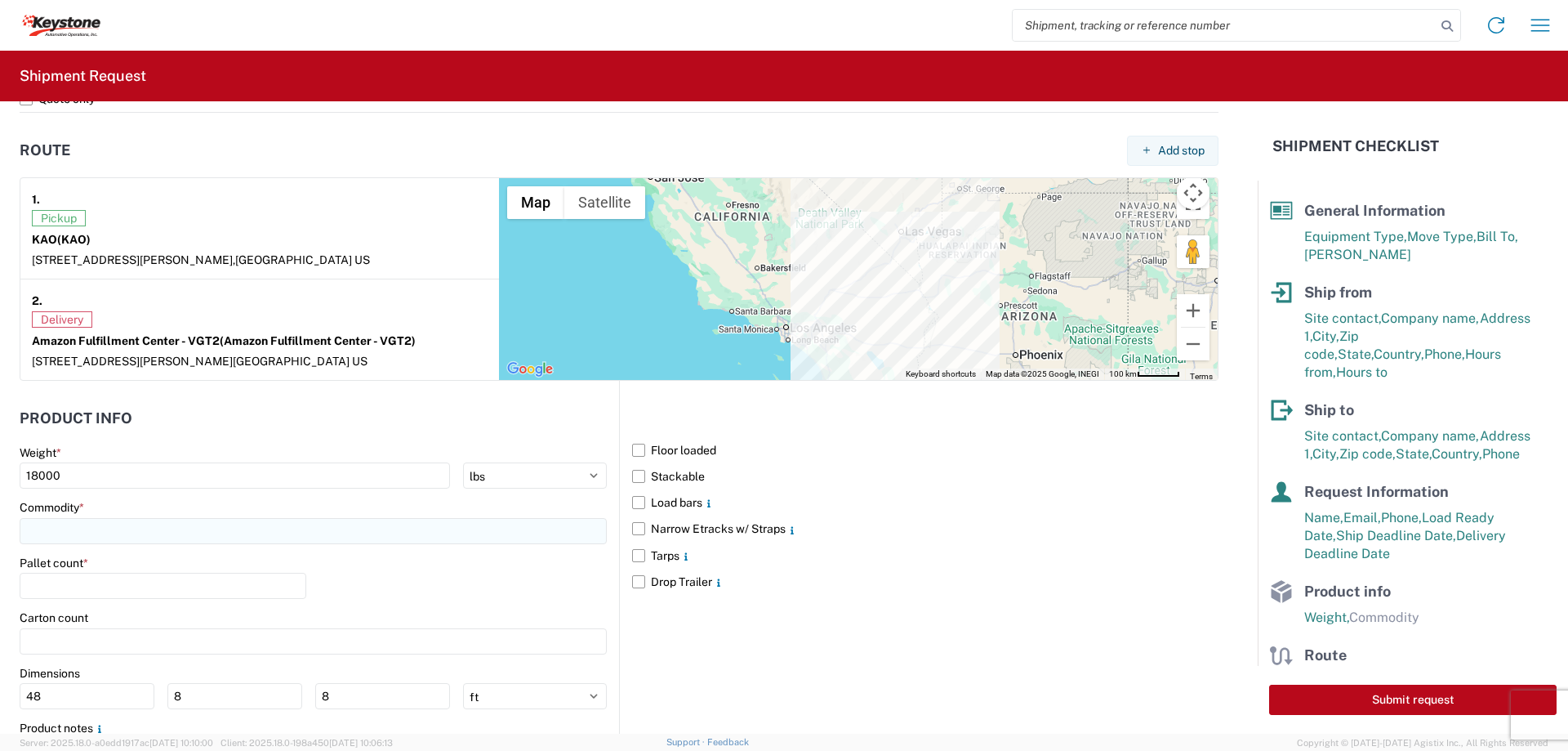
click at [402, 528] on input at bounding box center [312, 531] width 587 height 26
click at [227, 561] on input at bounding box center [167, 571] width 267 height 26
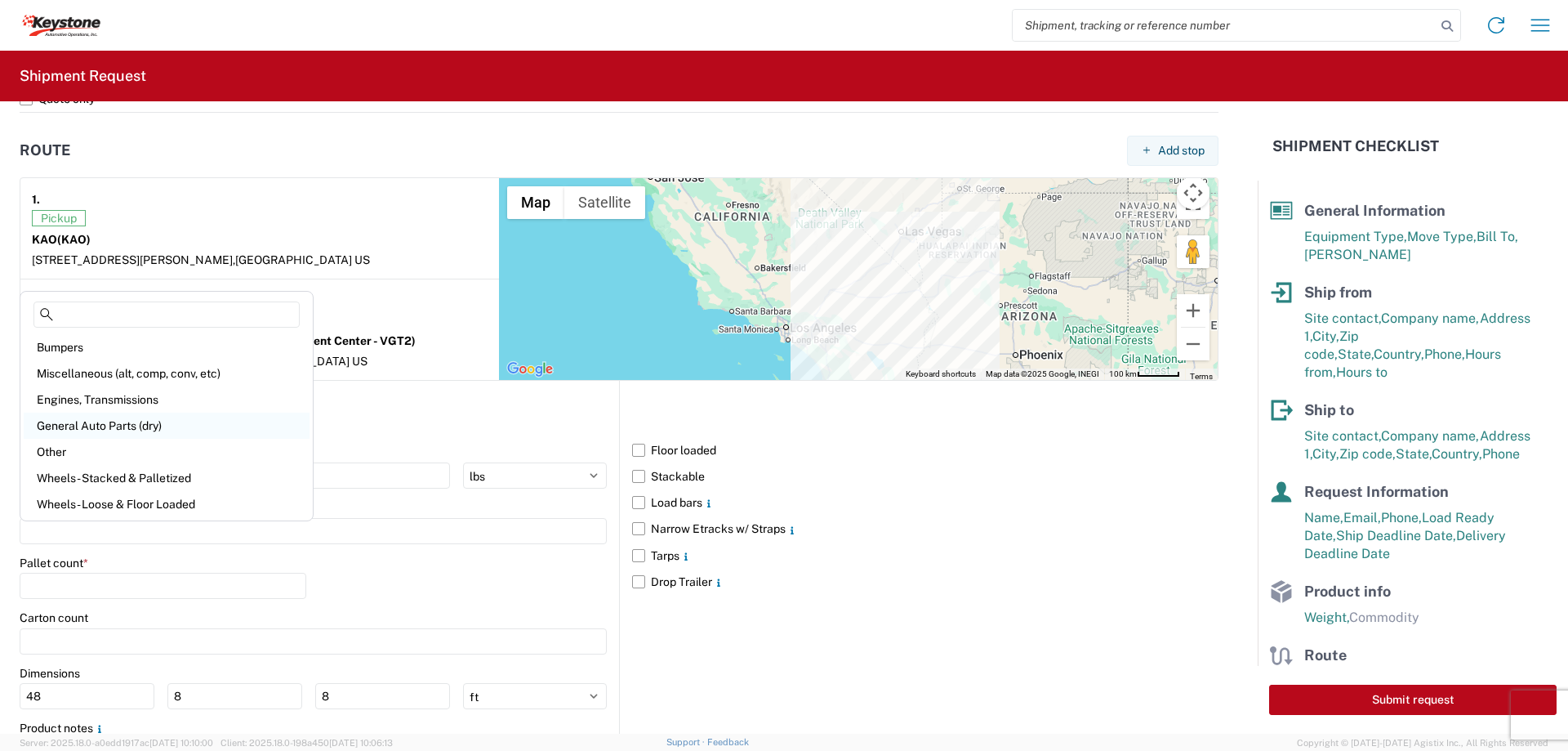
click at [145, 424] on div "General Auto Parts (dry)" at bounding box center [166, 426] width 286 height 26
type input "General Auto Parts (dry)"
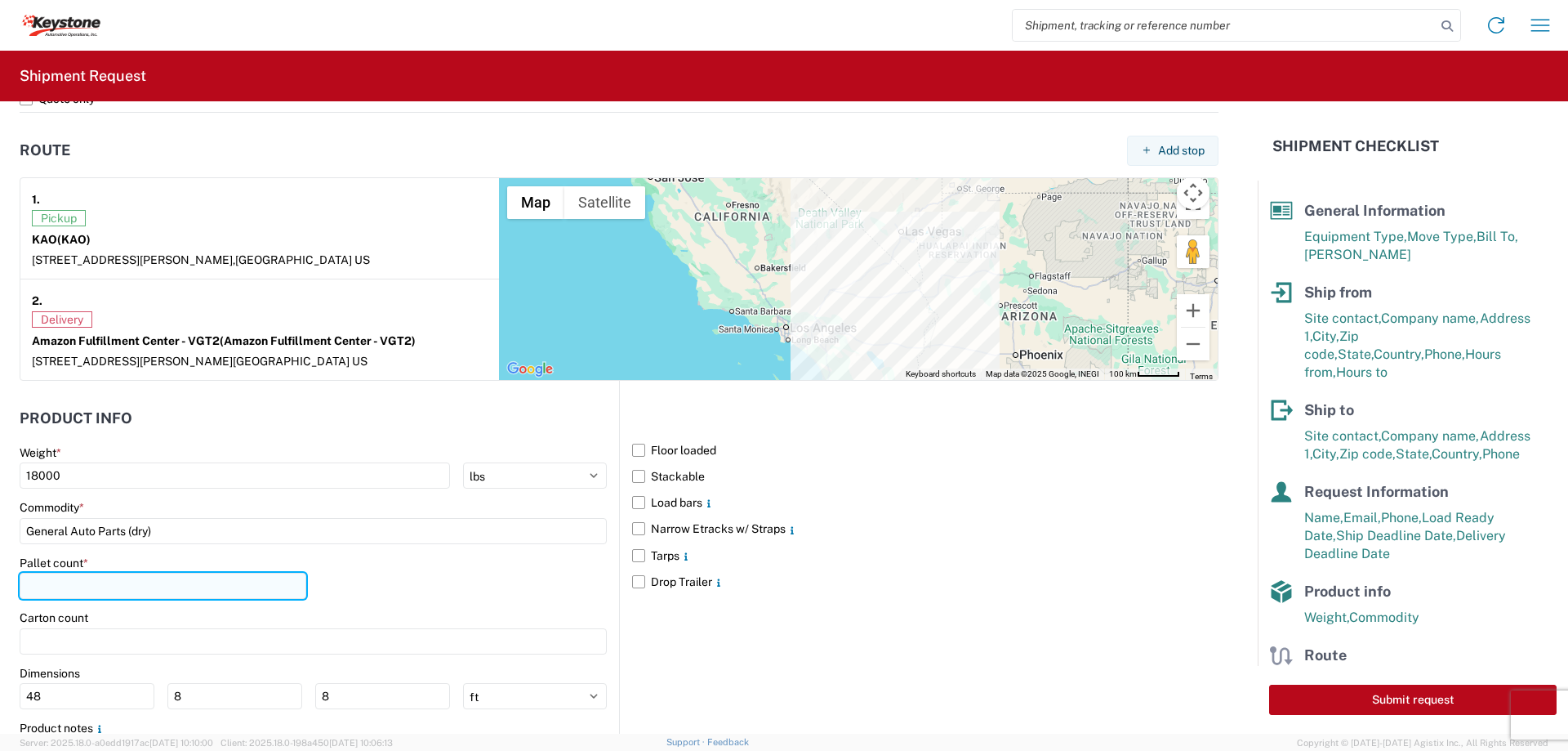
click at [141, 577] on input "number" at bounding box center [163, 586] width 287 height 26
type input "17"
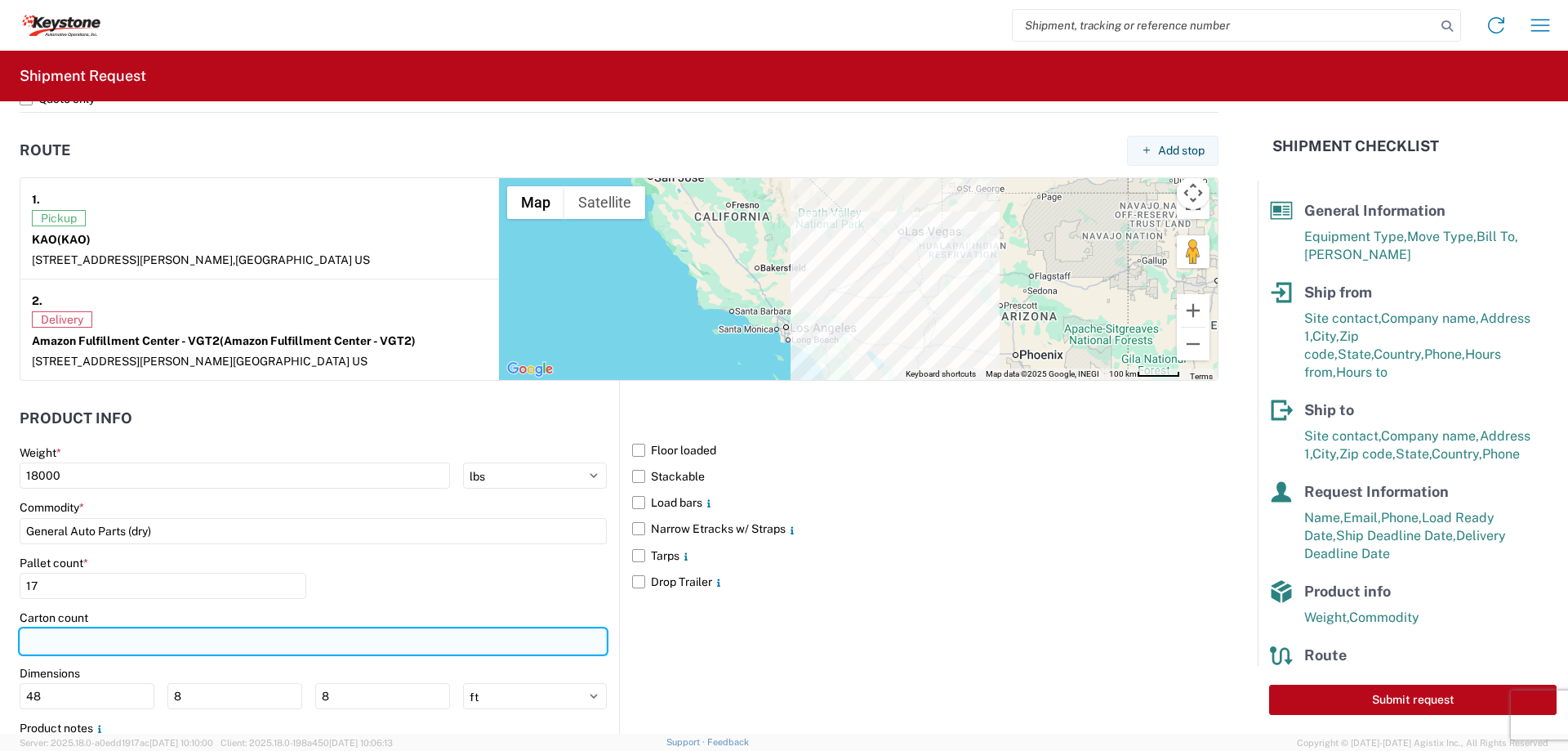
click at [105, 631] on input "number" at bounding box center [312, 641] width 587 height 26
type input "1476"
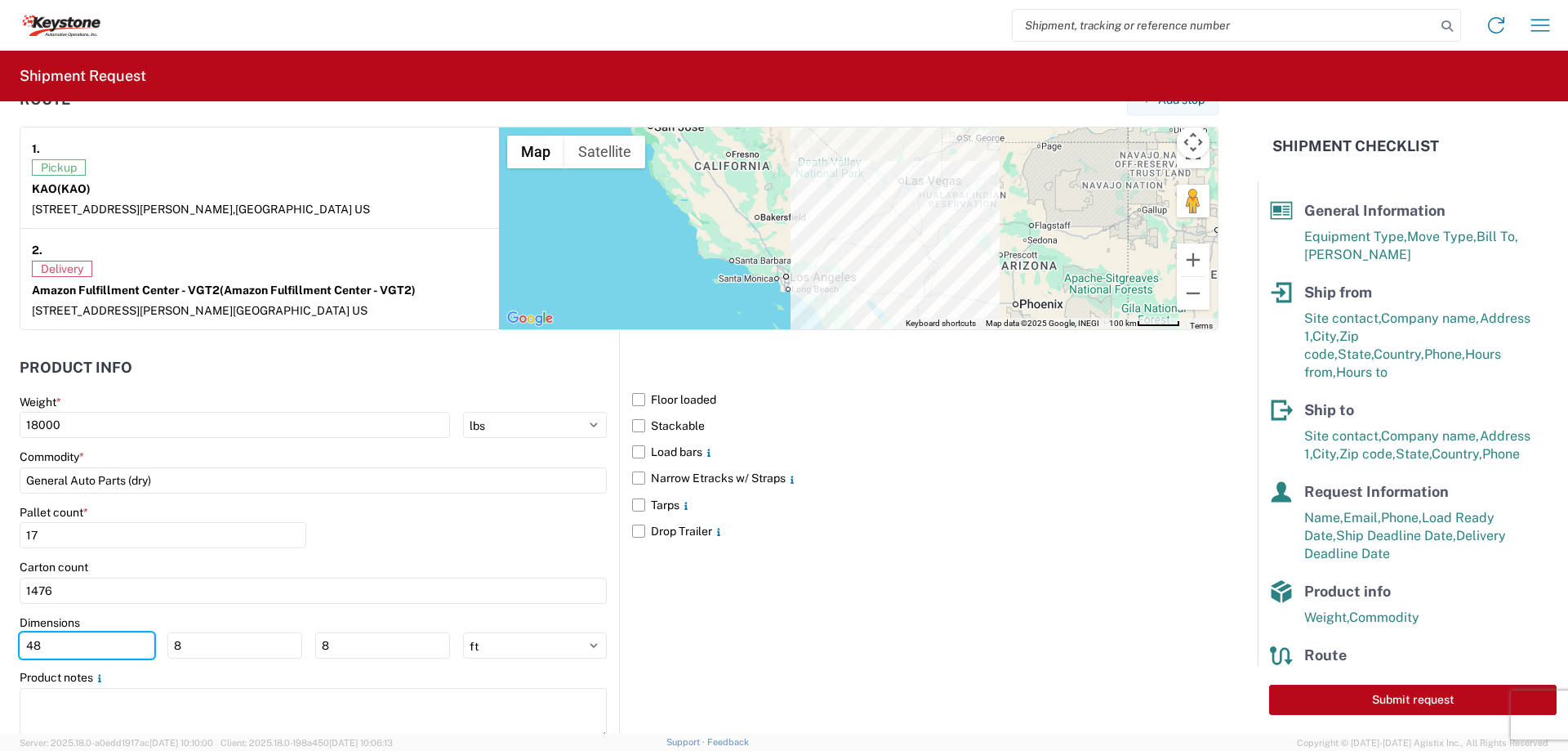
scroll to position [1327, 0]
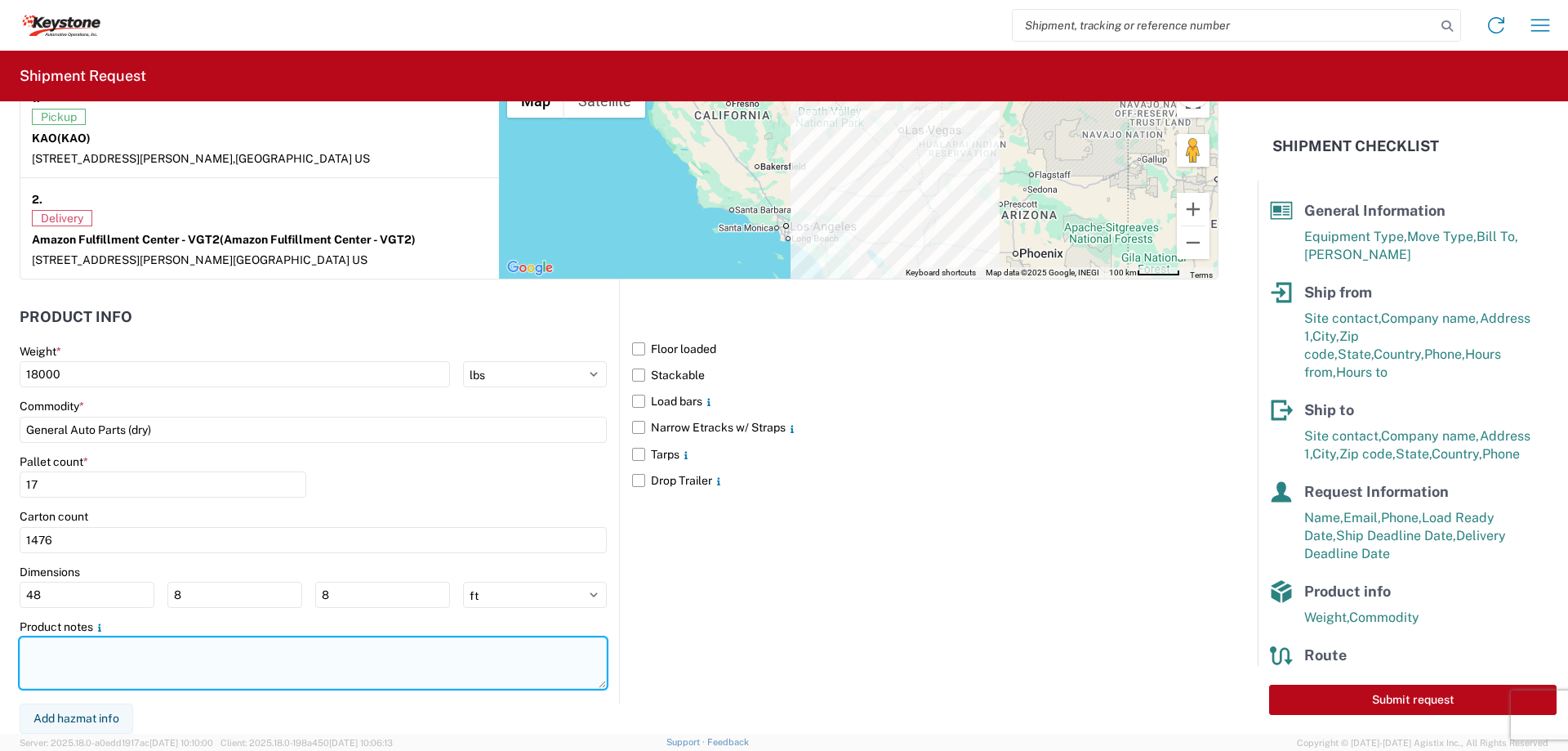
click at [366, 667] on textarea at bounding box center [312, 663] width 587 height 51
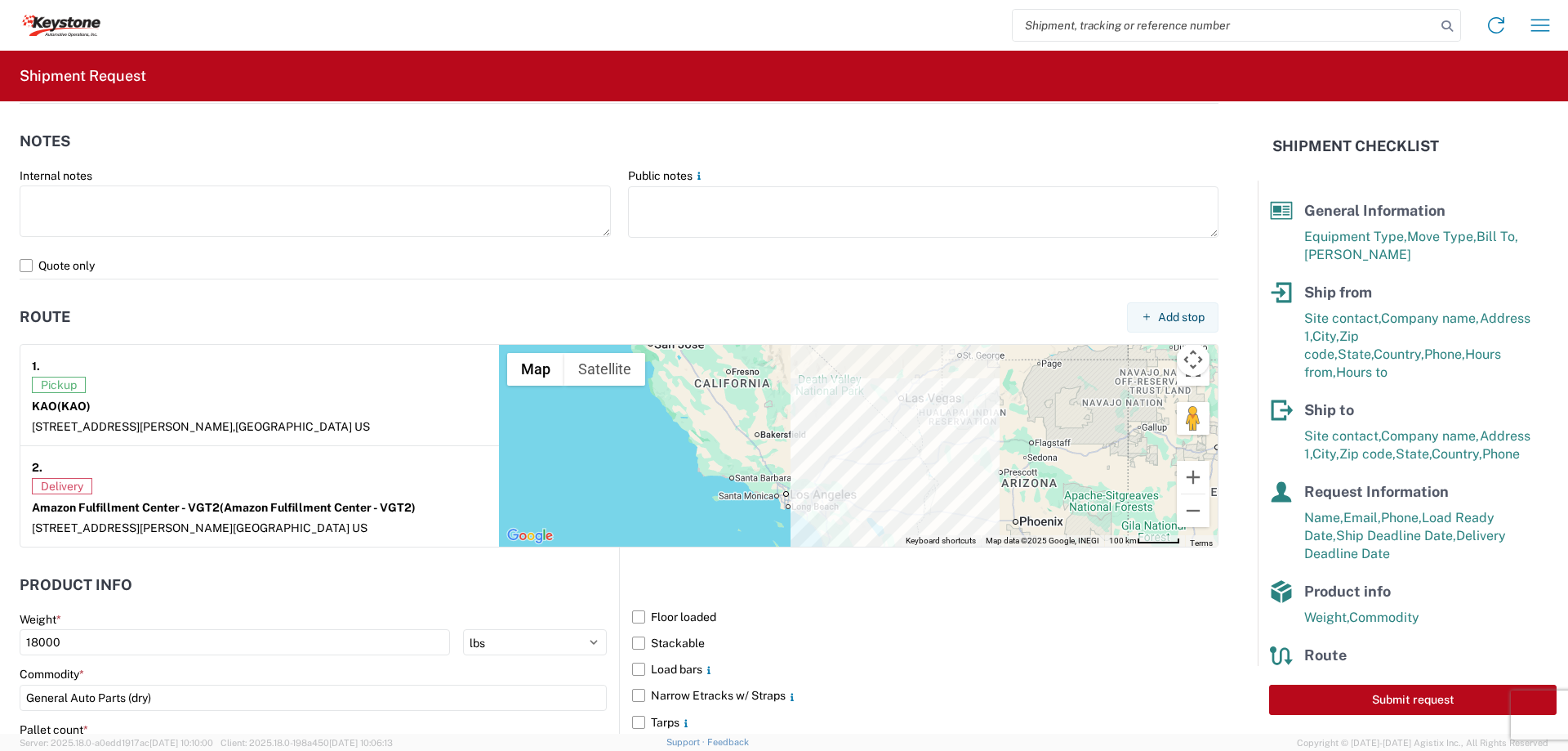
scroll to position [1000, 0]
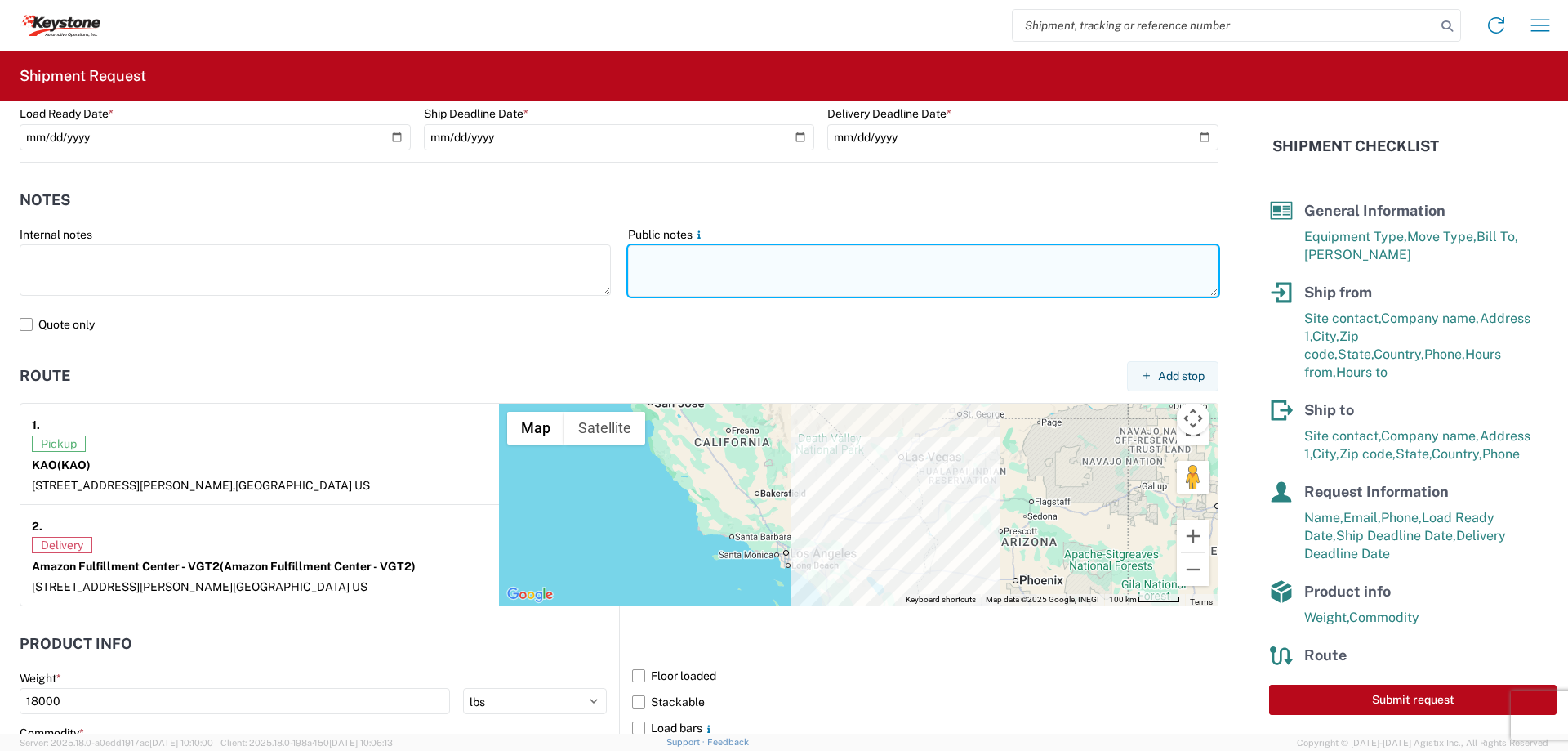
click at [657, 268] on textarea at bounding box center [923, 270] width 591 height 51
click at [977, 257] on textarea "This is an AMAZON FULFILLMENT delivery and the appoint" at bounding box center [923, 270] width 591 height 51
click at [802, 276] on textarea "This is an AMAZON FULFILLMENT delivery and the appointment date/time must be me…" at bounding box center [923, 270] width 591 height 51
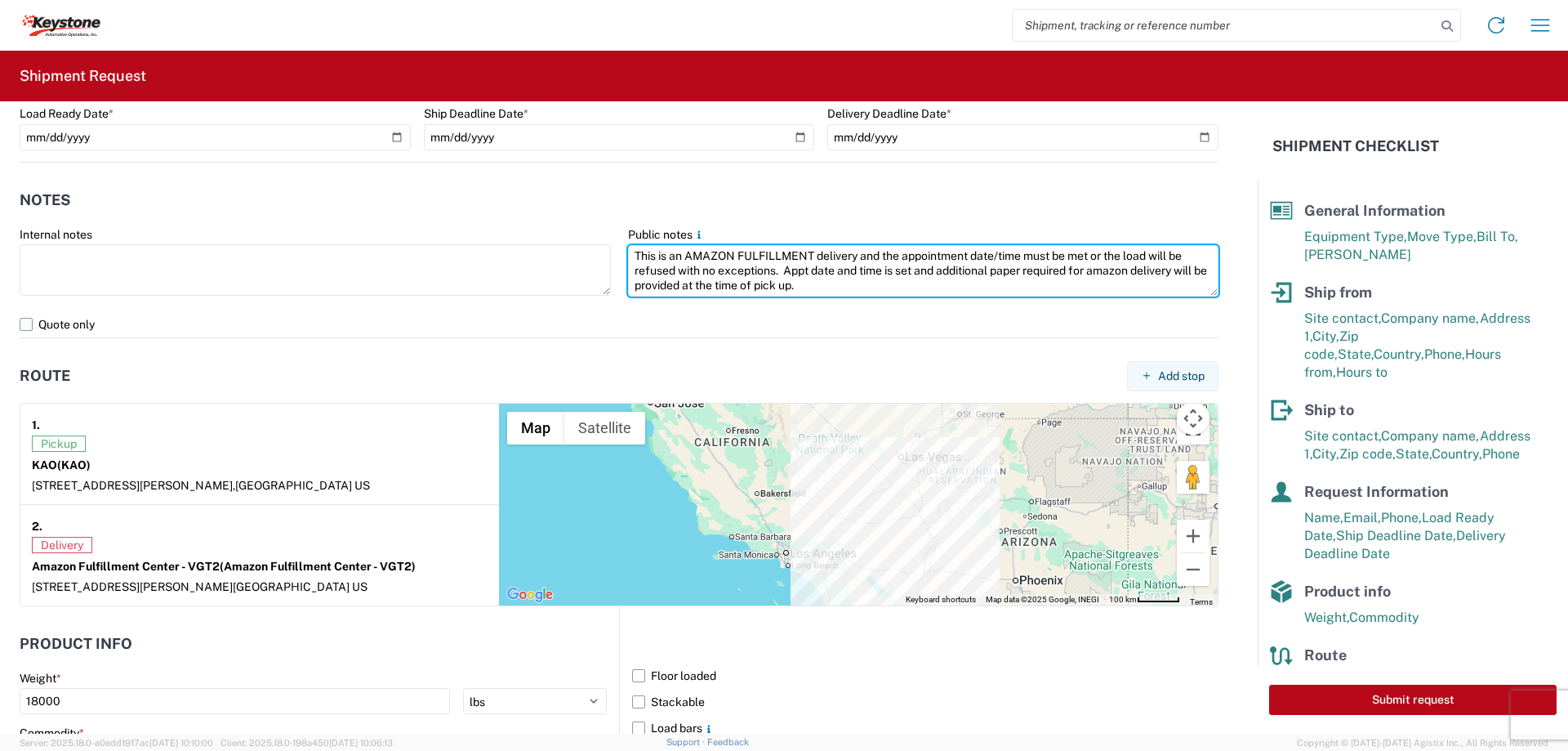
type textarea "This is an AMAZON FULFILLMENT delivery and the appointment date/time must be me…"
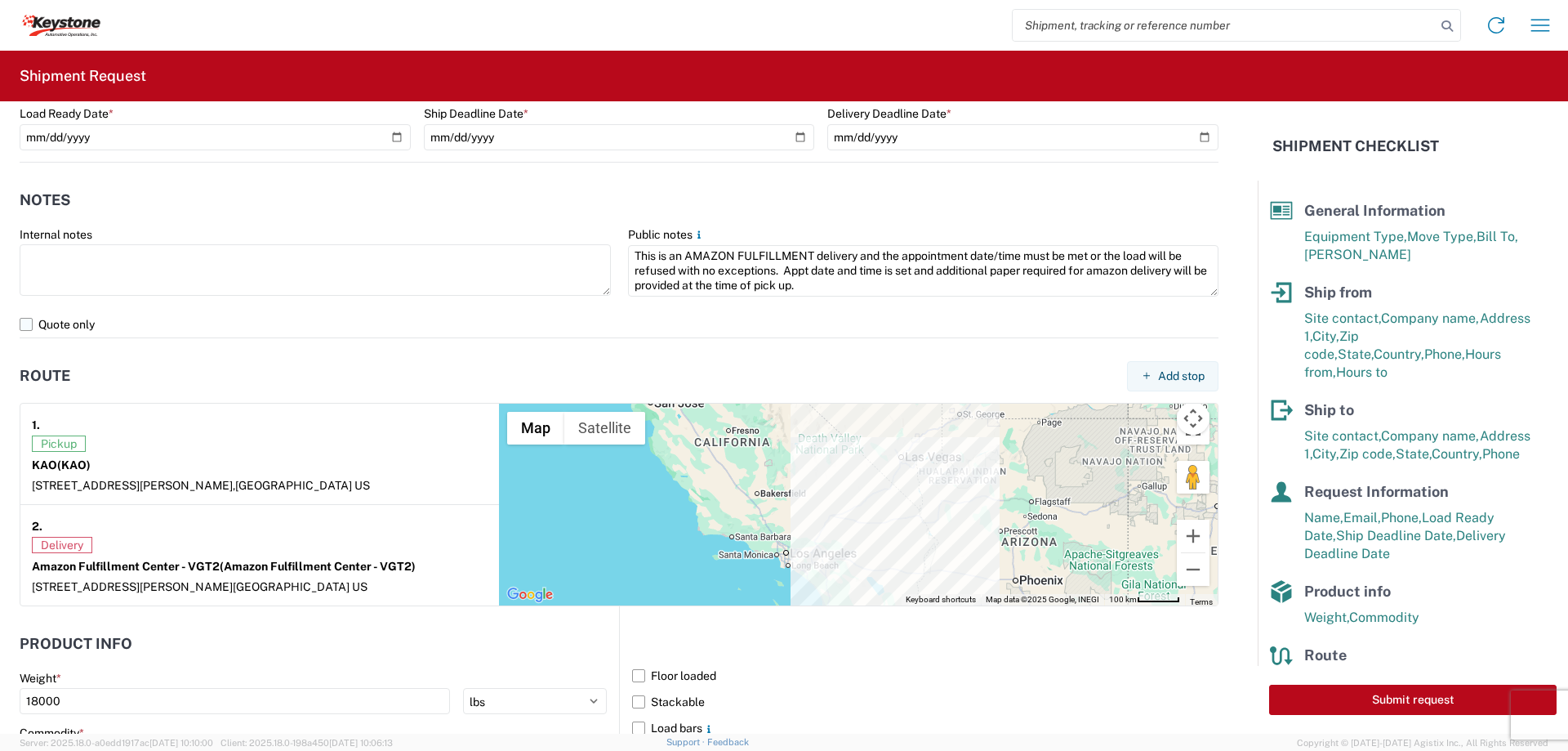
click at [826, 315] on label "Quote only" at bounding box center [618, 324] width 1199 height 26
click at [0, 0] on input "Quote only" at bounding box center [0, 0] width 0 height 0
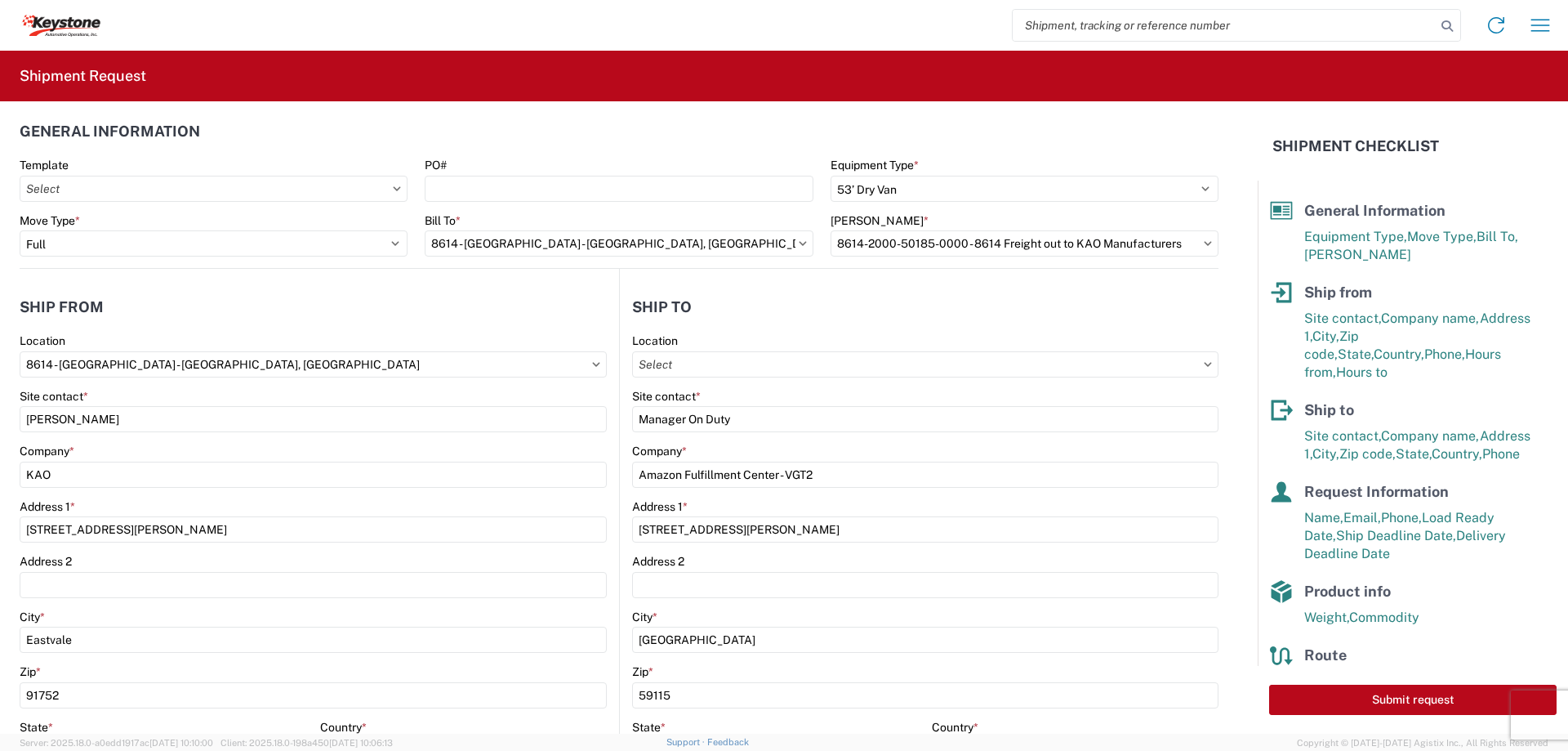
scroll to position [0, 0]
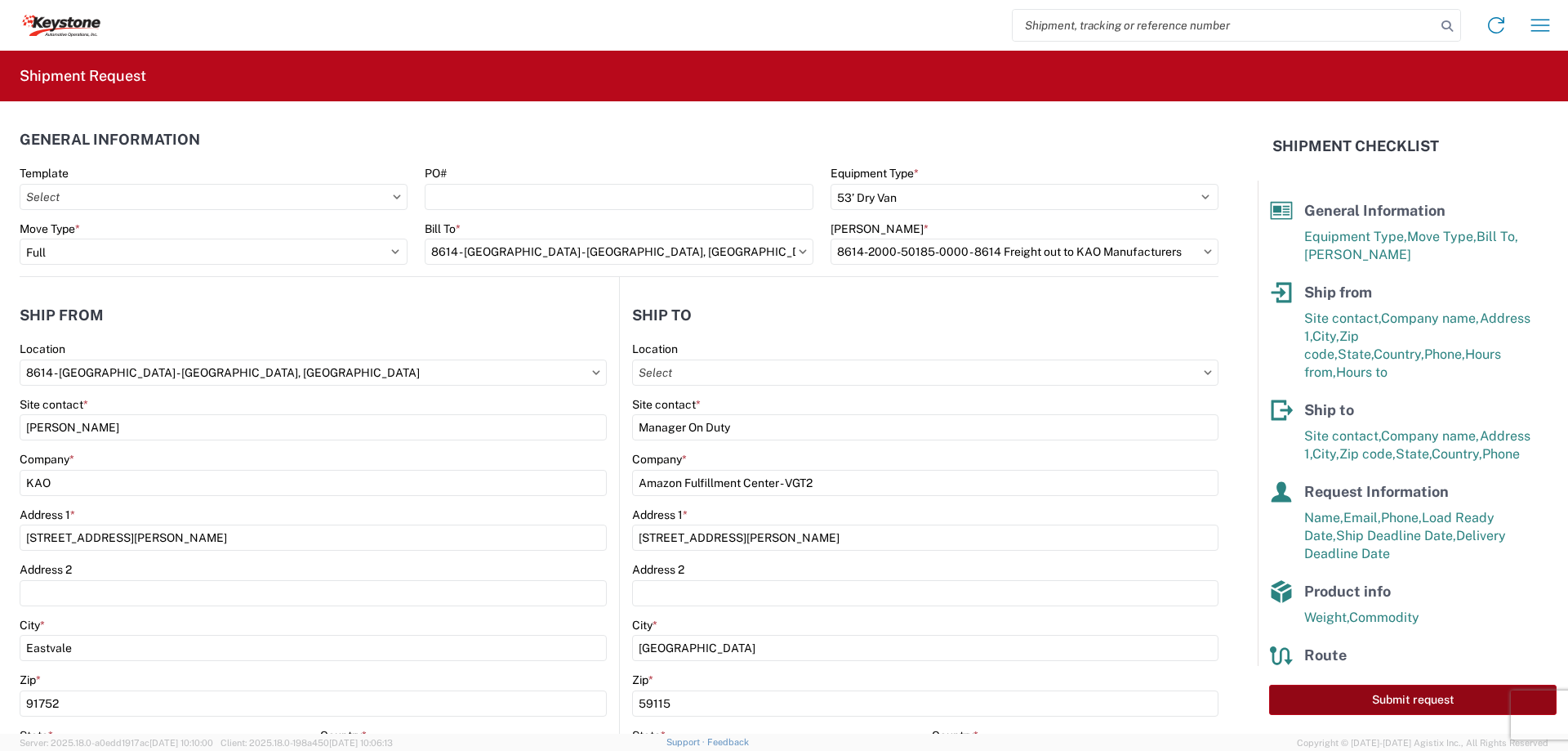
click at [1399, 693] on button "Submit request" at bounding box center [1413, 699] width 288 height 30
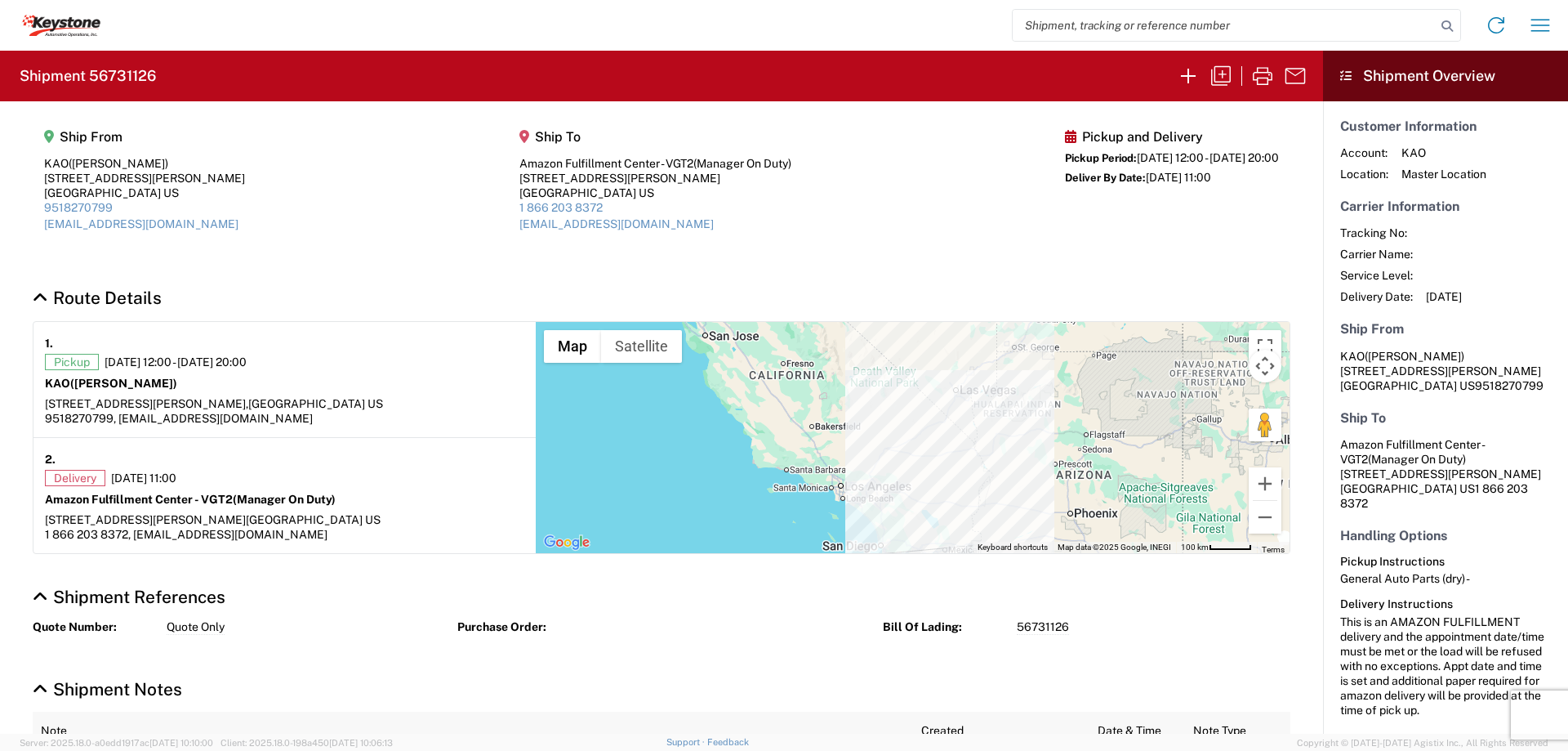
click at [136, 69] on h2 "Shipment 56731126" at bounding box center [87, 75] width 136 height 19
copy h2 "56731126"
